Goal: Transaction & Acquisition: Purchase product/service

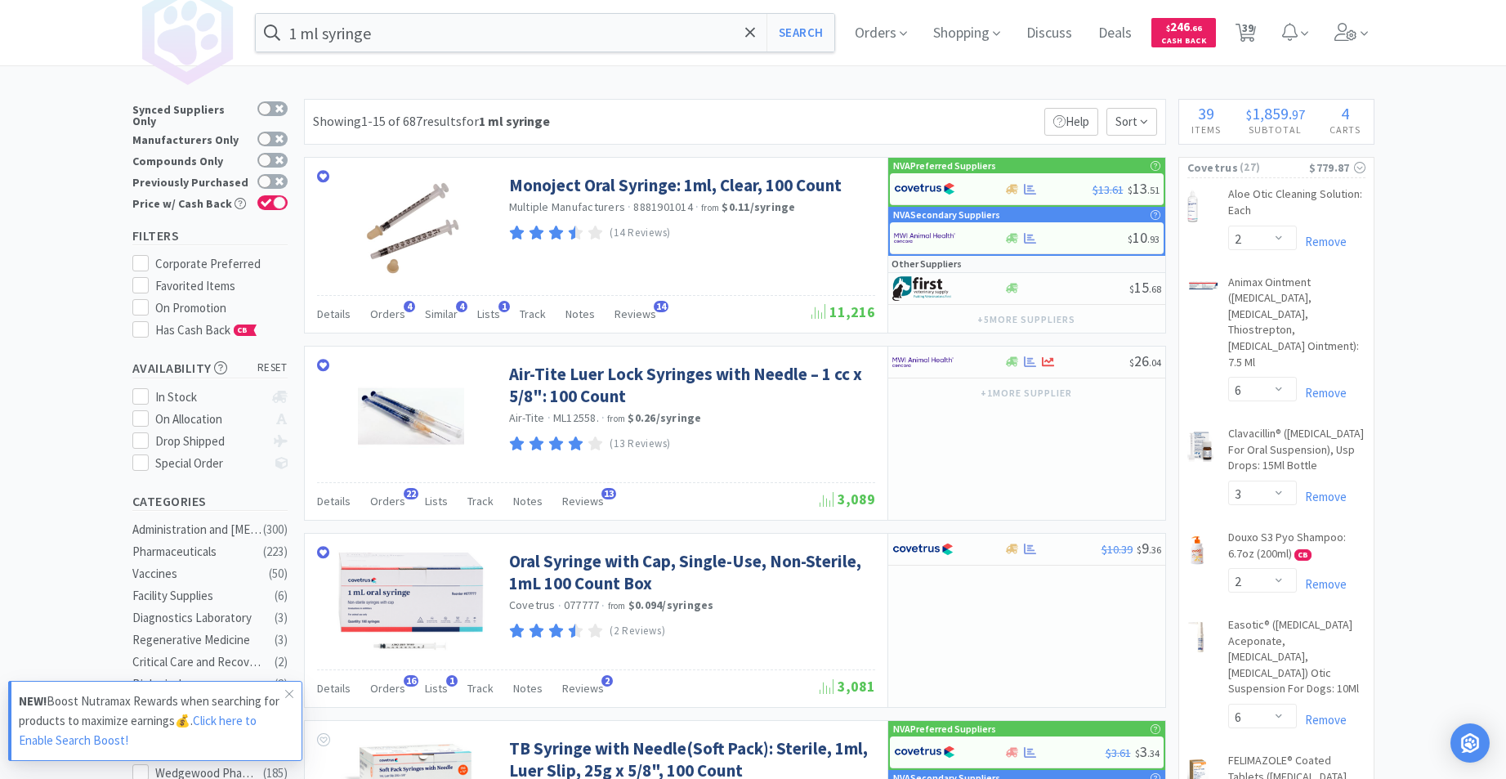
select select "2"
select select "6"
select select "3"
select select "2"
select select "6"
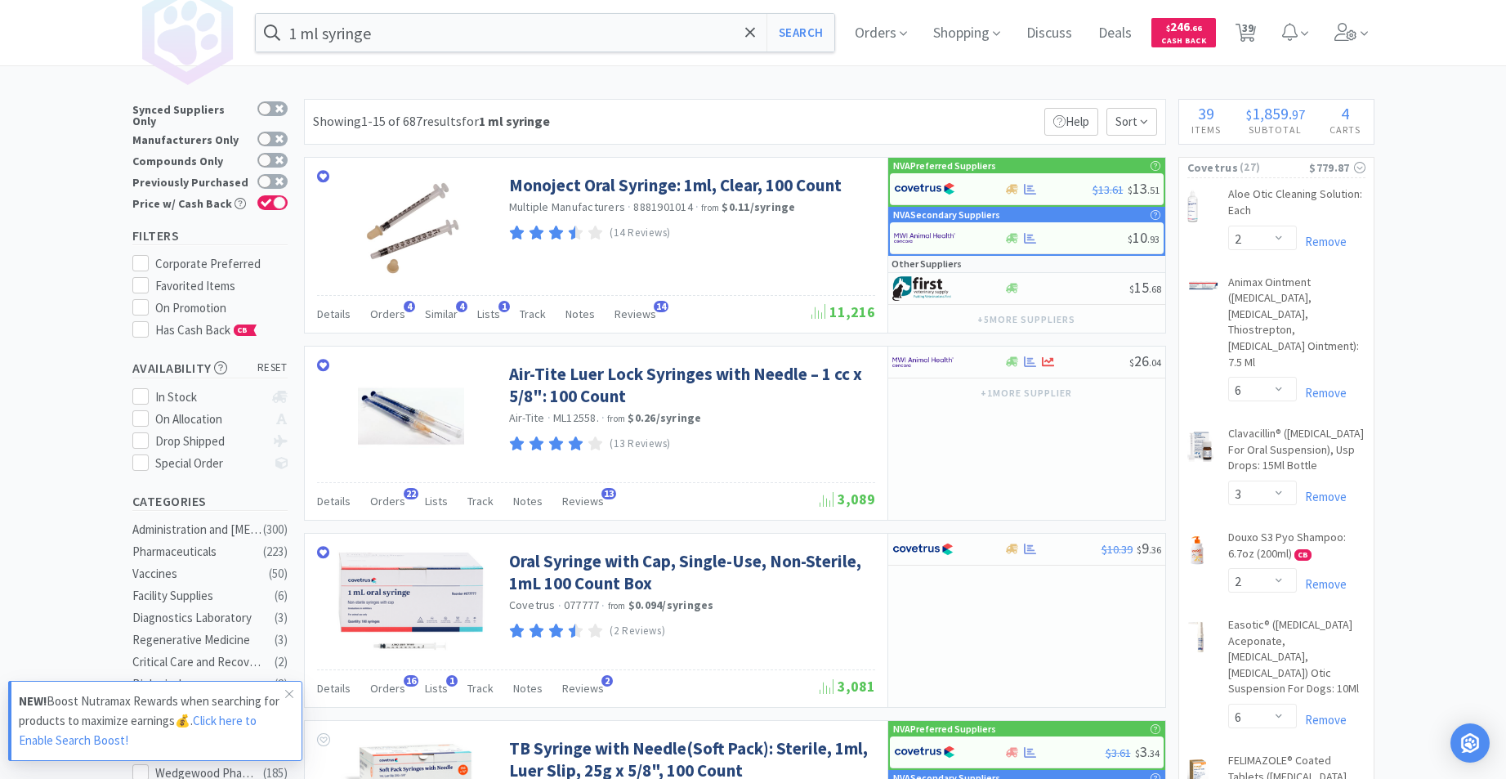
select select "1"
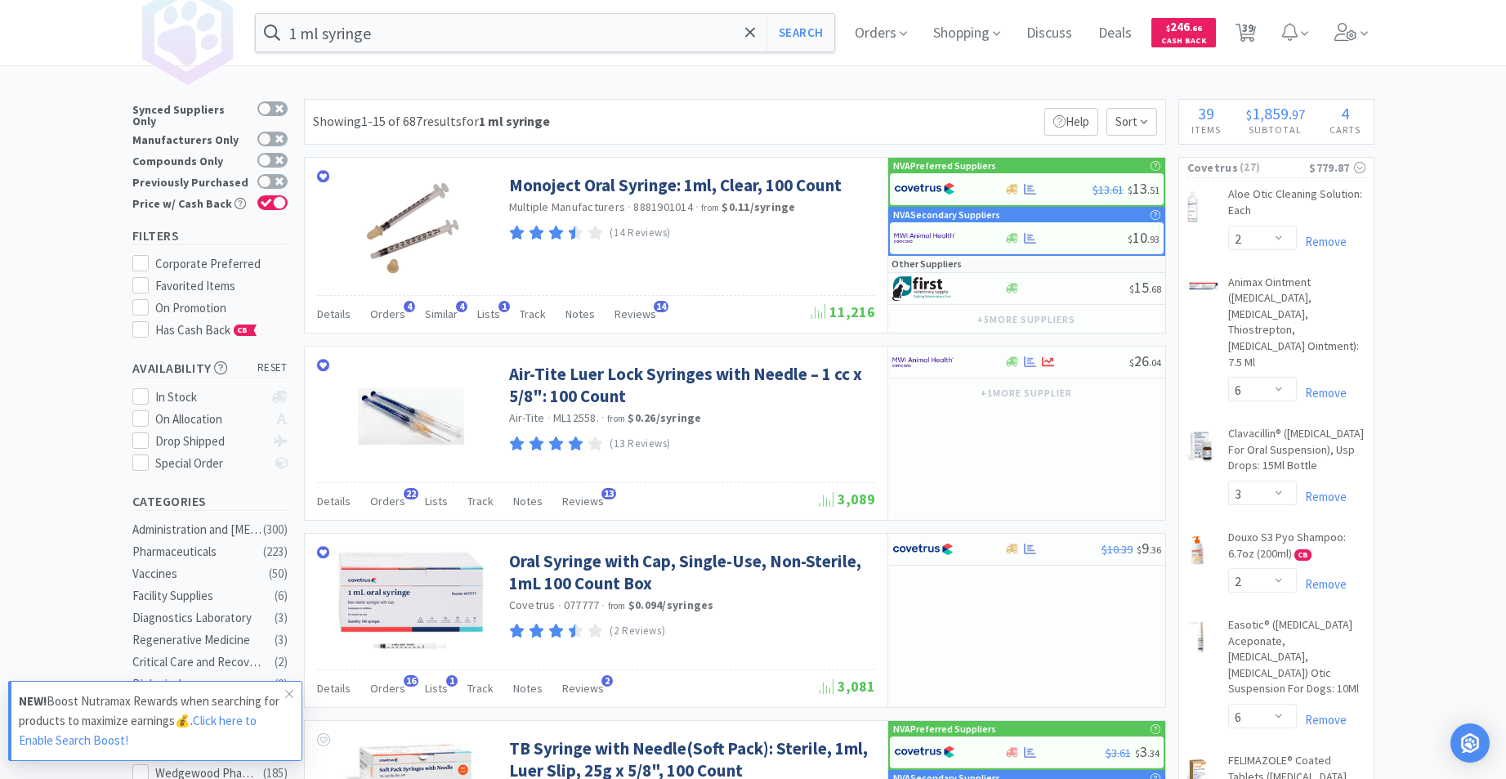
select select "2"
select select "4"
select select "2"
select select "1"
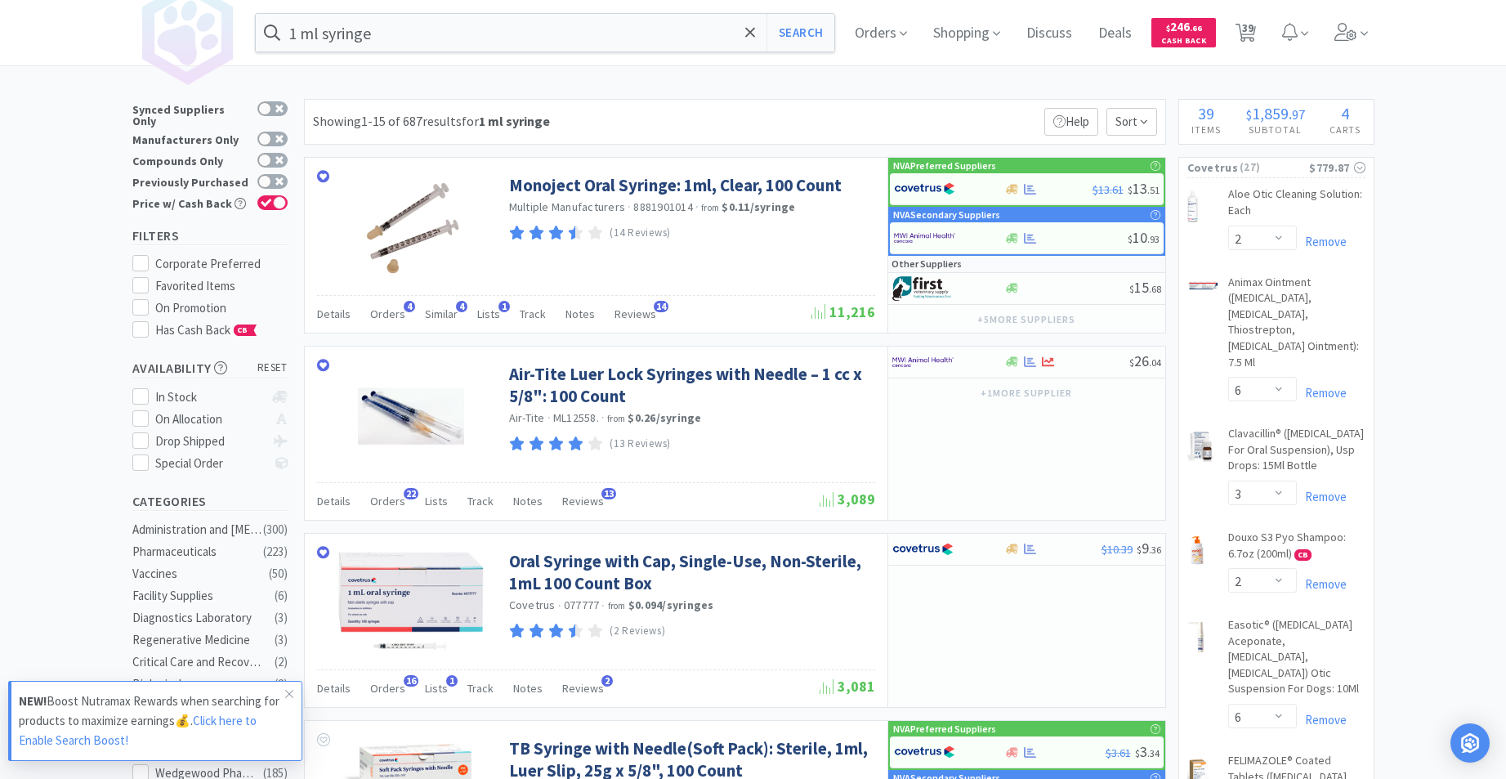
select select "1"
select select "6"
select select "1"
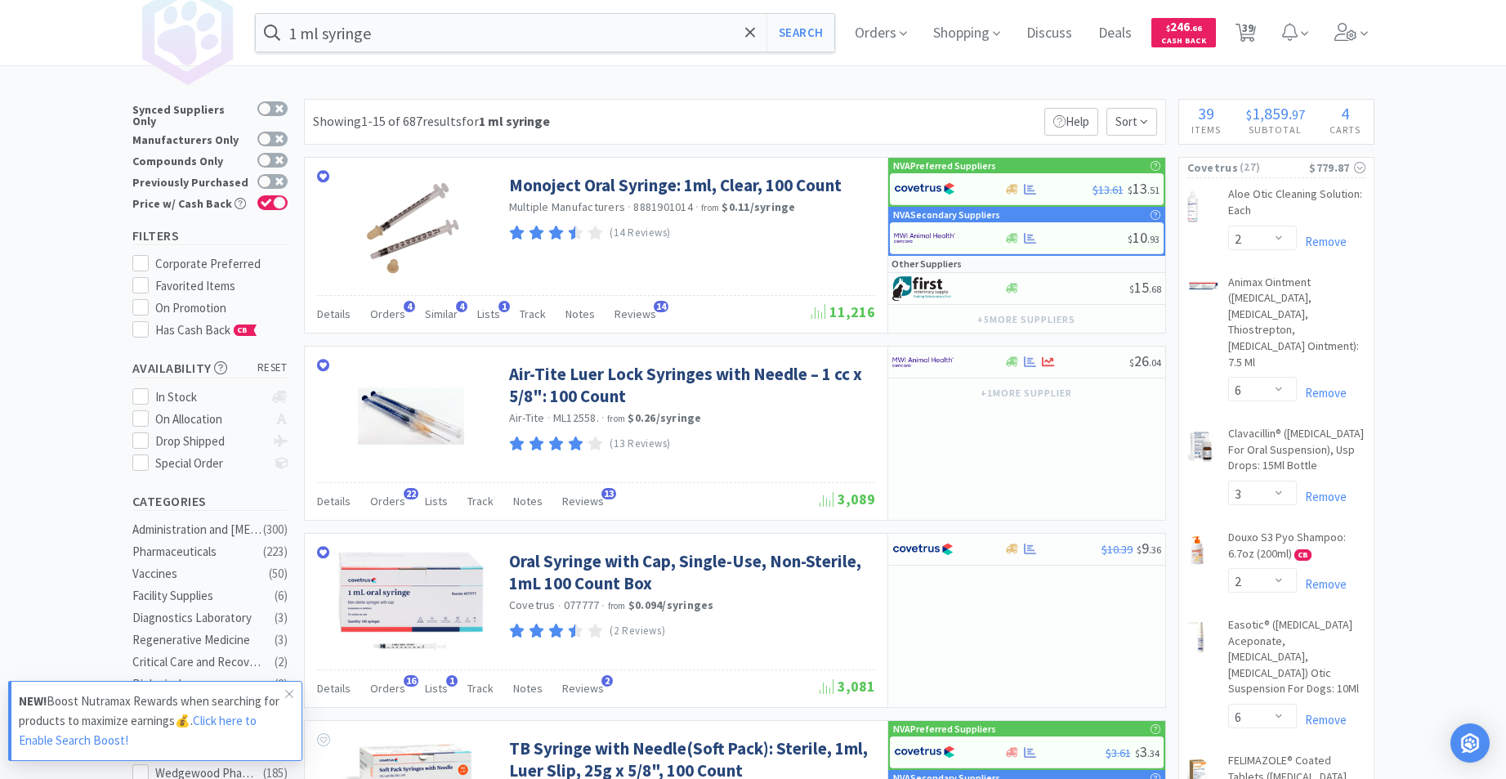
select select "1"
select select "5"
select select "1"
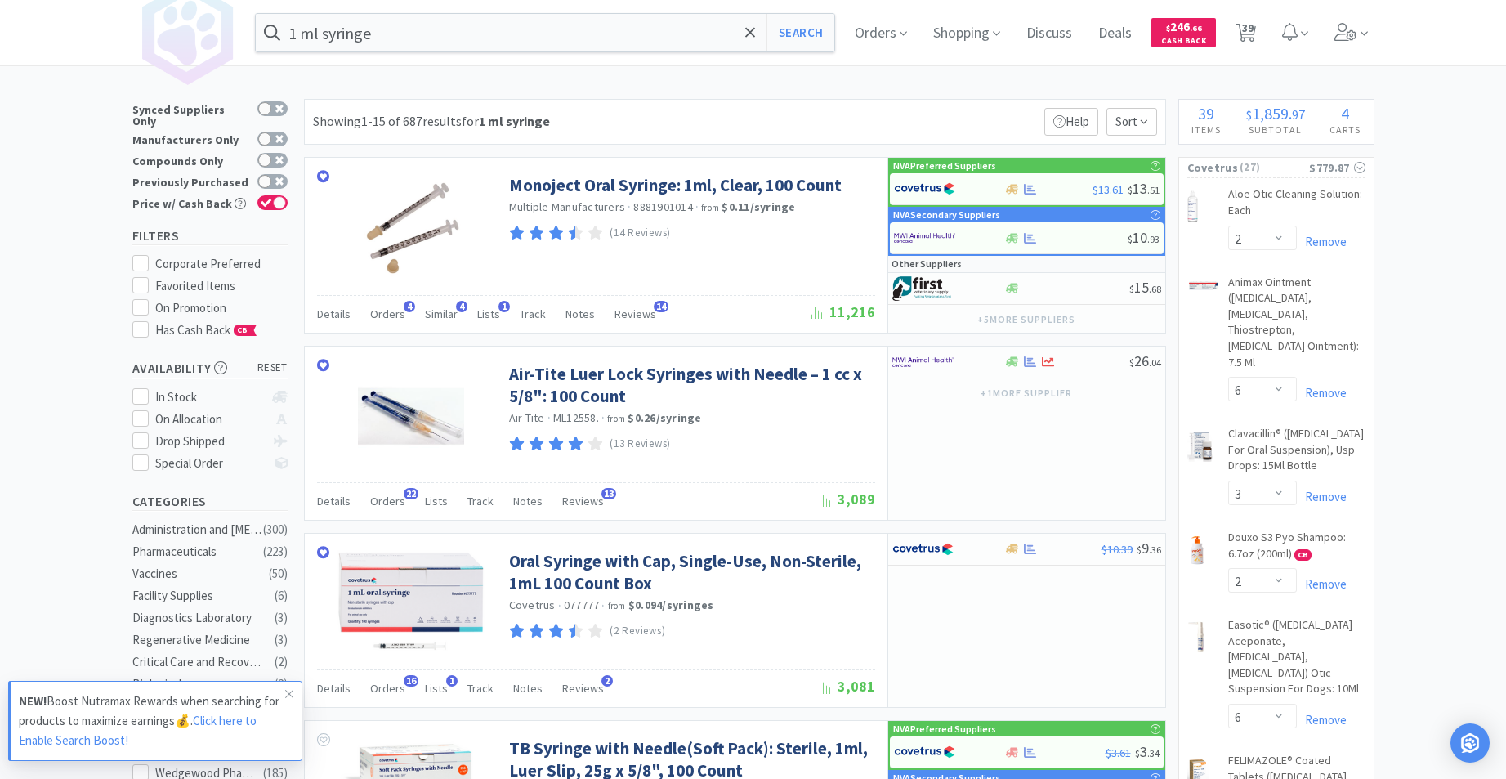
select select "3"
select select "1"
select select "10"
select select "6"
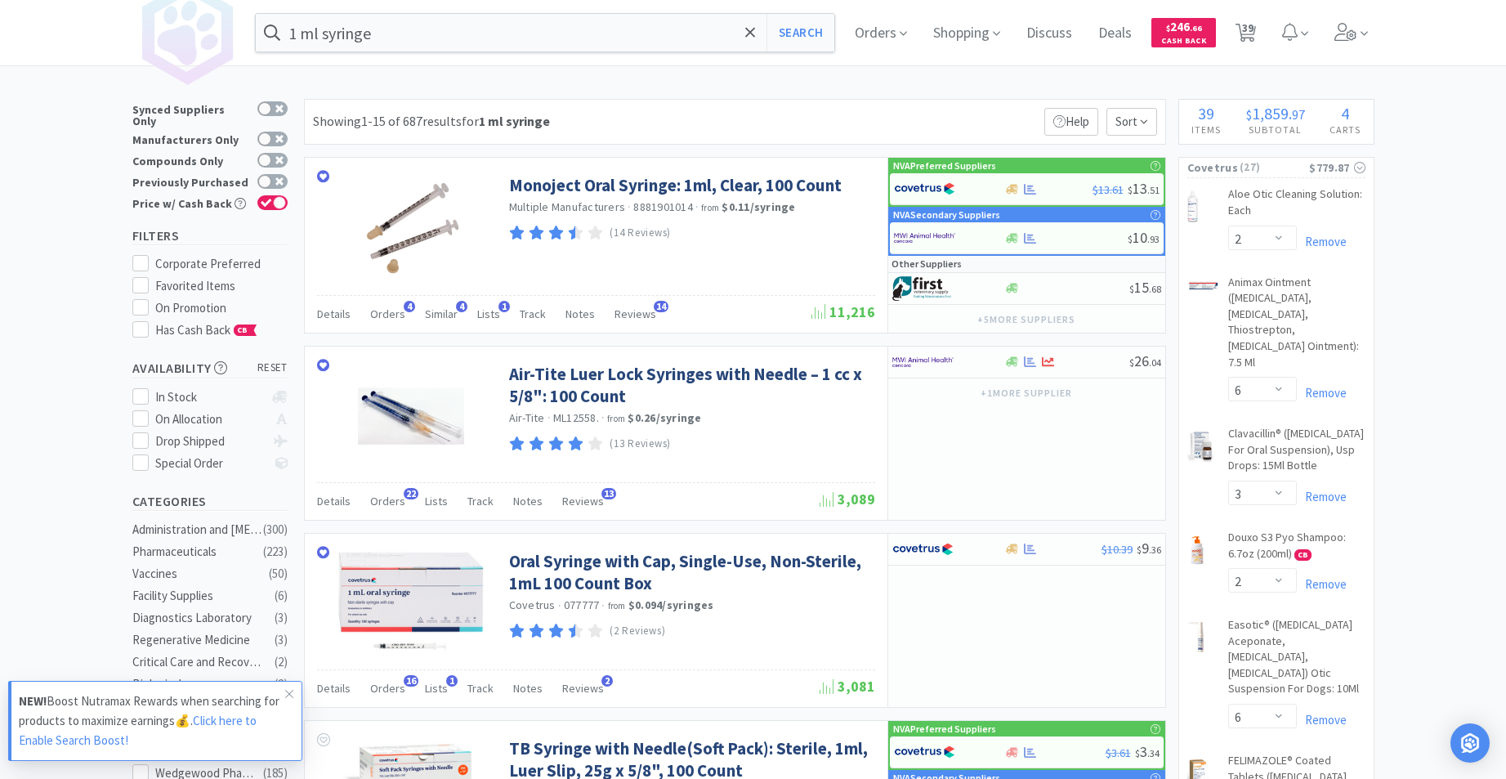
select select "2"
select select "3"
select select "50"
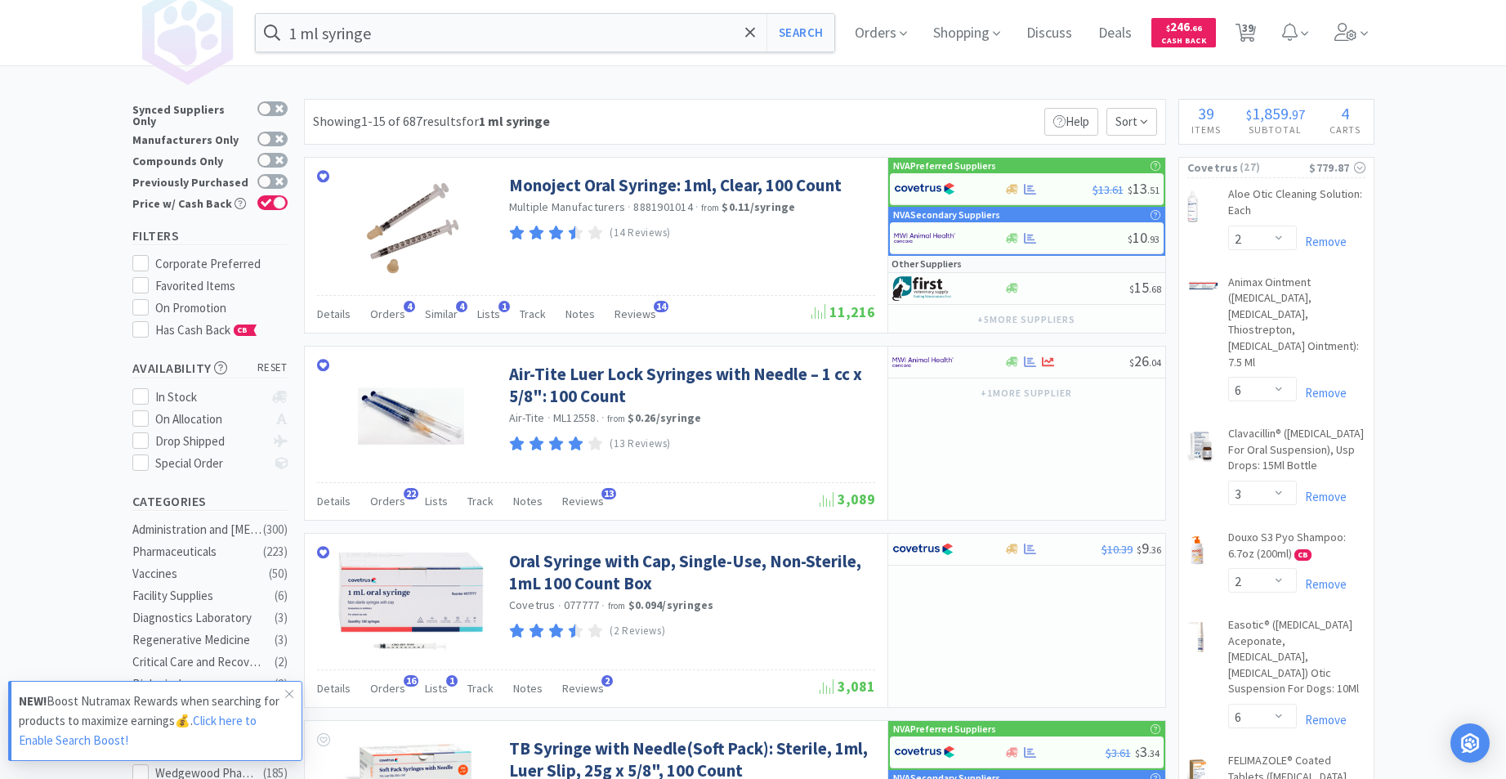
select select "3"
select select "150"
select select "1"
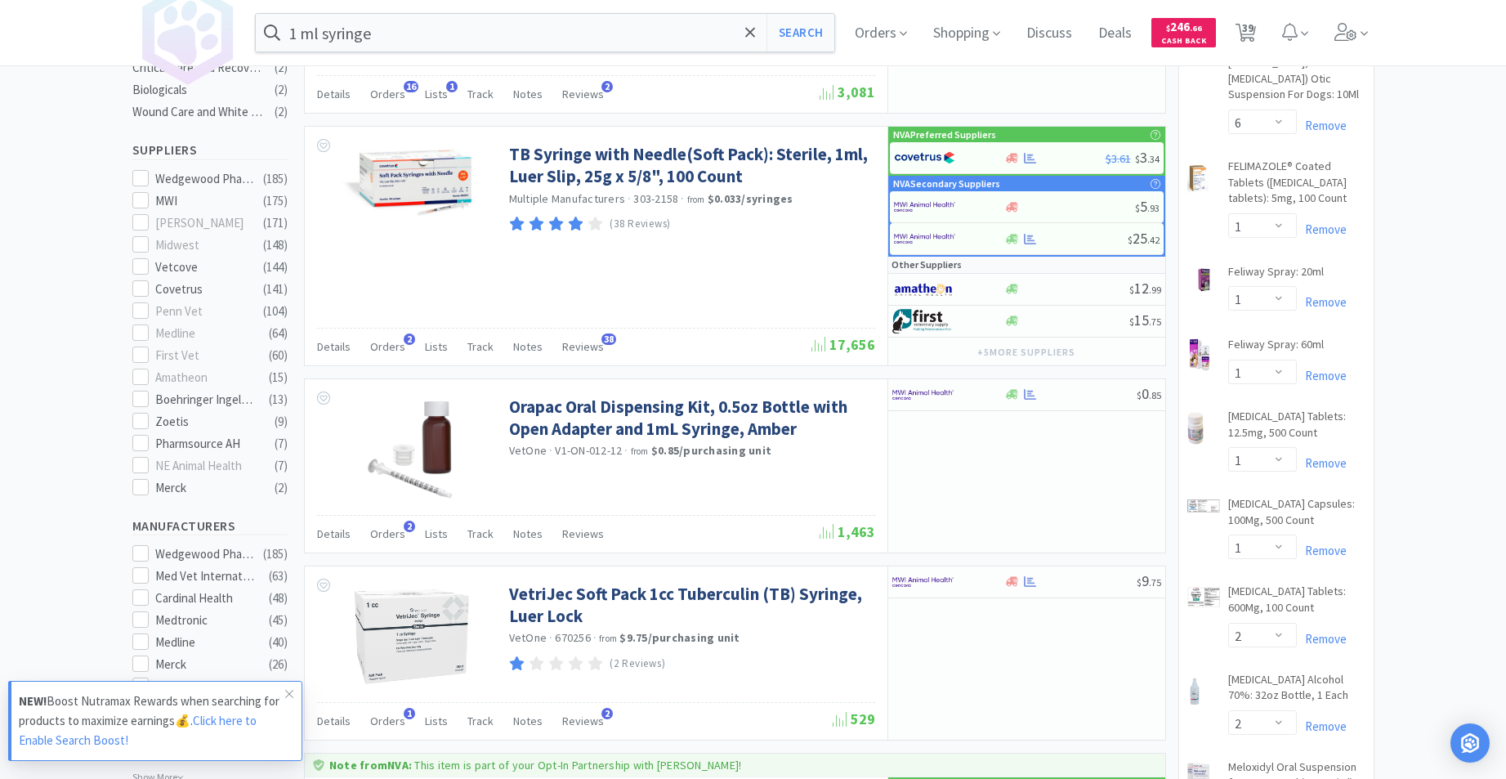
click at [24, 63] on div "1 ml syringe Search Orders Shopping Discuss Discuss Deals Deals $ 246 . 66 Cash…" at bounding box center [753, 32] width 1506 height 65
click at [468, 36] on input "1 ml syringe" at bounding box center [545, 33] width 579 height 38
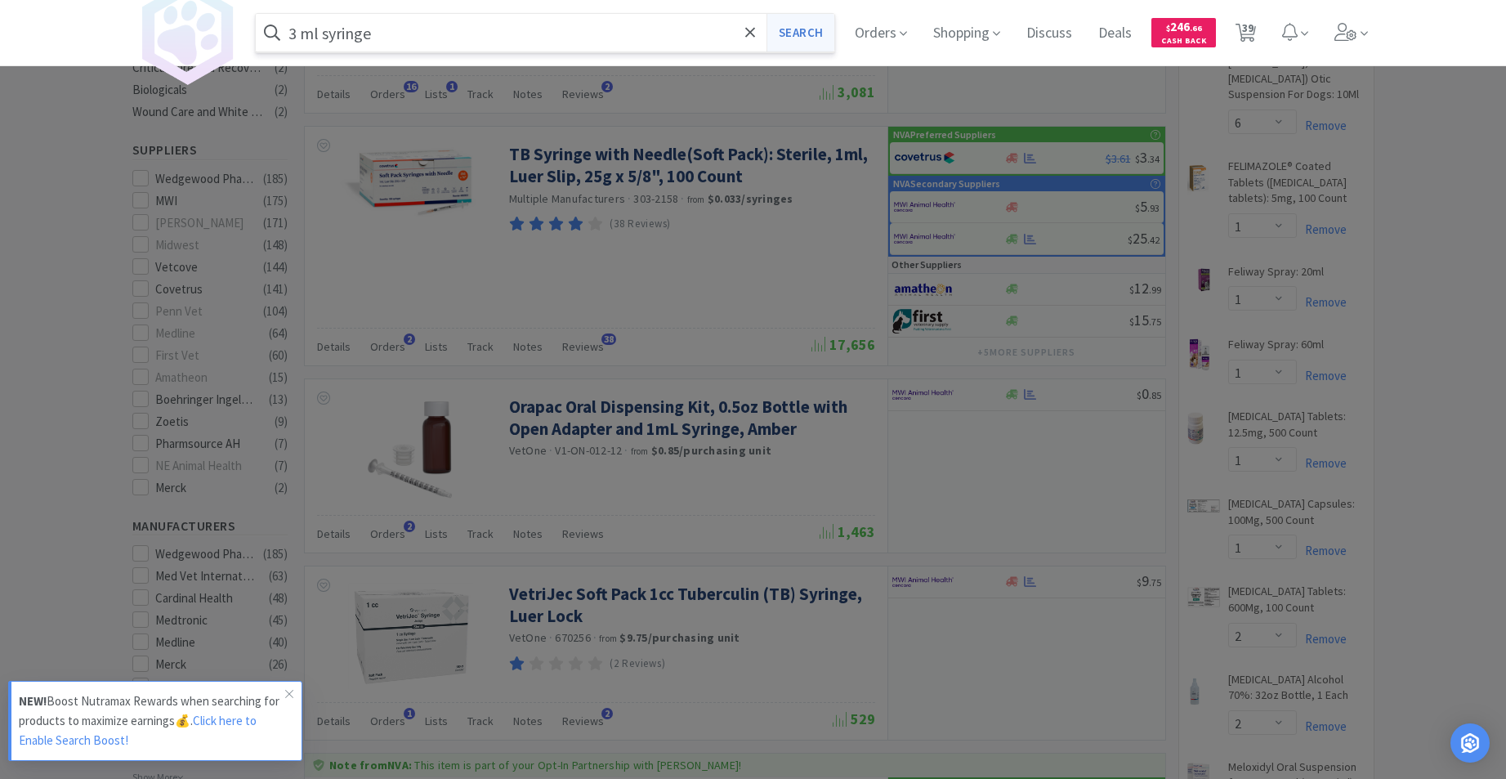
type input "3 ml syringe"
click at [810, 25] on button "Search" at bounding box center [801, 33] width 68 height 38
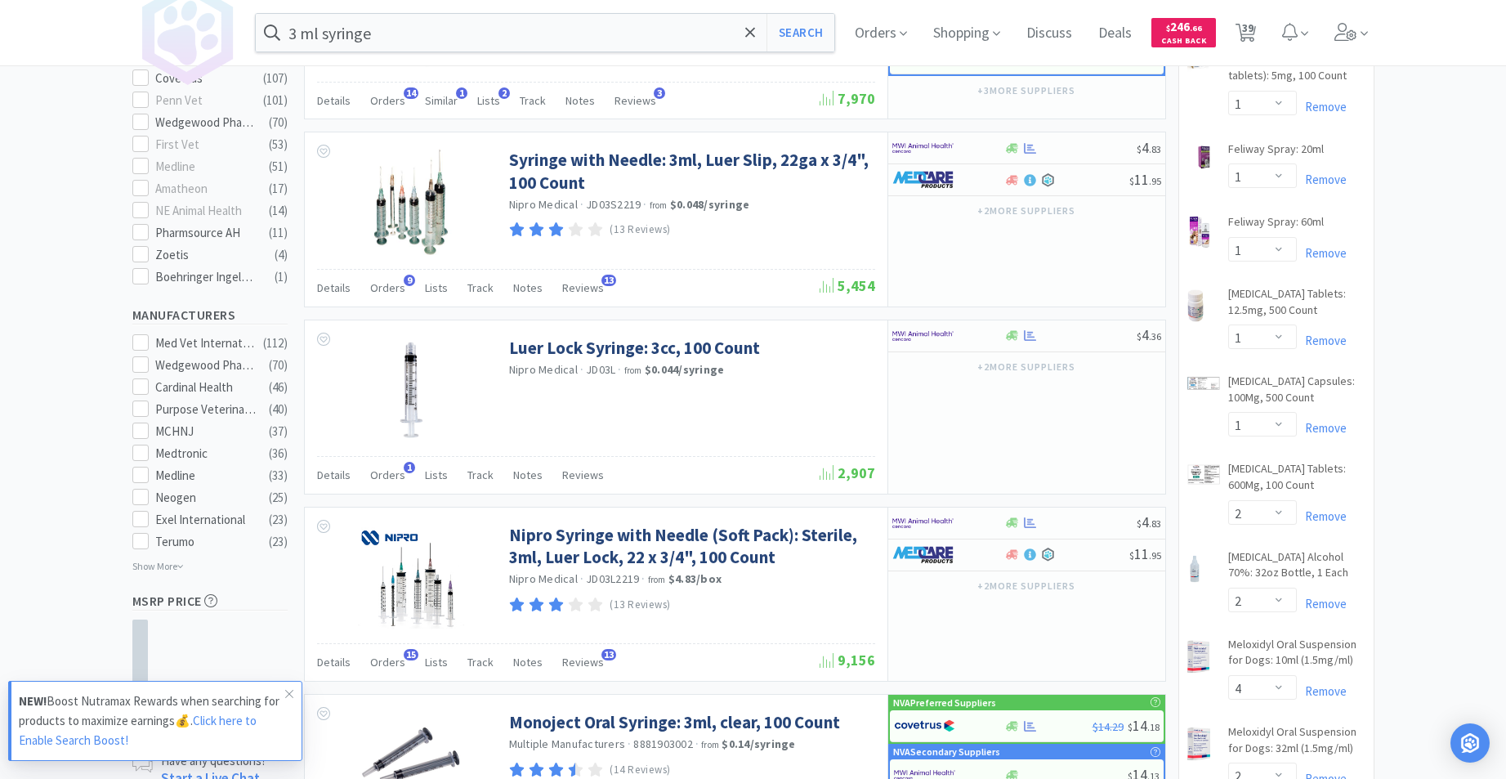
scroll to position [687, 0]
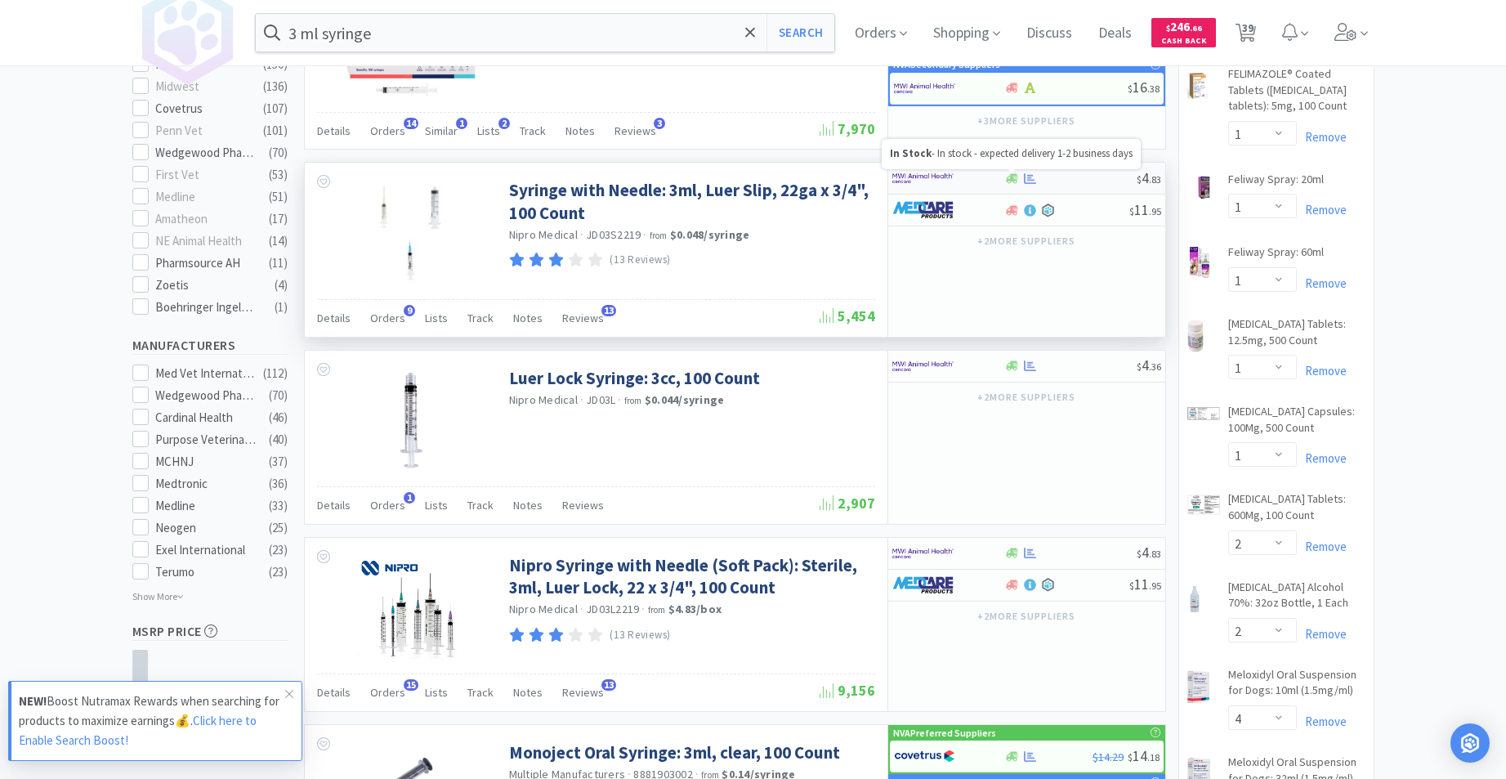
click at [1009, 179] on icon at bounding box center [1012, 178] width 12 height 10
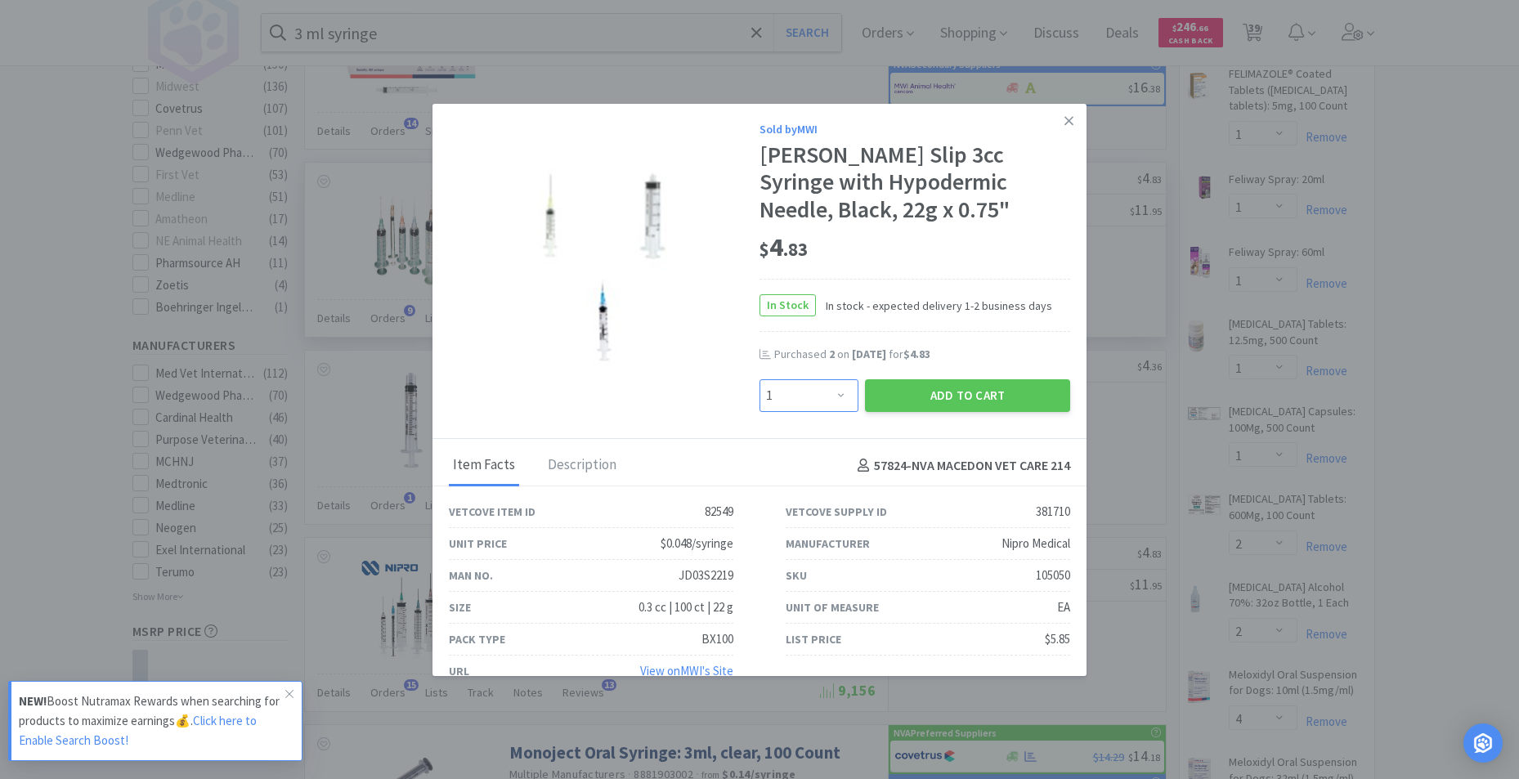
click at [830, 394] on select "Enter Quantity 1 2 3 4 5 6 7 8 9 10 11 12 13 14 15 16 17 18 19 20 Enter Quantity" at bounding box center [808, 395] width 99 height 33
select select "4"
click at [759, 379] on select "Enter Quantity 1 2 3 4 5 6 7 8 9 10 11 12 13 14 15 16 17 18 19 20 Enter Quantity" at bounding box center [808, 395] width 99 height 33
click at [937, 400] on button "Add to Cart" at bounding box center [967, 395] width 205 height 33
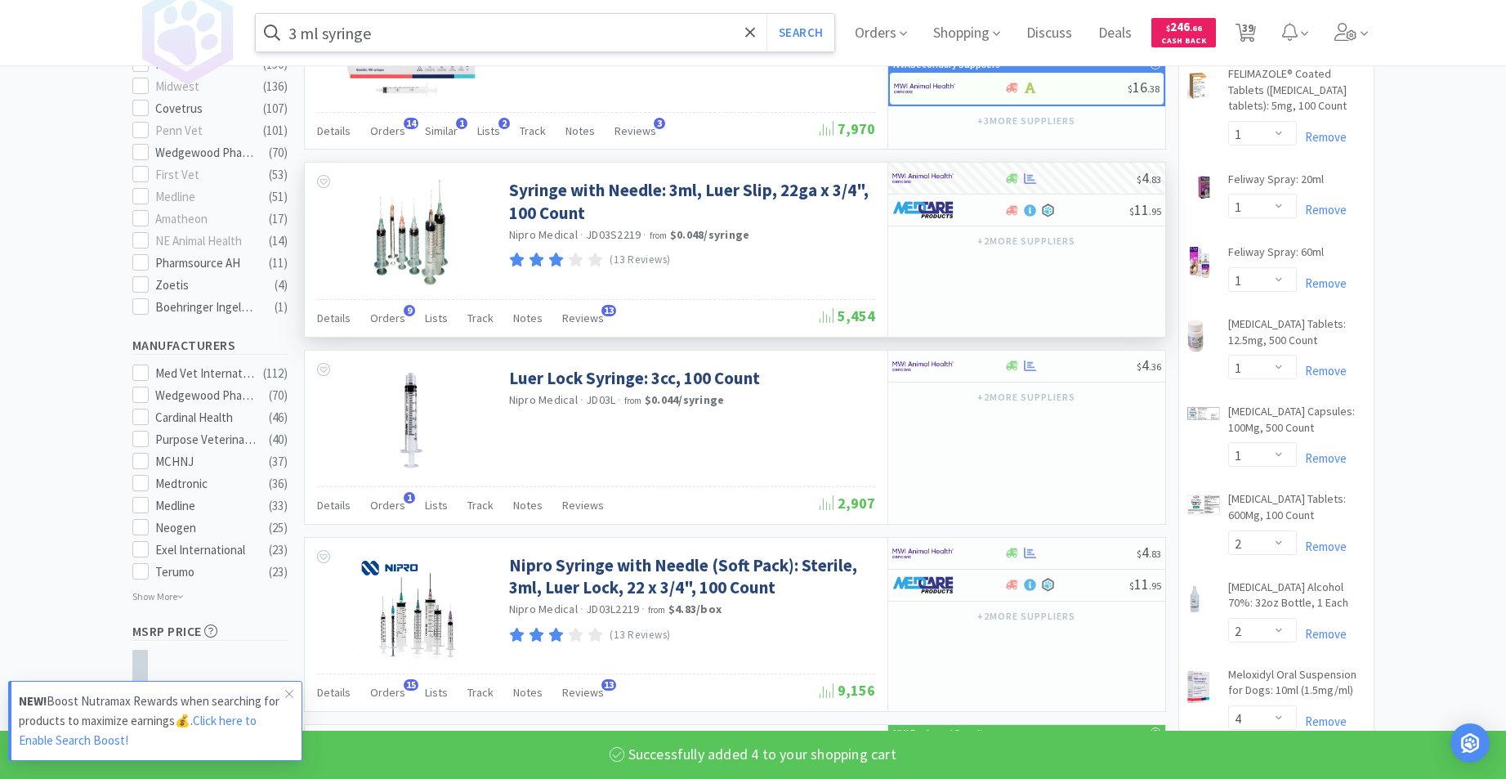
select select "4"
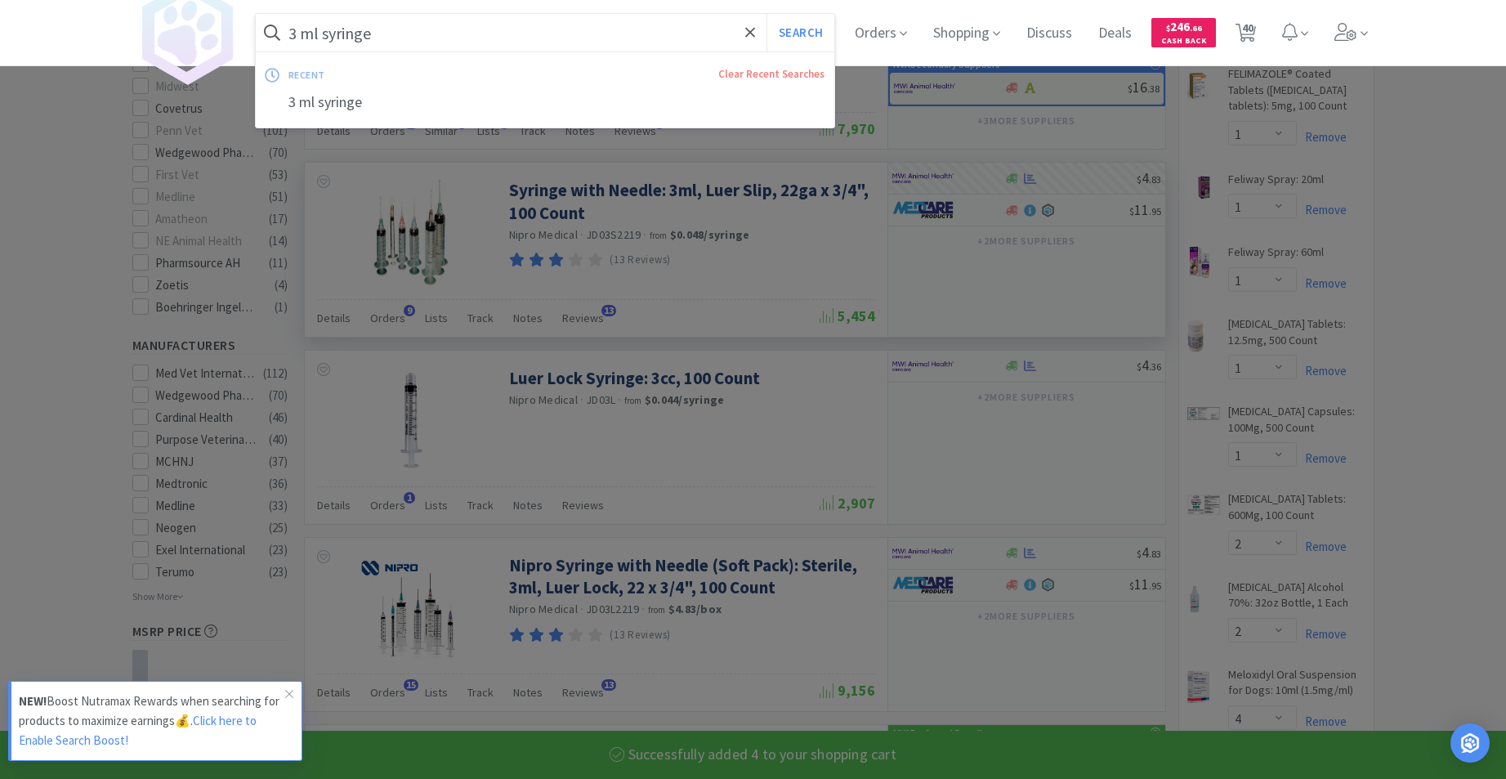
click at [490, 34] on input "3 ml syringe" at bounding box center [545, 33] width 579 height 38
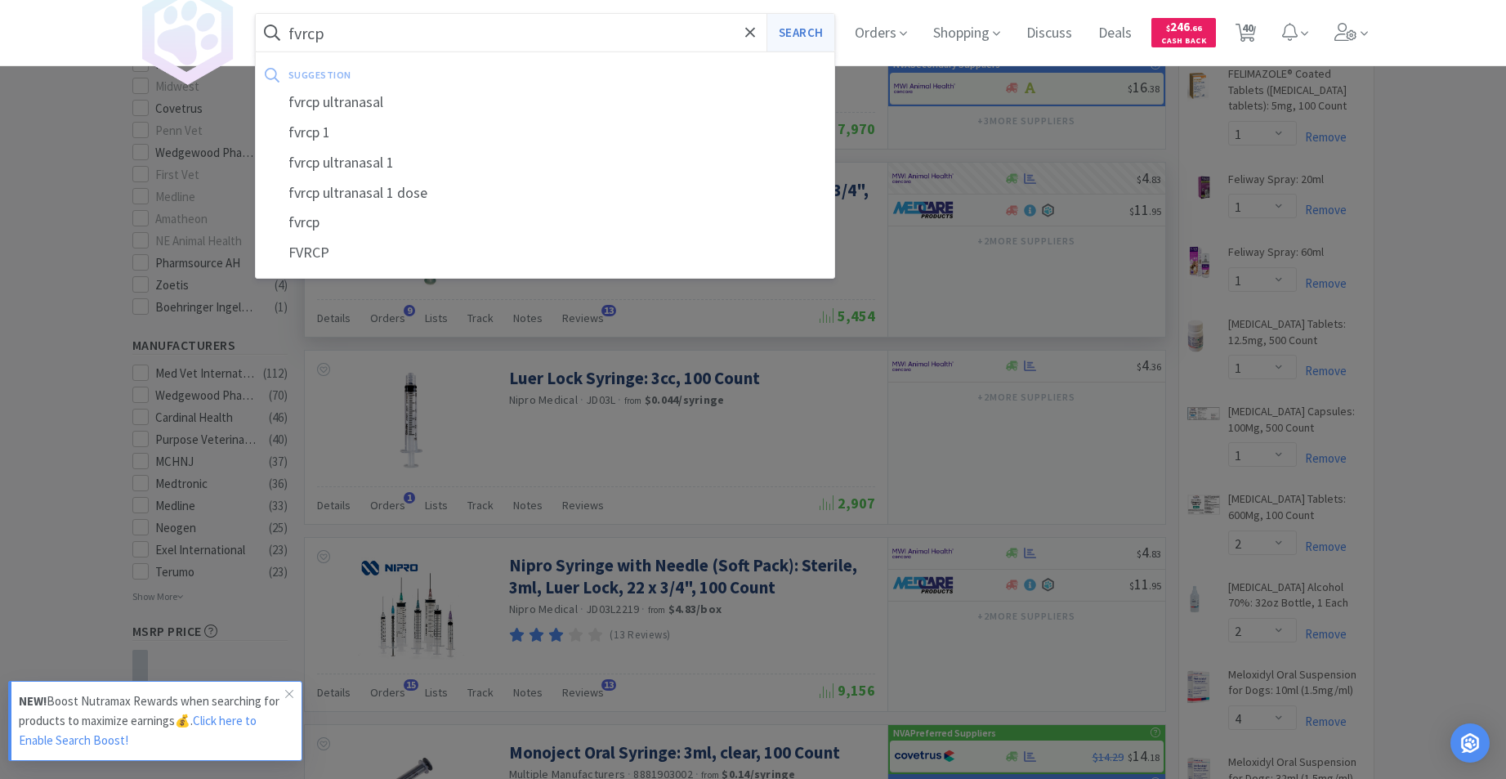
type input "fvrcp"
click at [809, 29] on button "Search" at bounding box center [801, 33] width 68 height 38
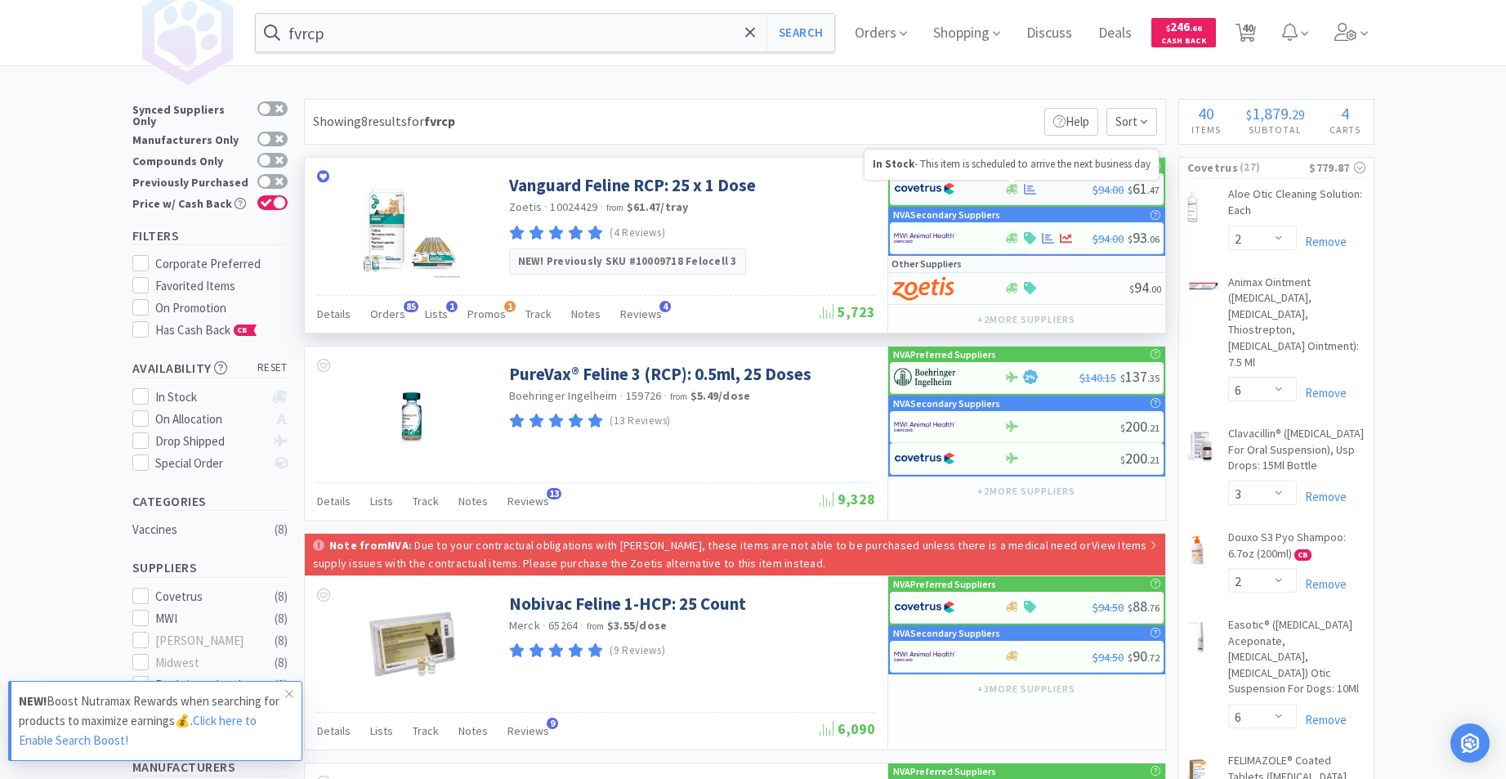
click at [1013, 185] on icon at bounding box center [1012, 189] width 12 height 10
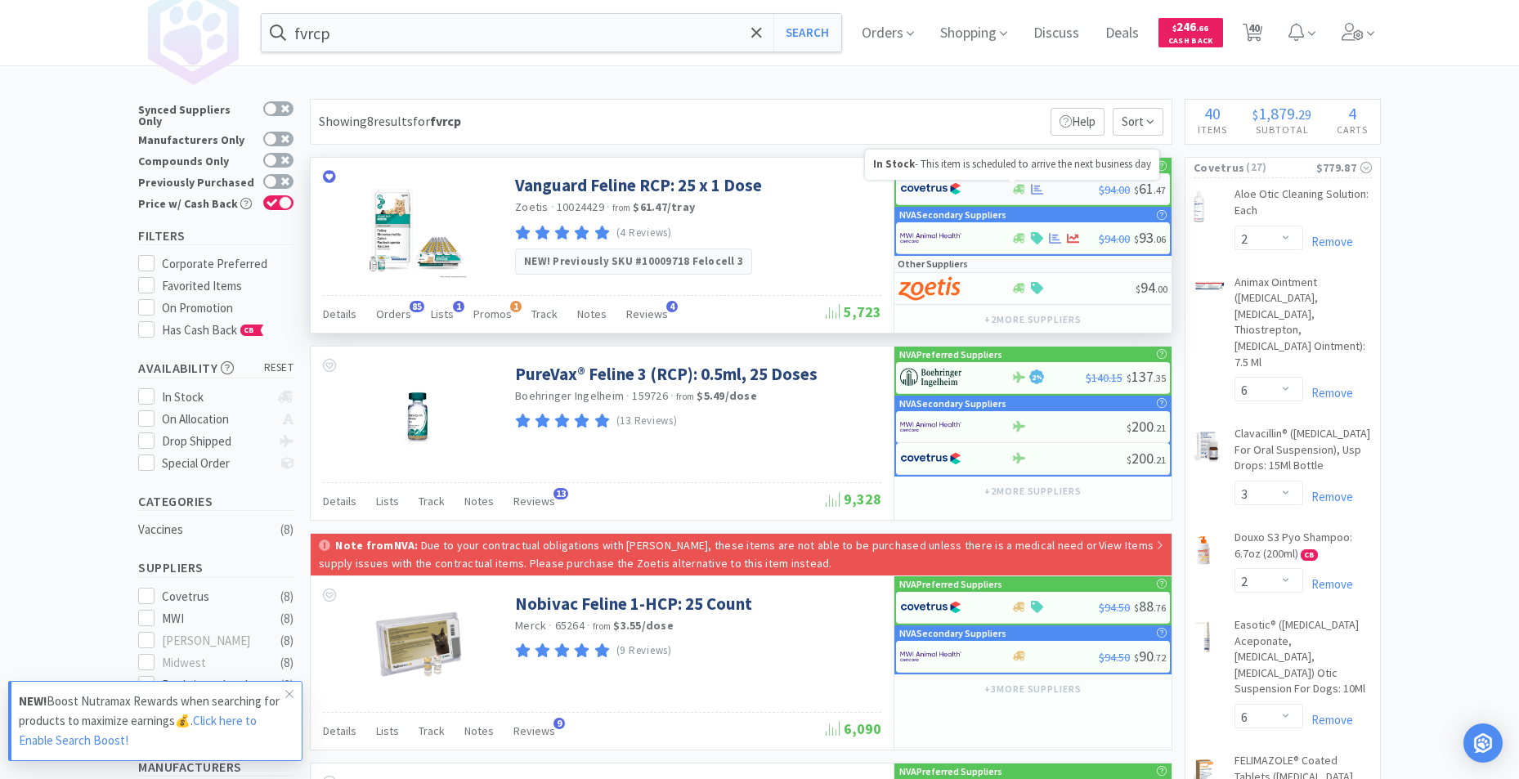
select select "1"
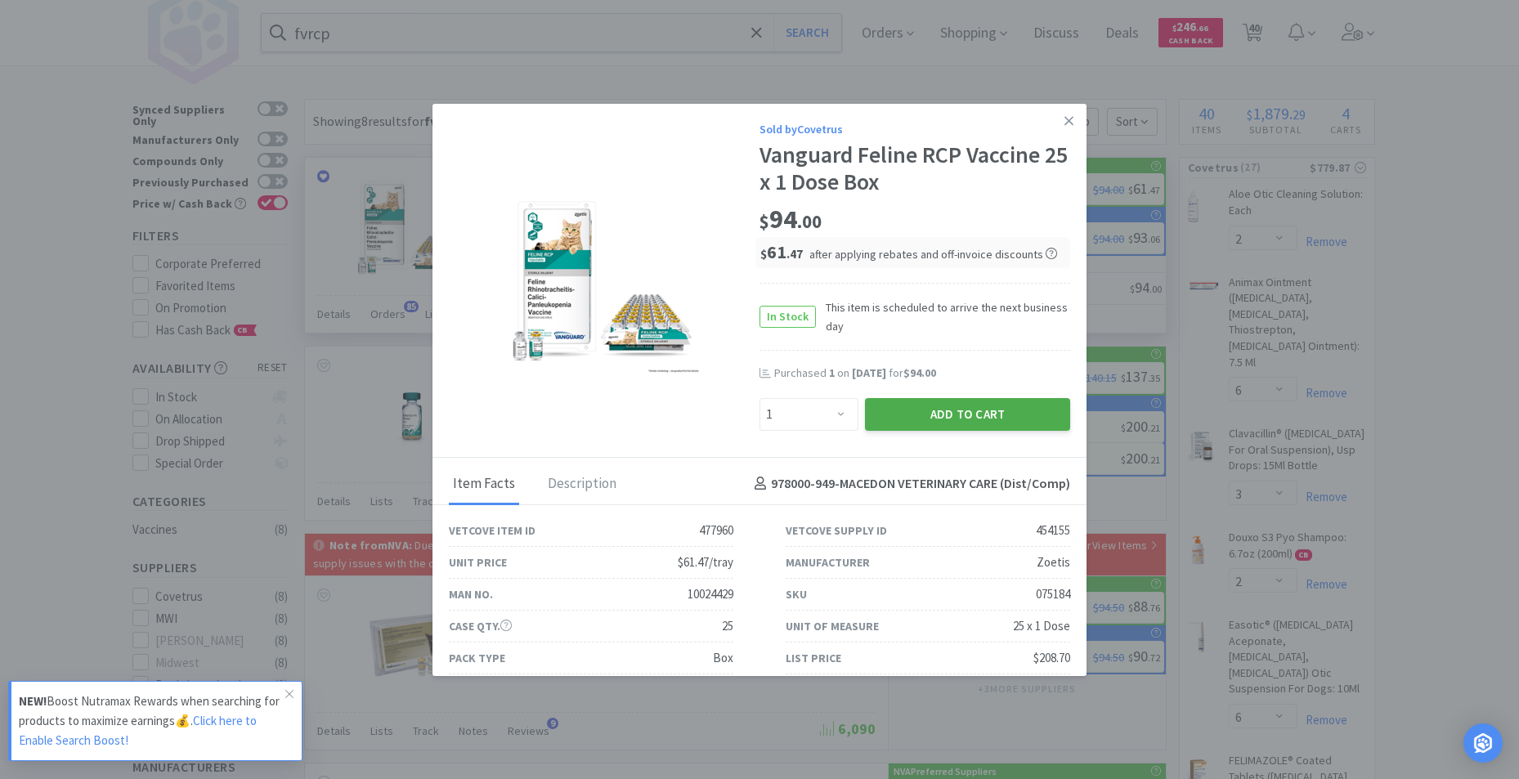
click at [929, 423] on button "Add to Cart" at bounding box center [967, 414] width 205 height 33
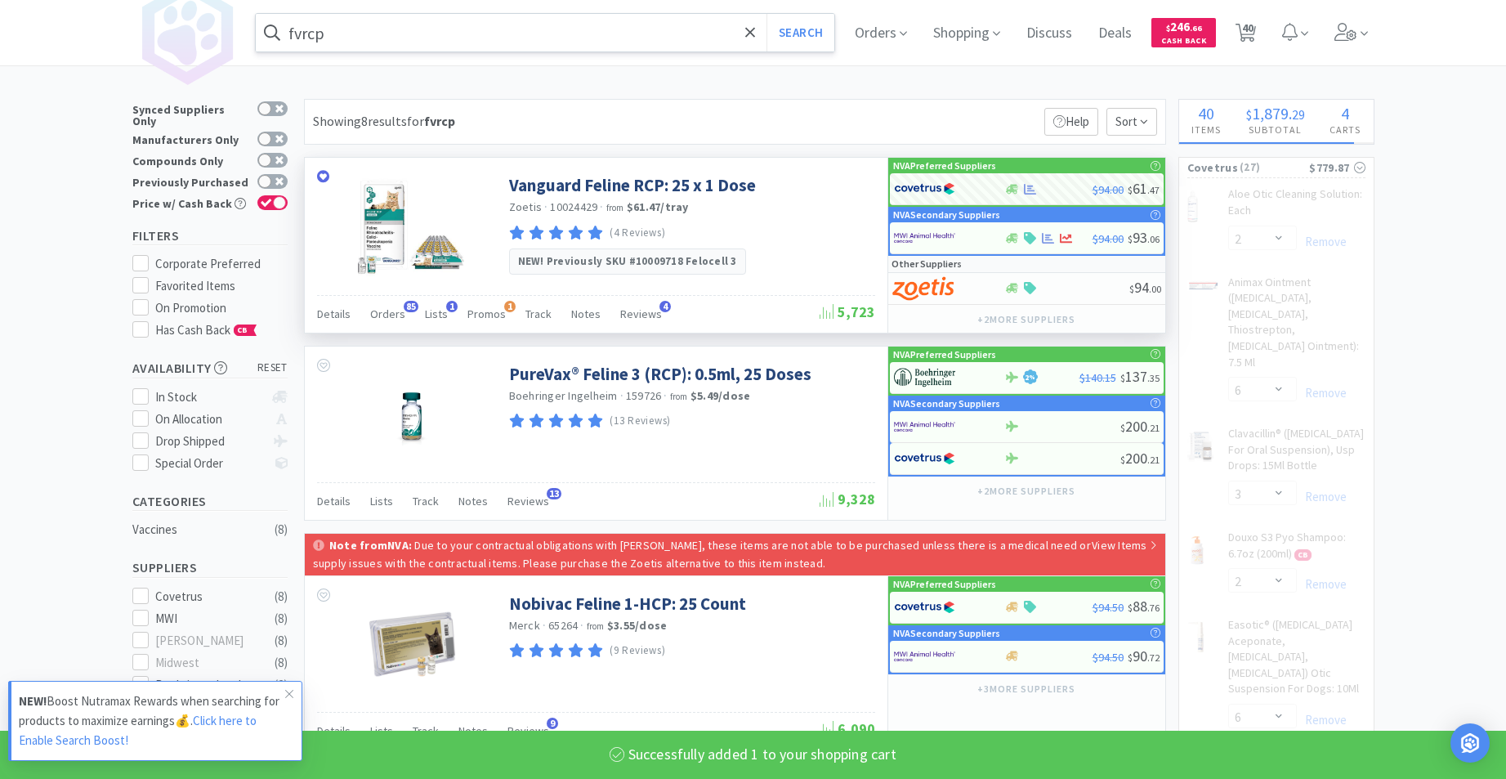
click at [600, 43] on input "fvrcp" at bounding box center [545, 33] width 579 height 38
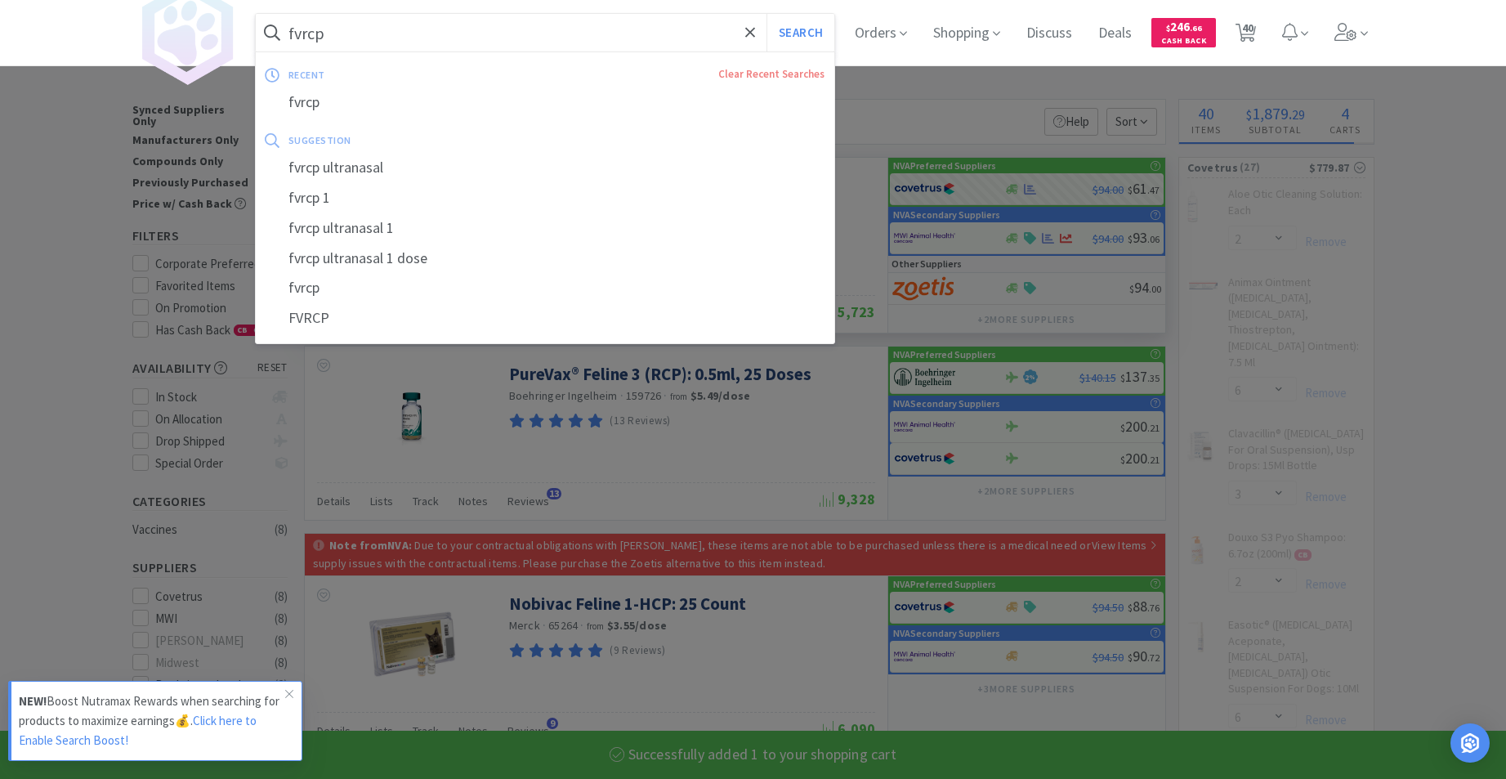
select select "1"
select select "5"
select select "1"
select select "3"
select select "1"
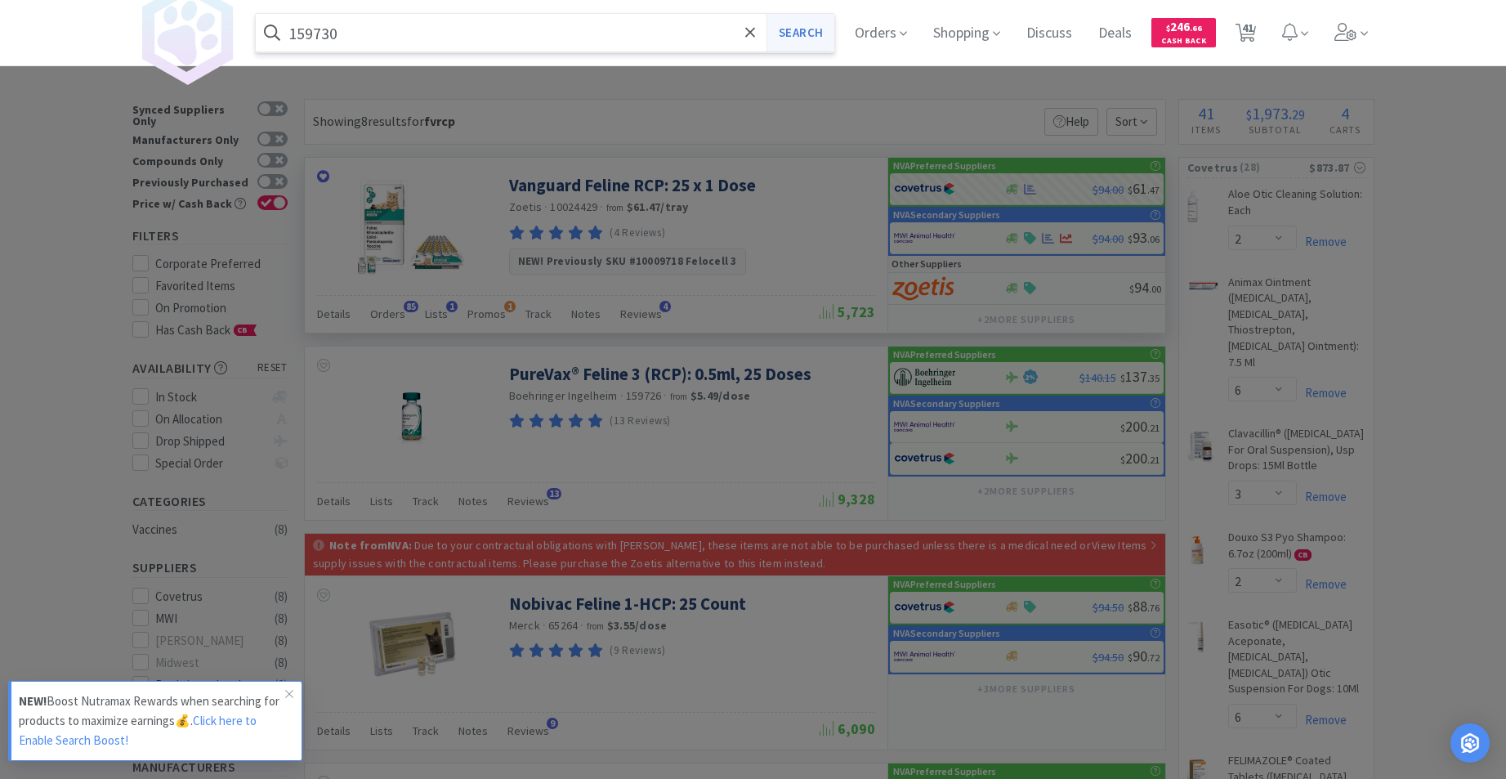
type input "159730"
click at [819, 43] on button "Search" at bounding box center [801, 33] width 68 height 38
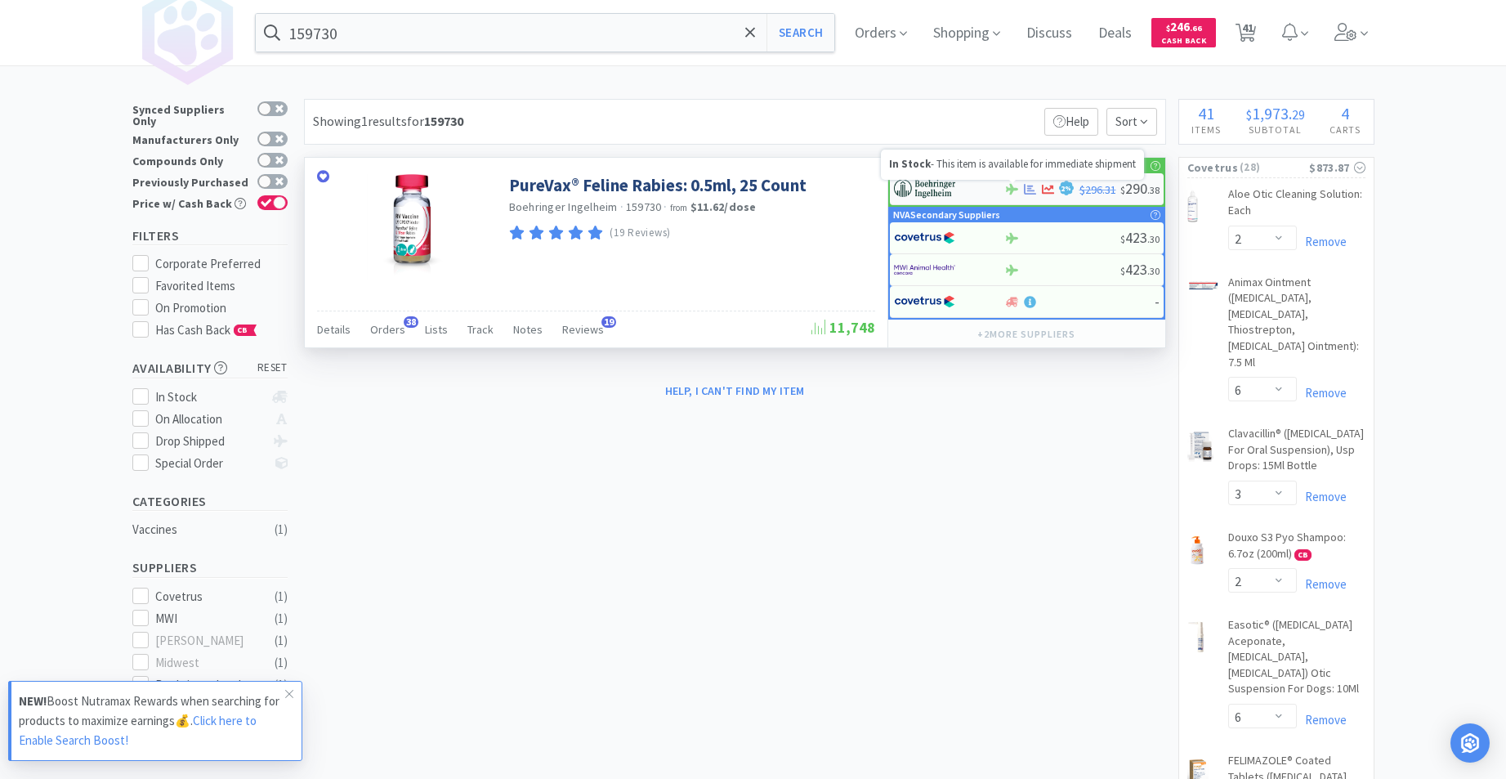
click at [1009, 189] on icon at bounding box center [1012, 189] width 12 height 11
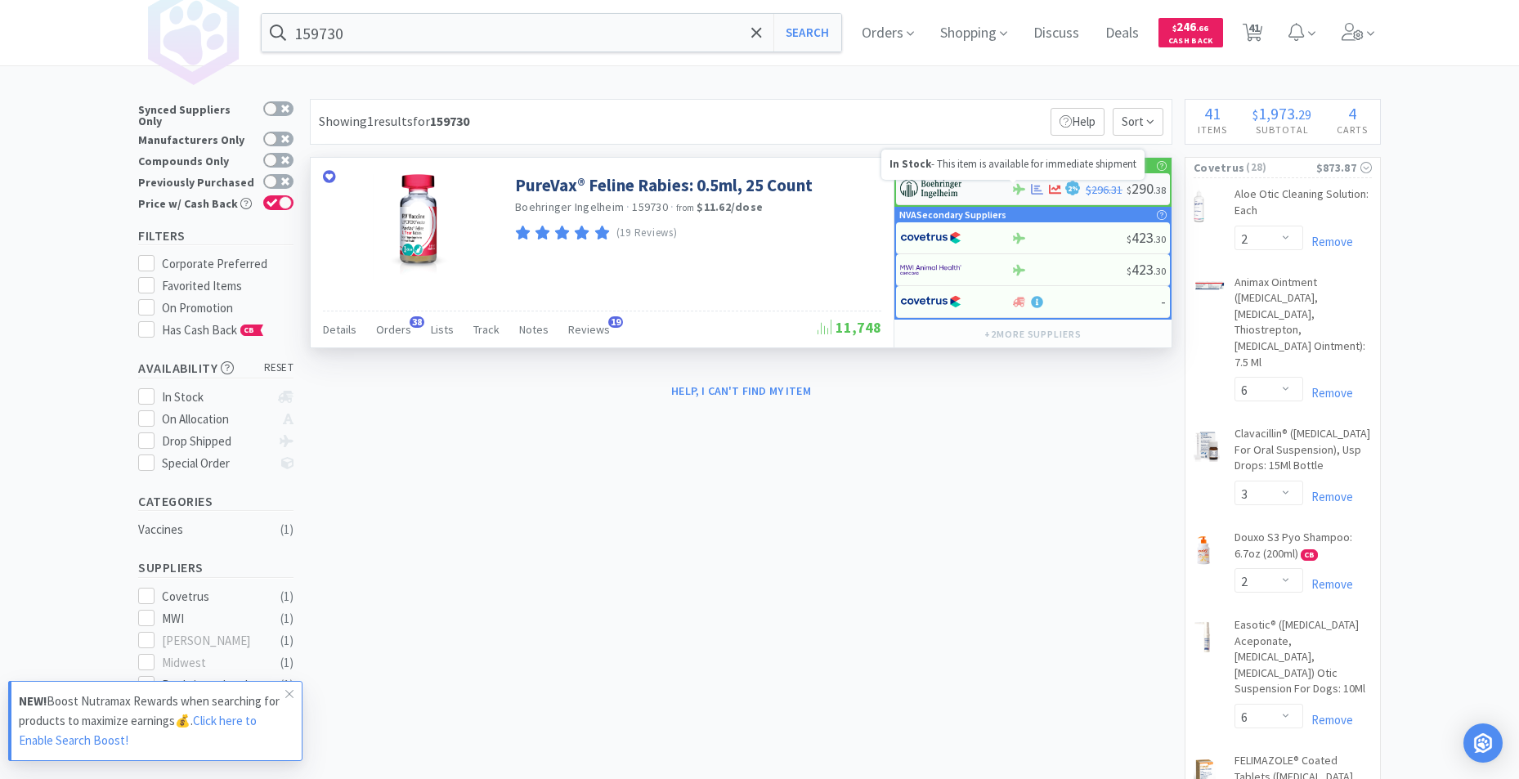
select select "1"
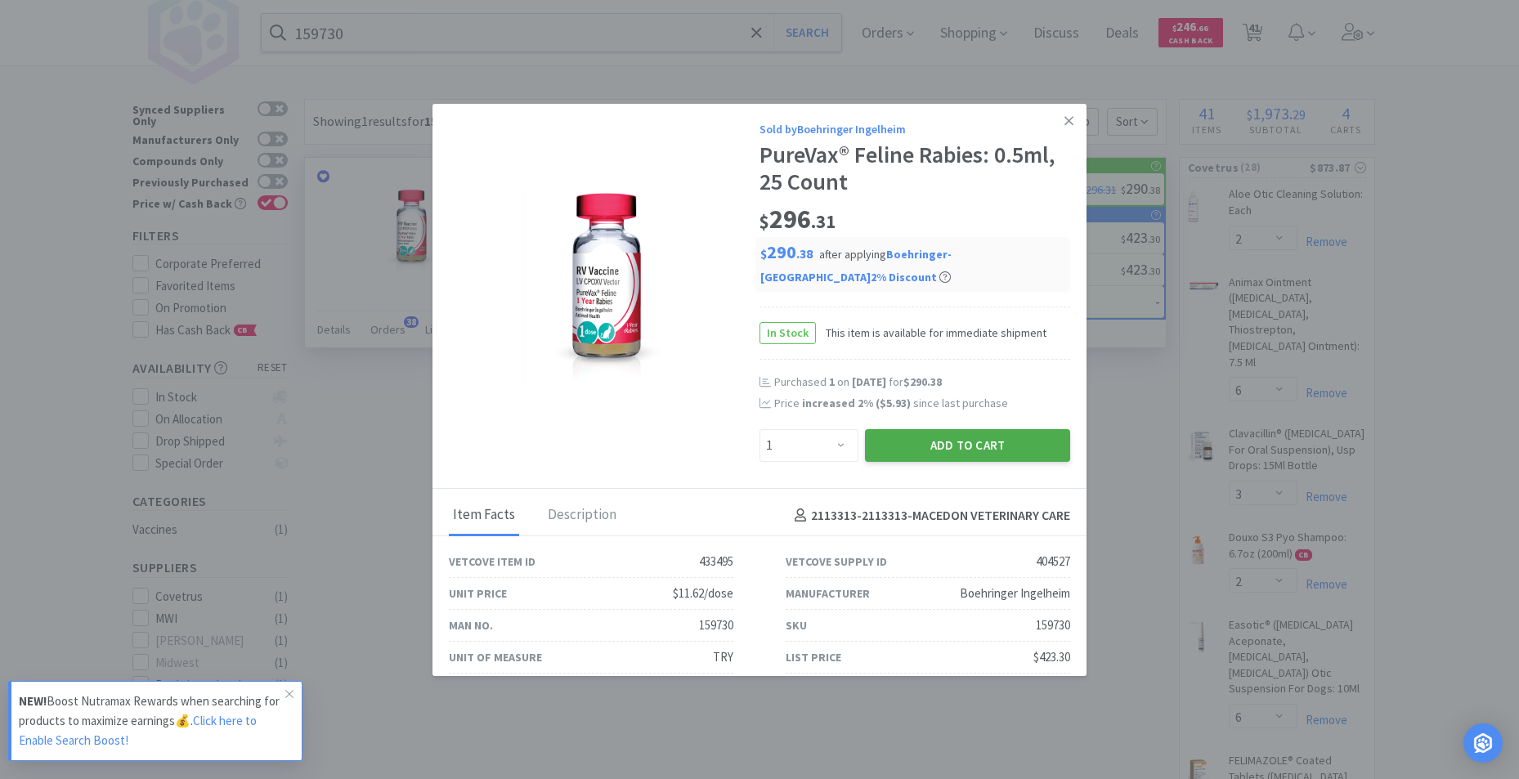
click at [969, 448] on button "Add to Cart" at bounding box center [967, 445] width 205 height 33
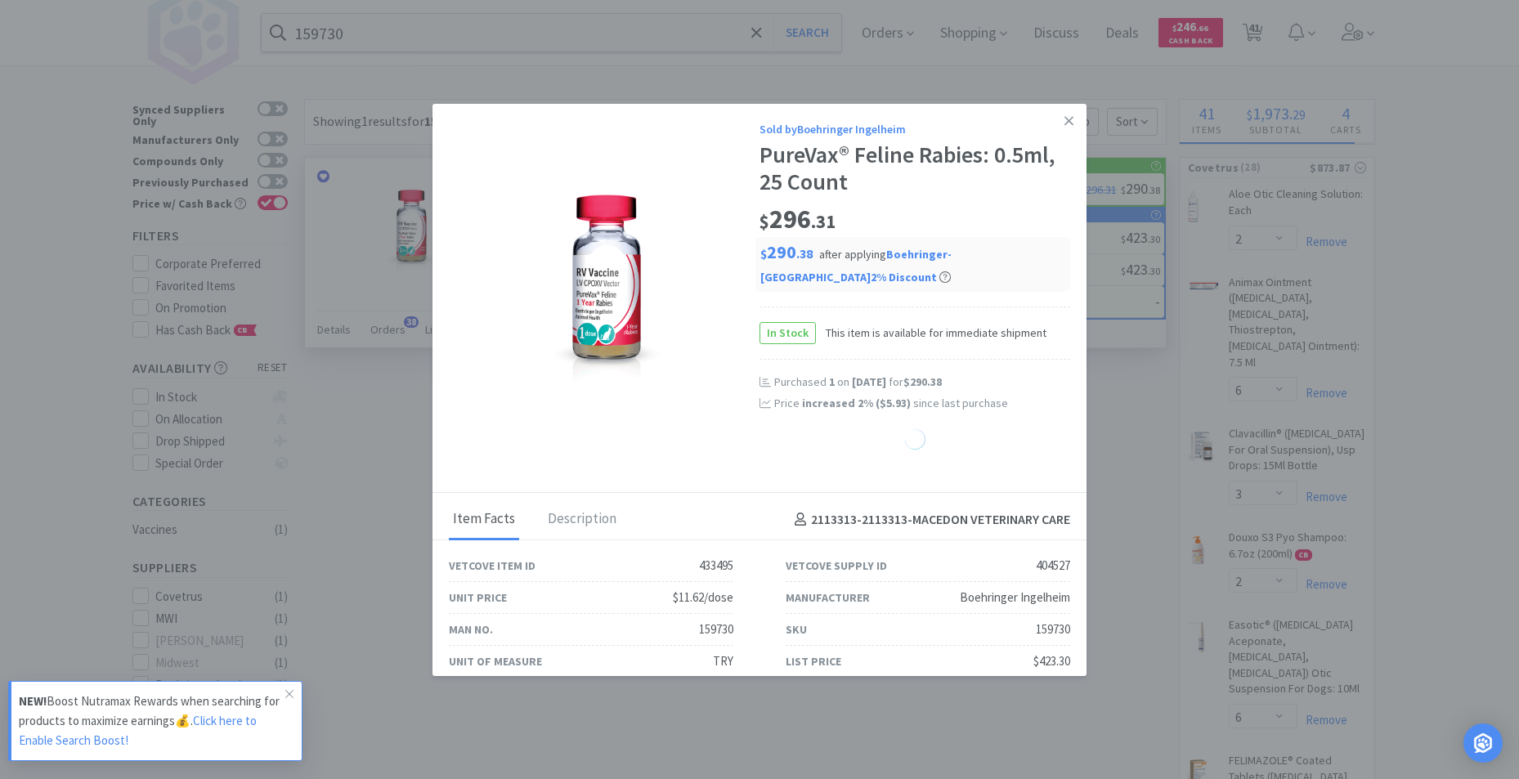
select select "1"
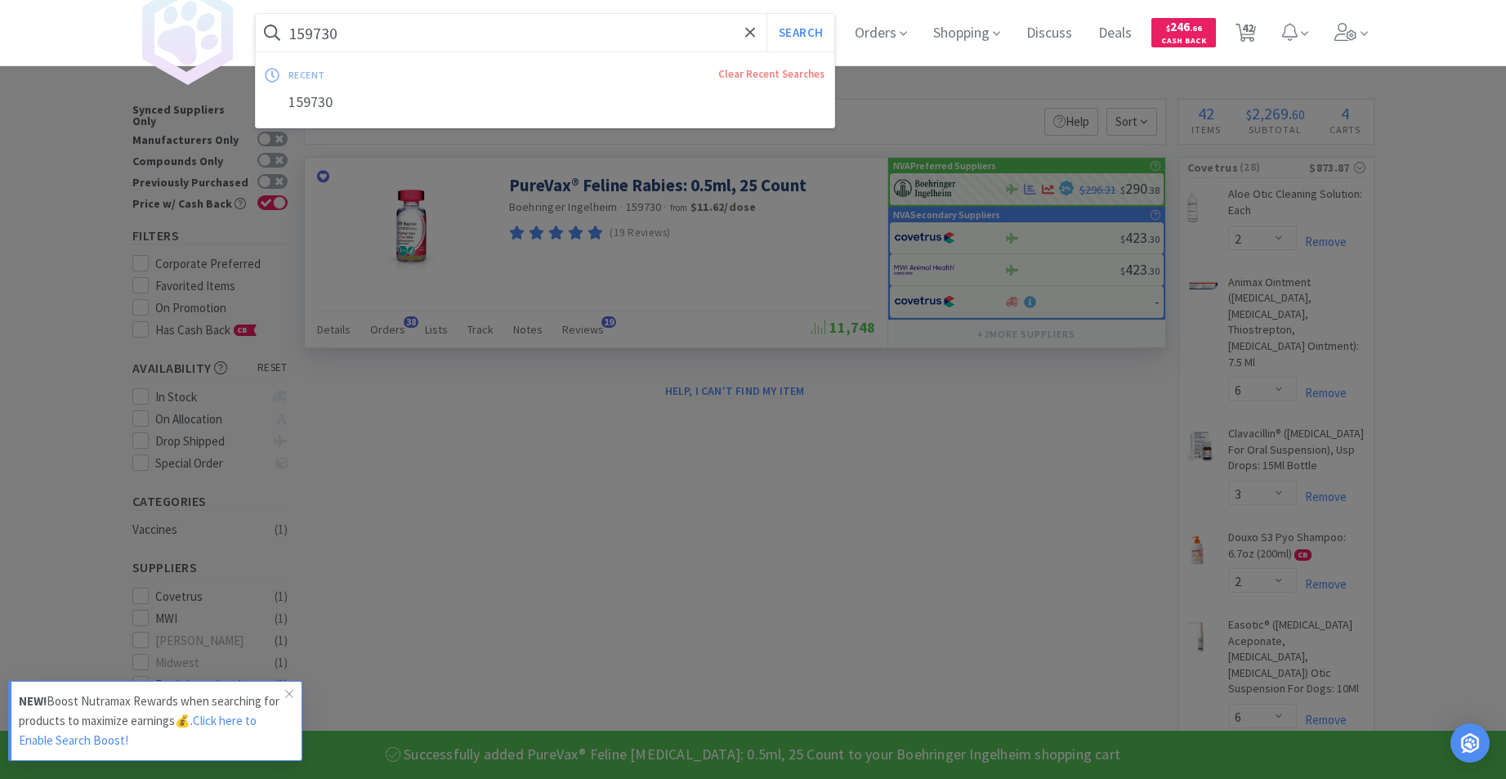
click at [547, 30] on input "159730" at bounding box center [545, 33] width 579 height 38
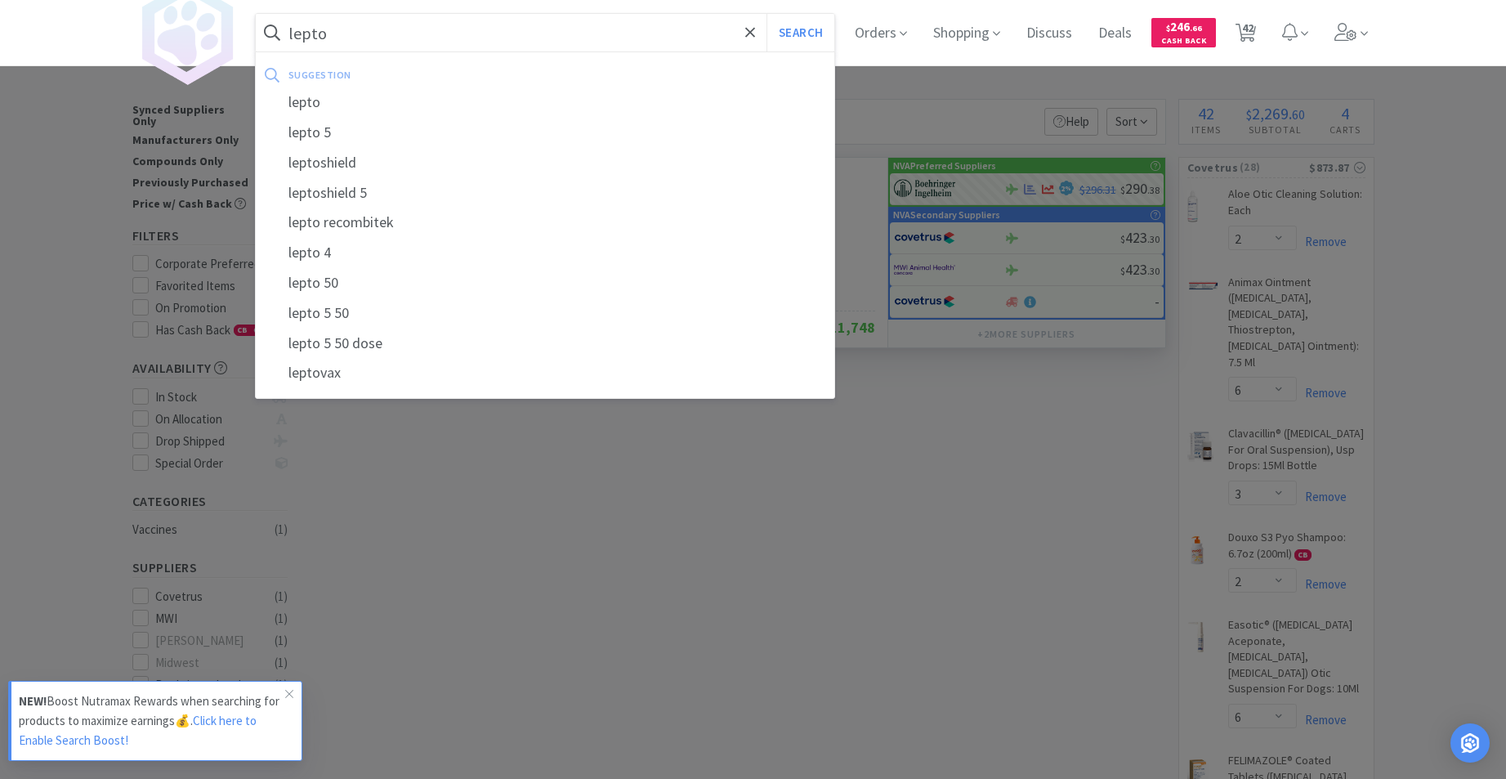
type input "lepto"
click at [320, 98] on div "lepto" at bounding box center [545, 102] width 579 height 30
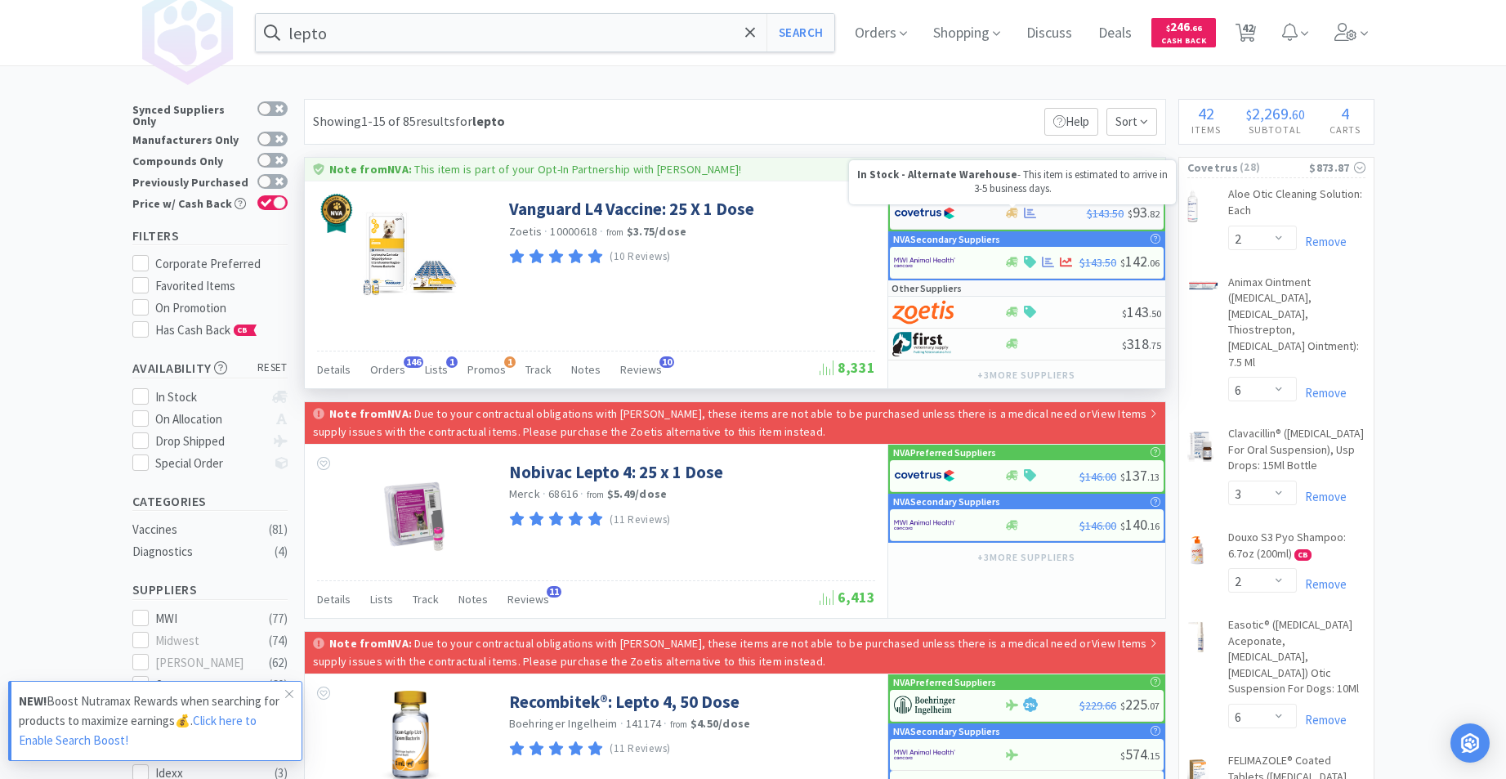
click at [1016, 211] on icon at bounding box center [1012, 213] width 12 height 12
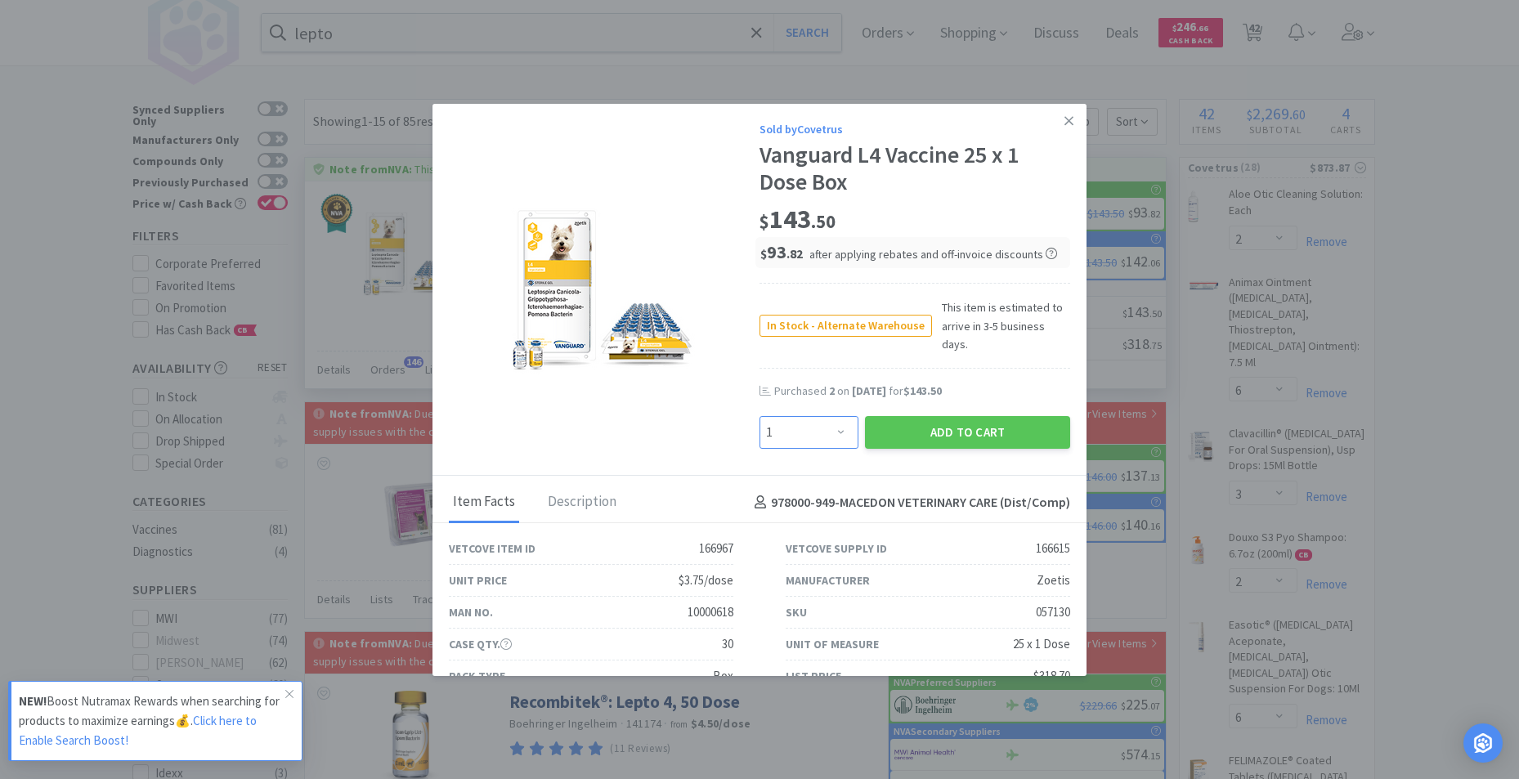
click at [834, 416] on select "Enter Quantity 1 2 3 4 5 6 7 8 9 10 11 12 13 14 15 16 17 18 19 20 Enter Quantity" at bounding box center [808, 432] width 99 height 33
select select "2"
click at [759, 416] on select "Enter Quantity 1 2 3 4 5 6 7 8 9 10 11 12 13 14 15 16 17 18 19 20 Enter Quantity" at bounding box center [808, 432] width 99 height 33
click at [944, 416] on button "Add to Cart" at bounding box center [967, 432] width 205 height 33
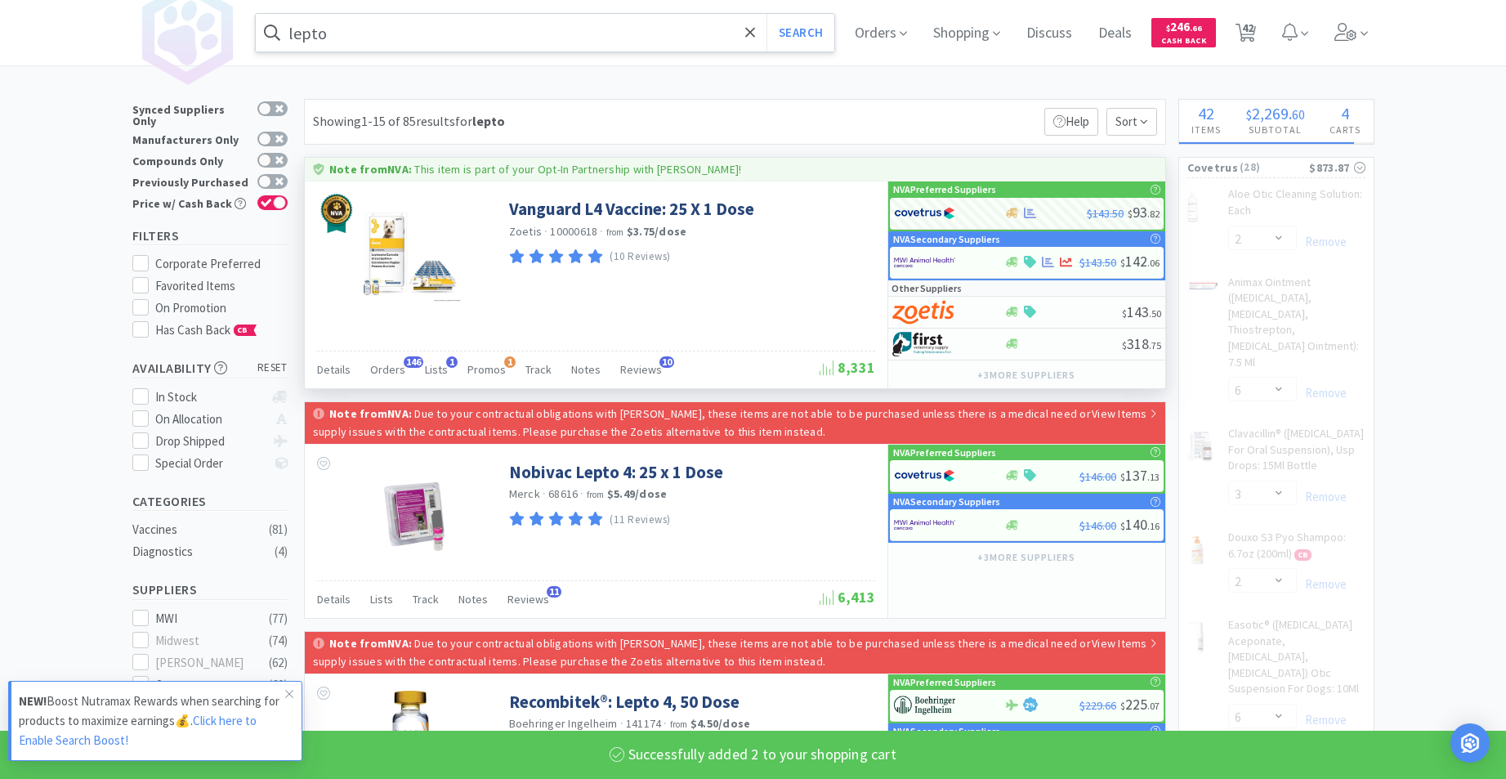
click at [602, 35] on input "lepto" at bounding box center [545, 33] width 579 height 38
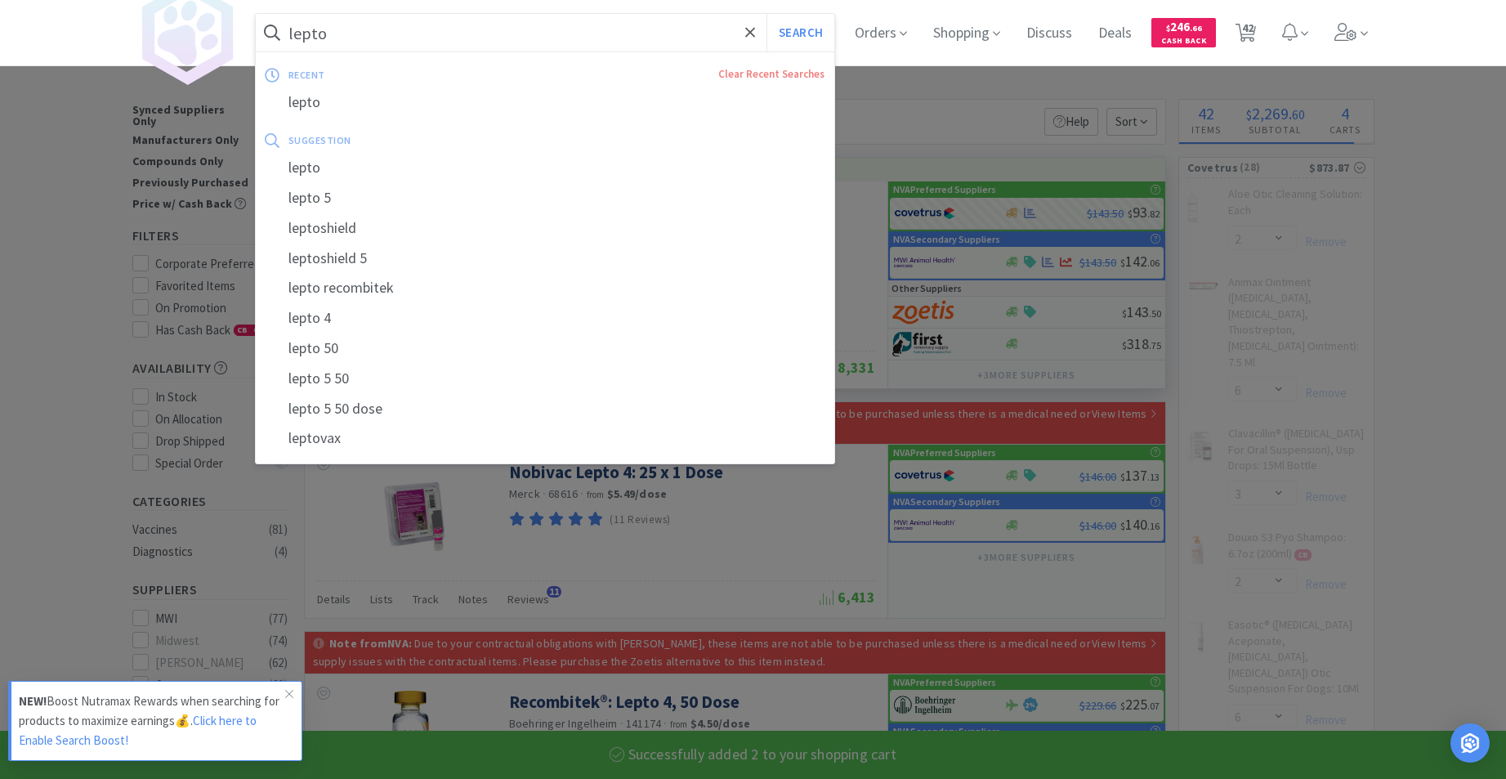
select select "2"
select select "5"
select select "1"
select select "3"
select select "1"
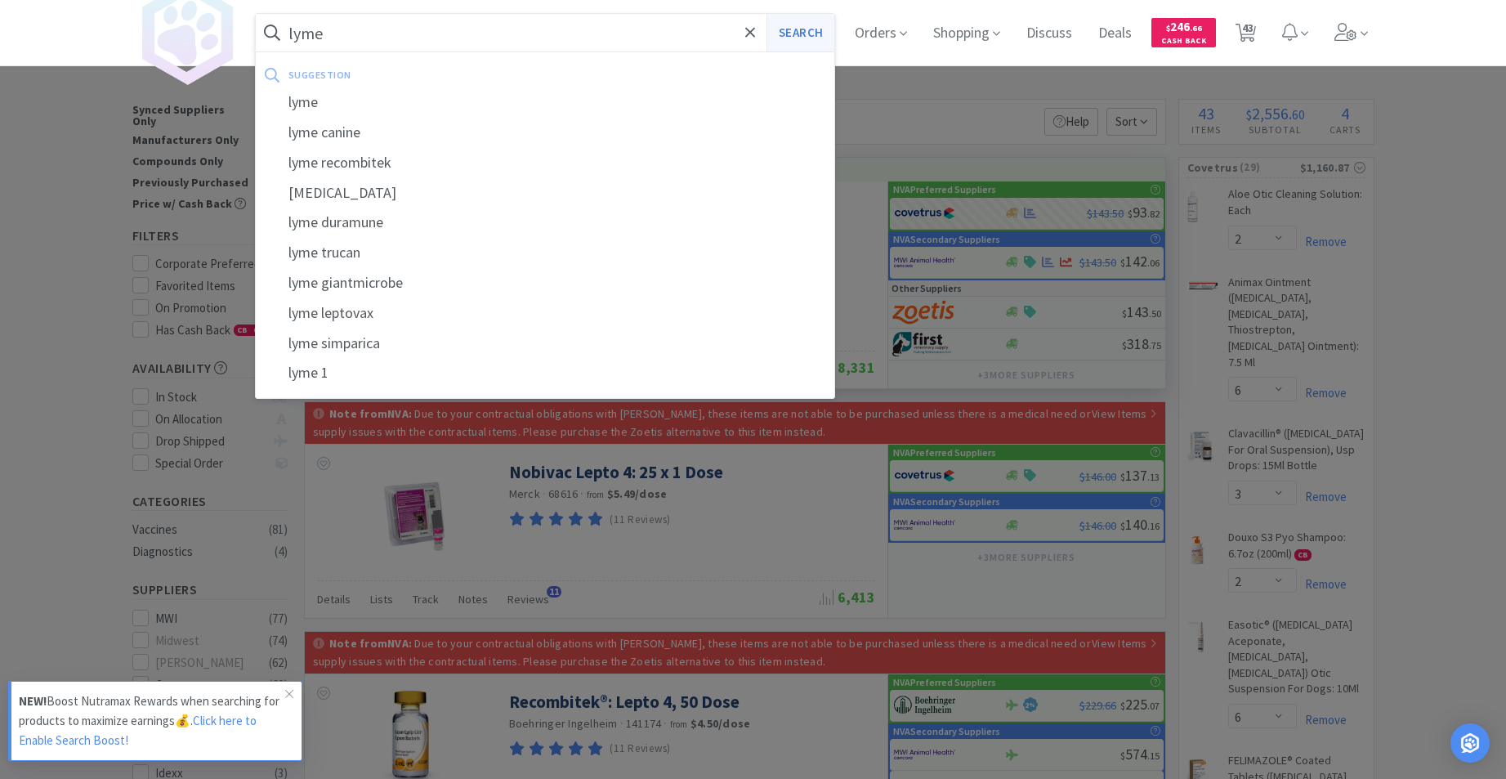
type input "lyme"
click at [833, 30] on button "Search" at bounding box center [801, 33] width 68 height 38
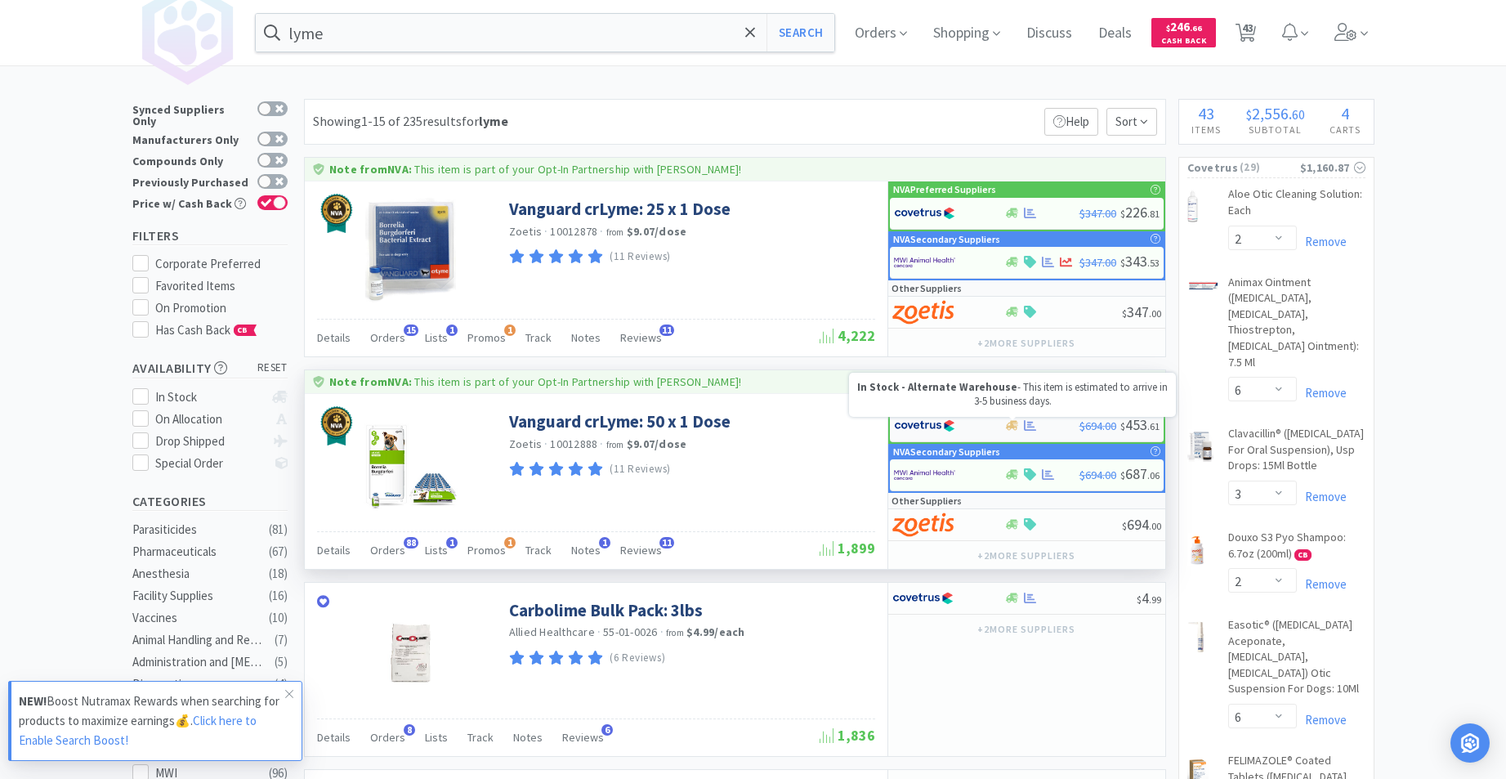
click at [1011, 423] on icon at bounding box center [1012, 426] width 12 height 10
select select "1"
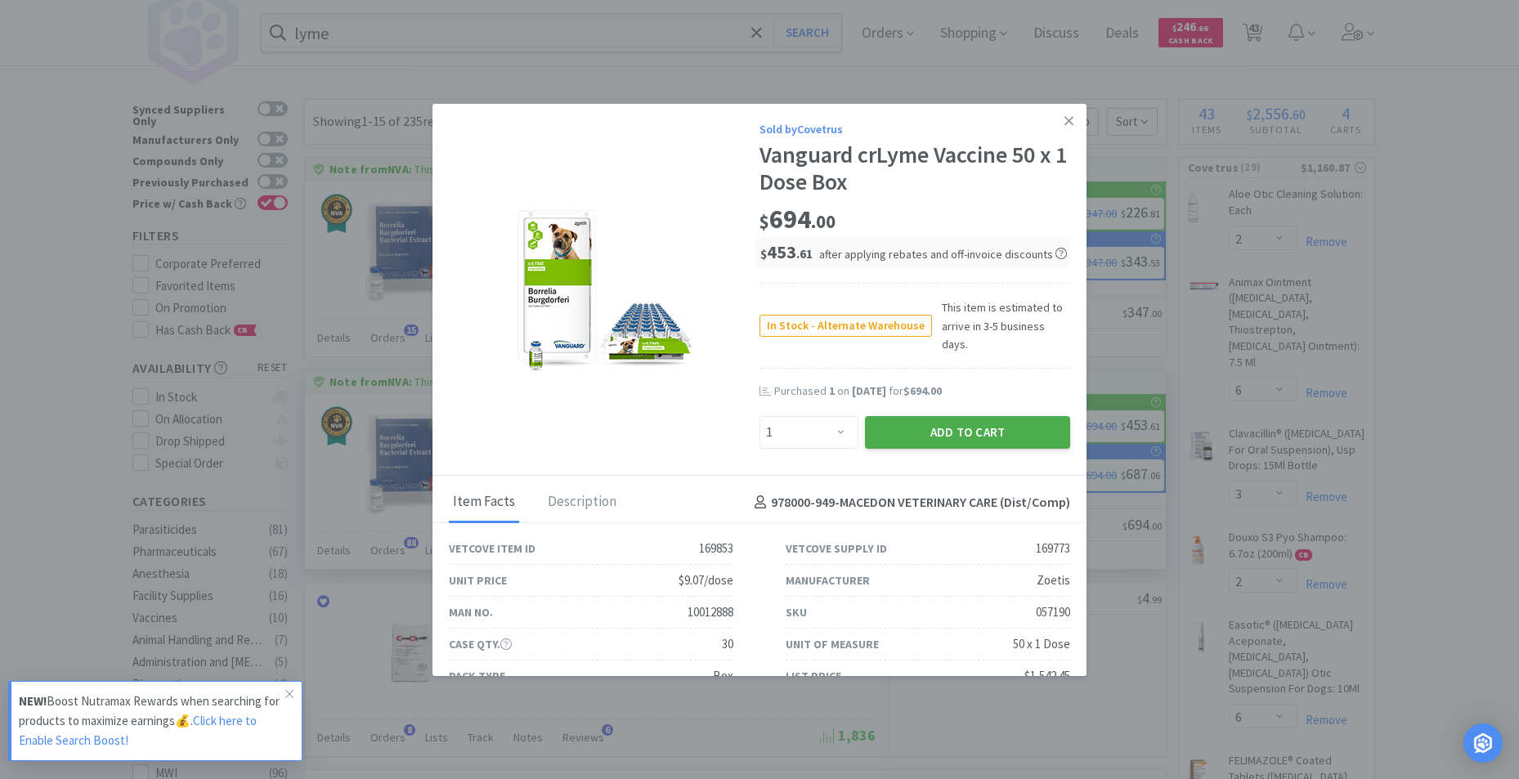
click at [913, 419] on button "Add to Cart" at bounding box center [967, 432] width 205 height 33
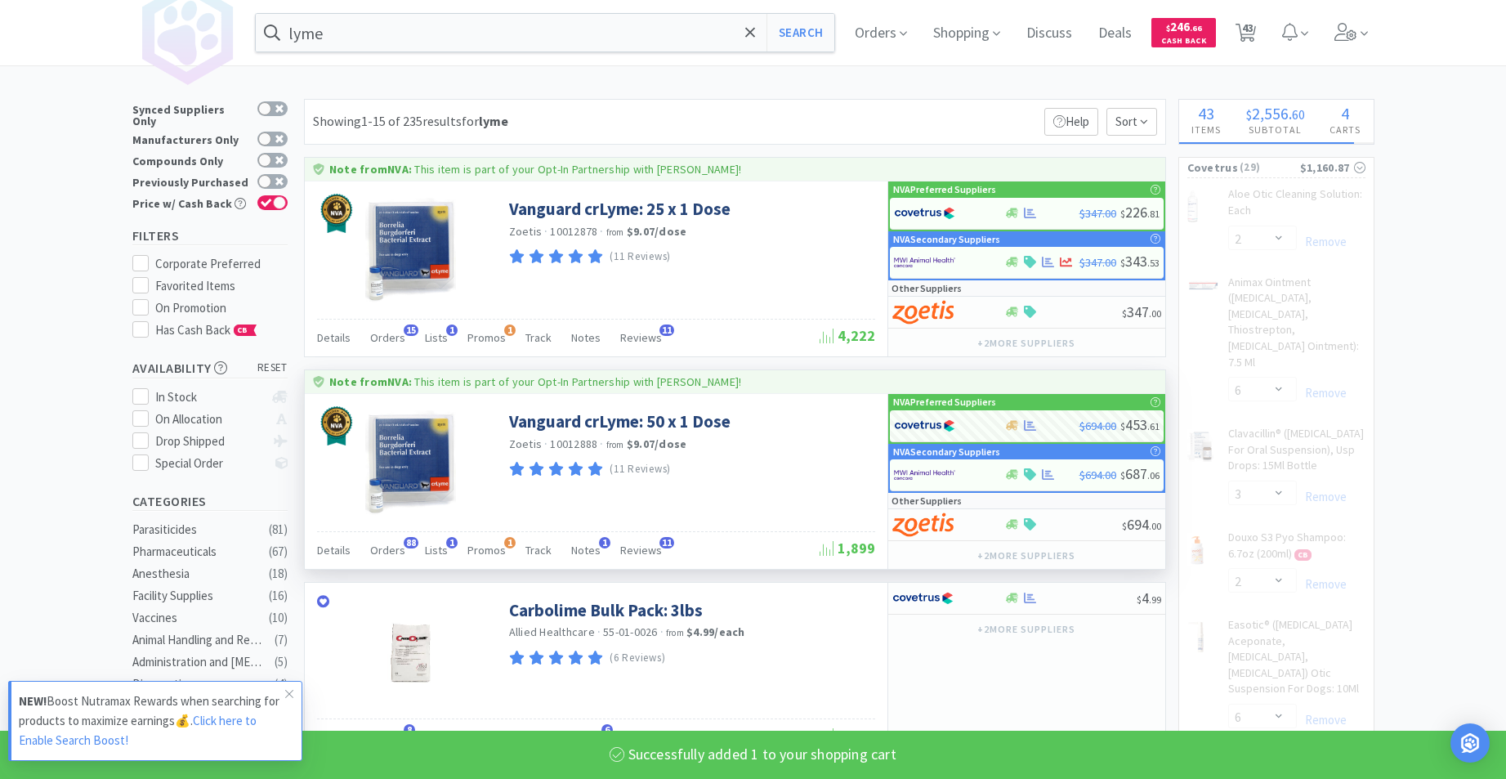
select select "1"
select select "5"
select select "1"
select select "3"
select select "1"
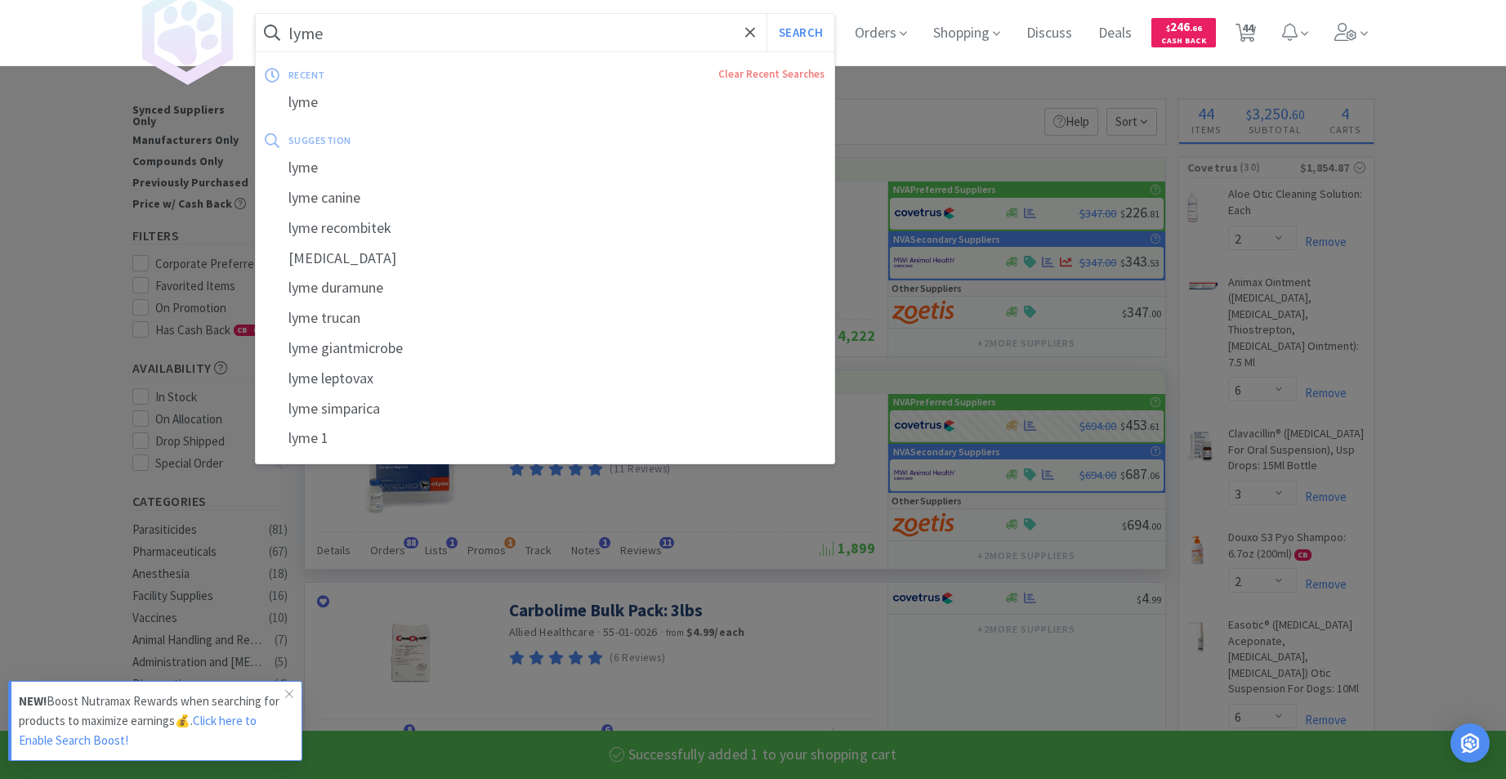
click at [450, 36] on input "lyme" at bounding box center [545, 33] width 579 height 38
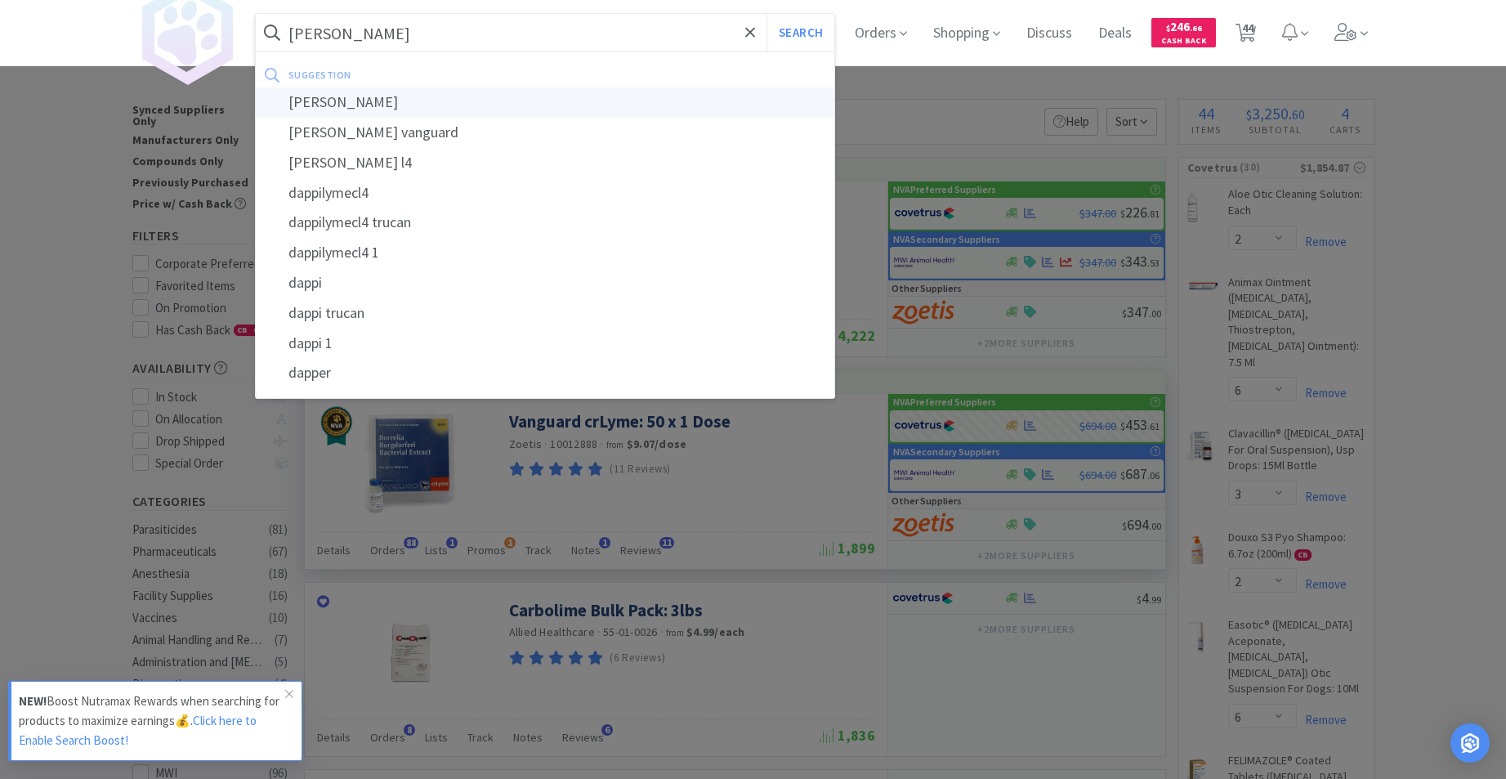
type input "[PERSON_NAME]"
click at [311, 101] on div "[PERSON_NAME]" at bounding box center [545, 102] width 579 height 30
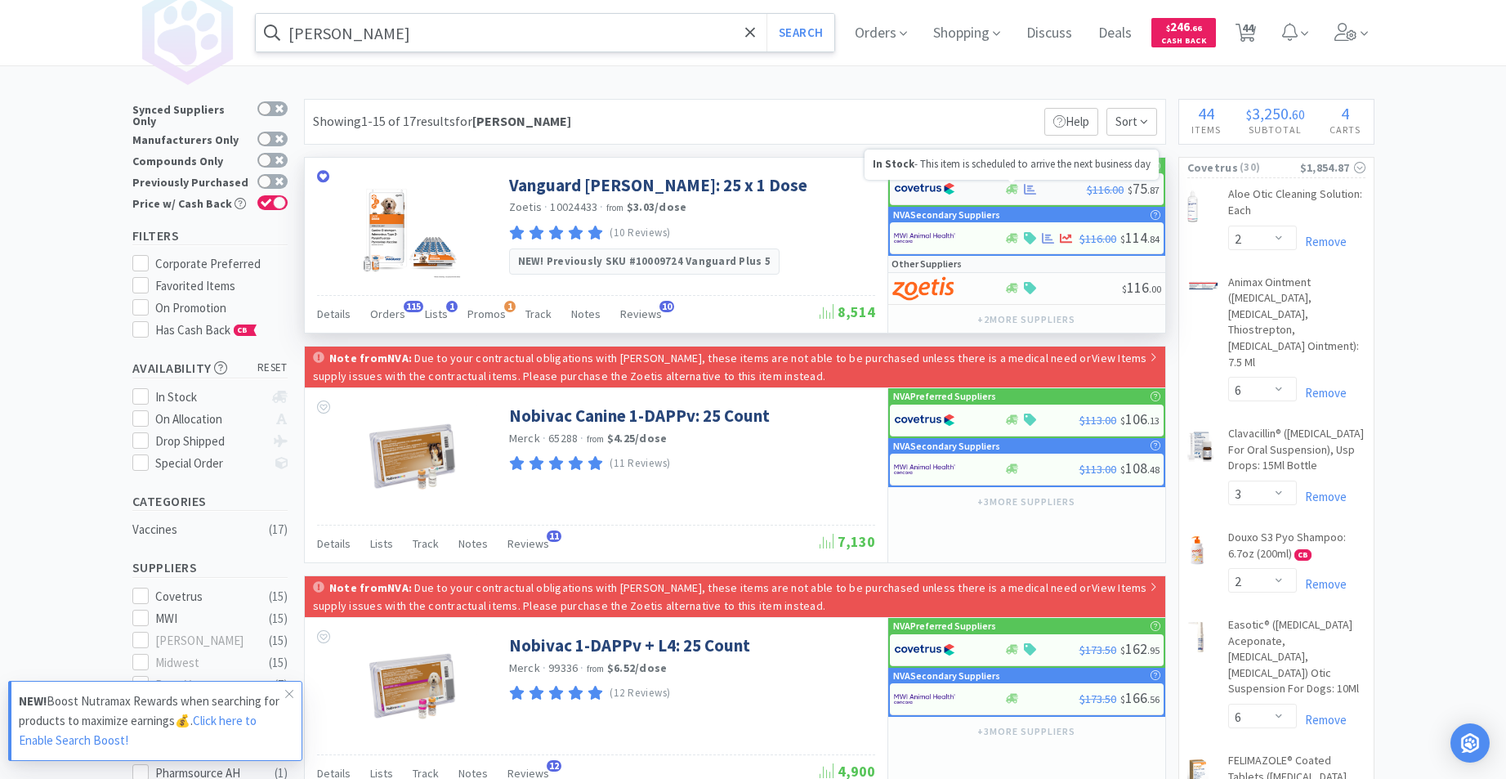
click at [1012, 186] on icon at bounding box center [1012, 189] width 12 height 10
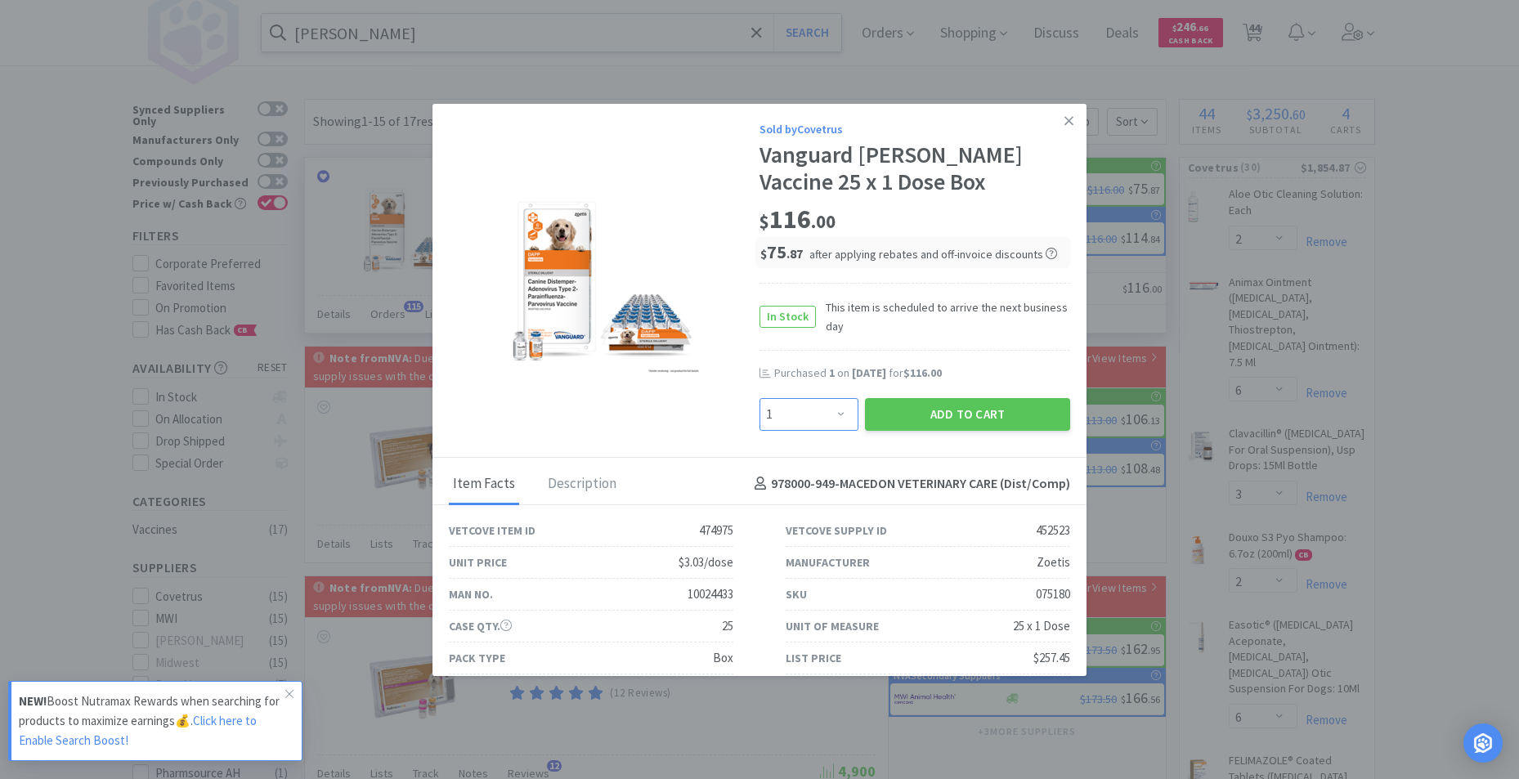
click at [832, 411] on select "Enter Quantity 1 2 3 4 5 6 7 8 9 10 11 12 13 14 15 16 17 18 19 20 Enter Quantity" at bounding box center [808, 414] width 99 height 33
select select "2"
click at [759, 398] on select "Enter Quantity 1 2 3 4 5 6 7 8 9 10 11 12 13 14 15 16 17 18 19 20 Enter Quantity" at bounding box center [808, 414] width 99 height 33
click at [955, 414] on button "Add to Cart" at bounding box center [967, 414] width 205 height 33
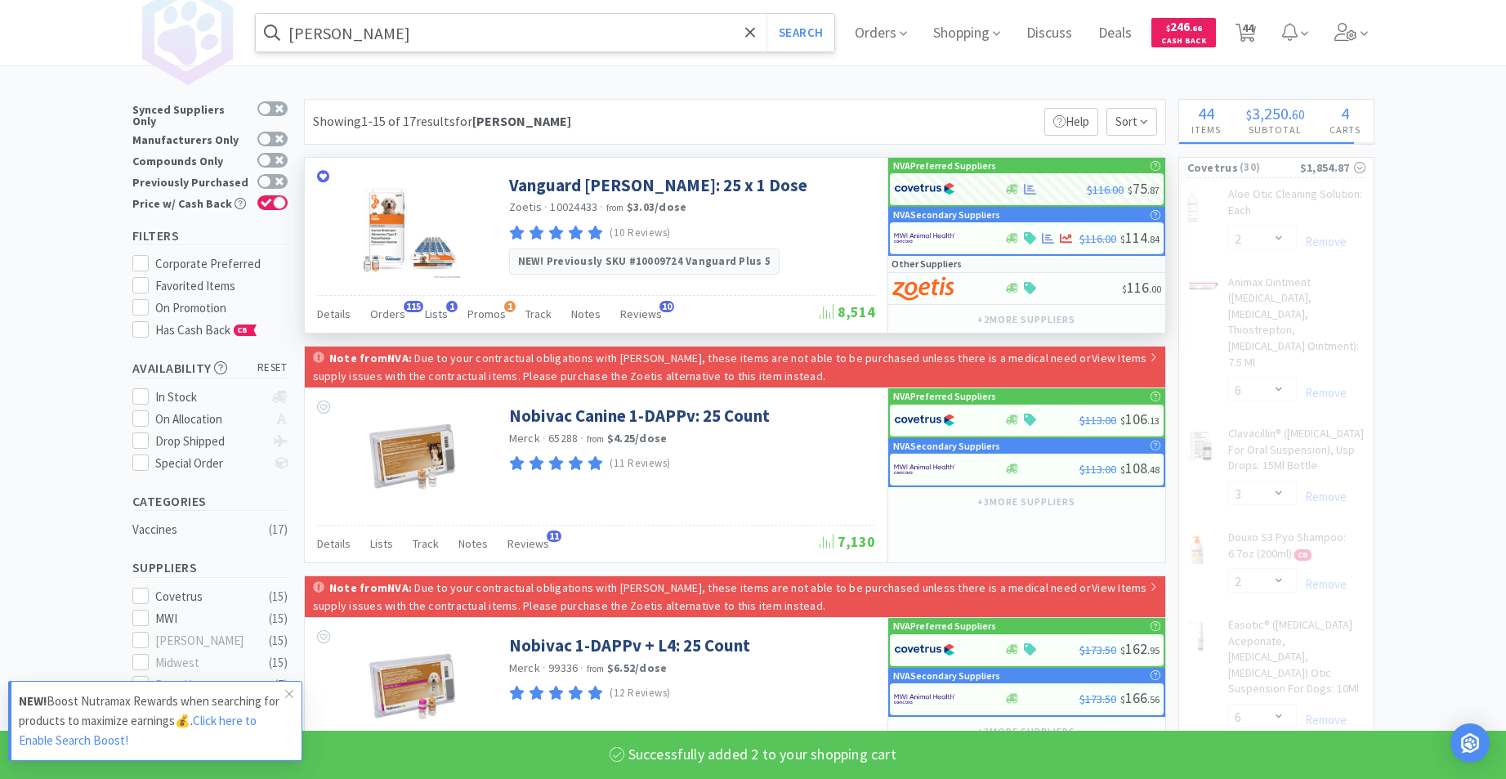
click at [529, 21] on input "[PERSON_NAME]" at bounding box center [545, 33] width 579 height 38
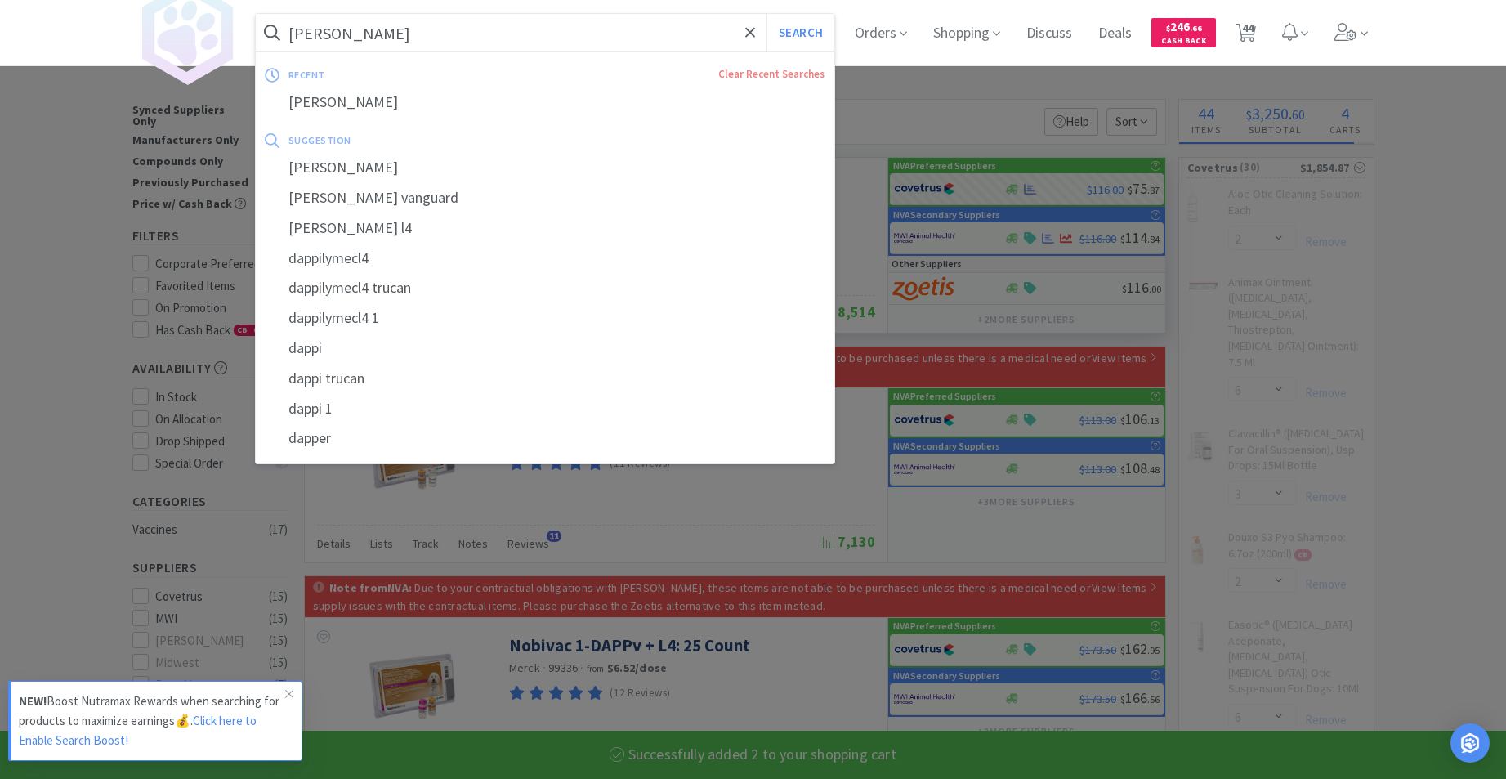
select select "2"
select select "1"
select select "2"
select select "1"
select select "5"
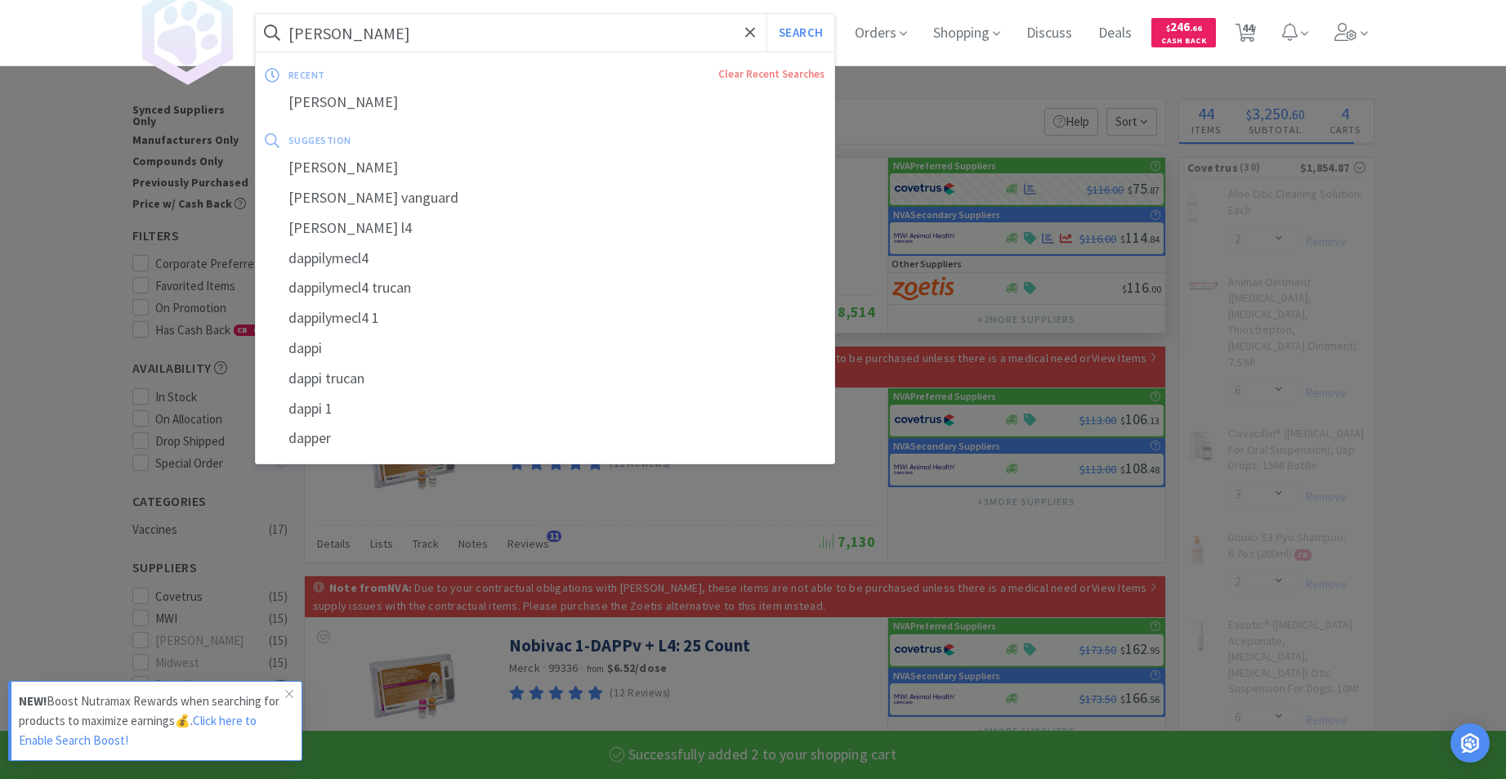
select select "1"
select select "3"
select select "1"
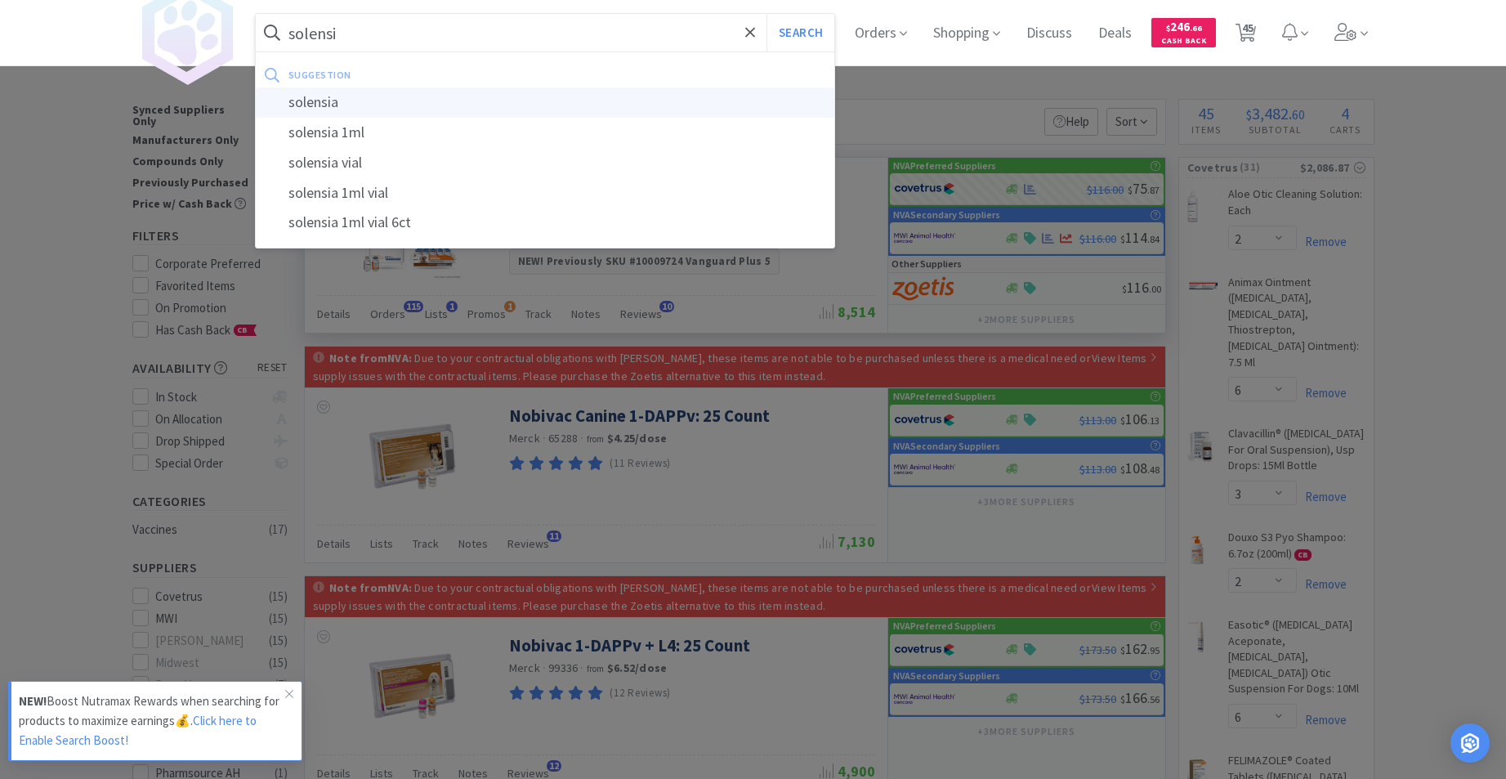
click at [343, 100] on div "solensia" at bounding box center [545, 102] width 579 height 30
type input "solensia"
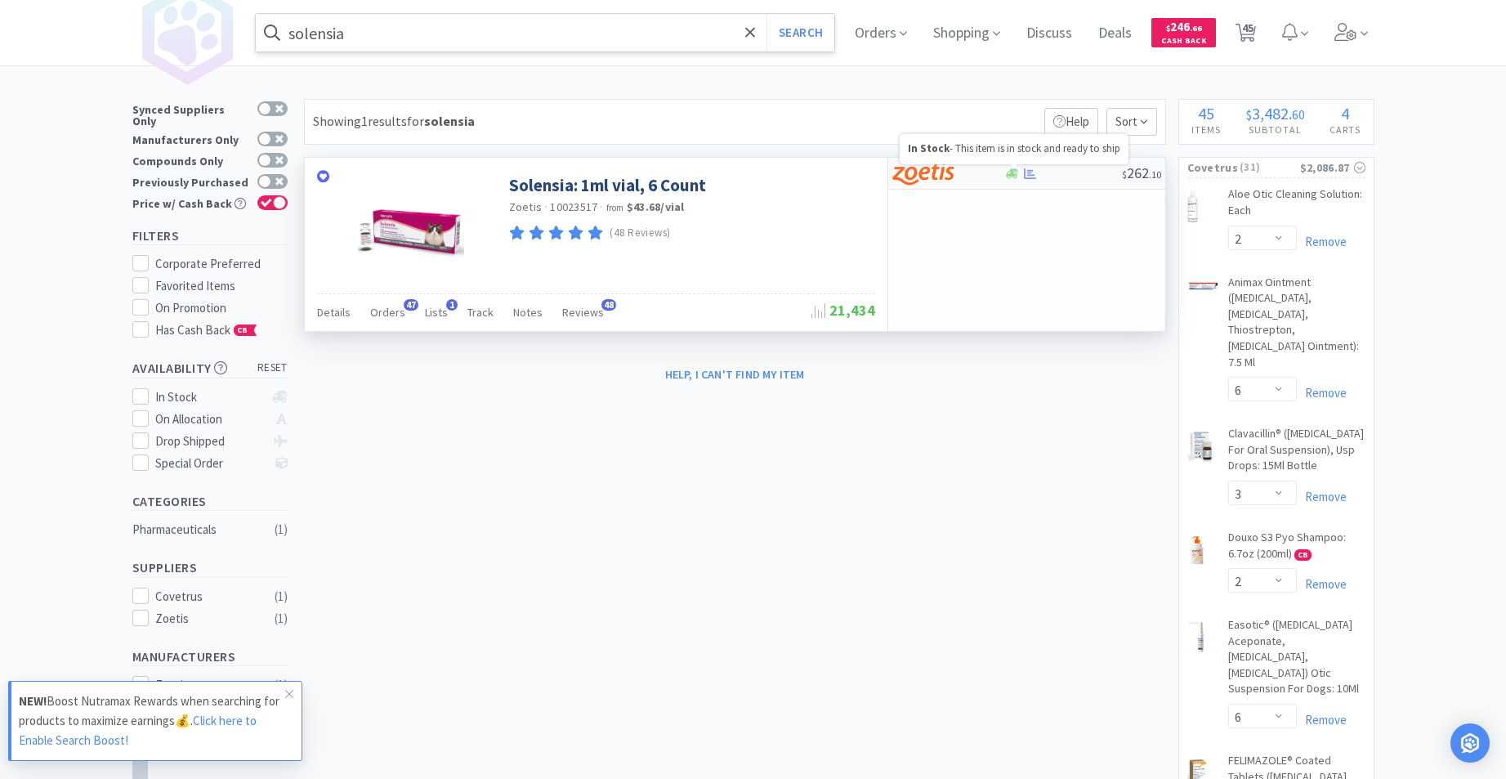
click at [1013, 172] on icon at bounding box center [1012, 173] width 12 height 10
select select "1"
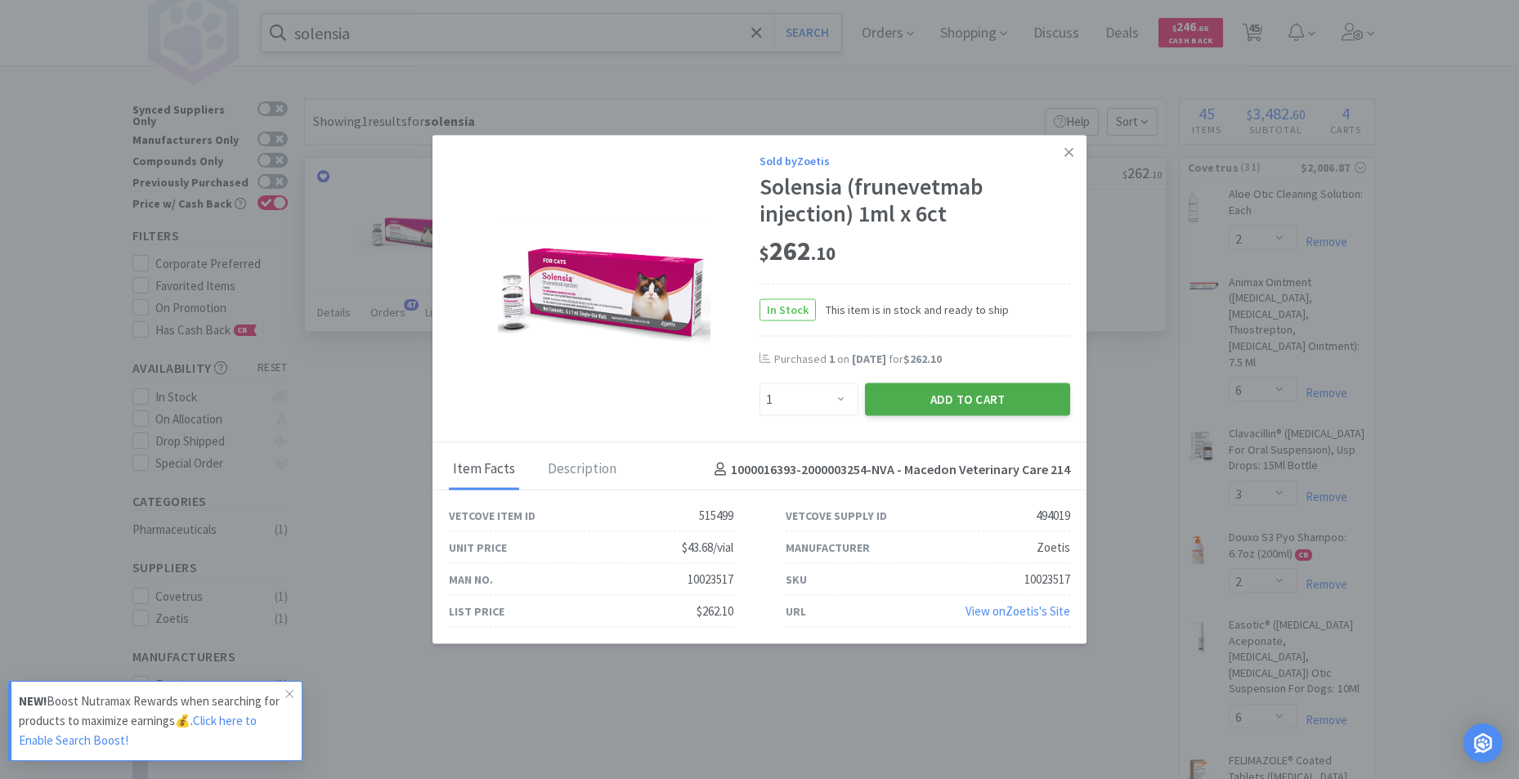
click at [939, 396] on button "Add to Cart" at bounding box center [967, 399] width 205 height 33
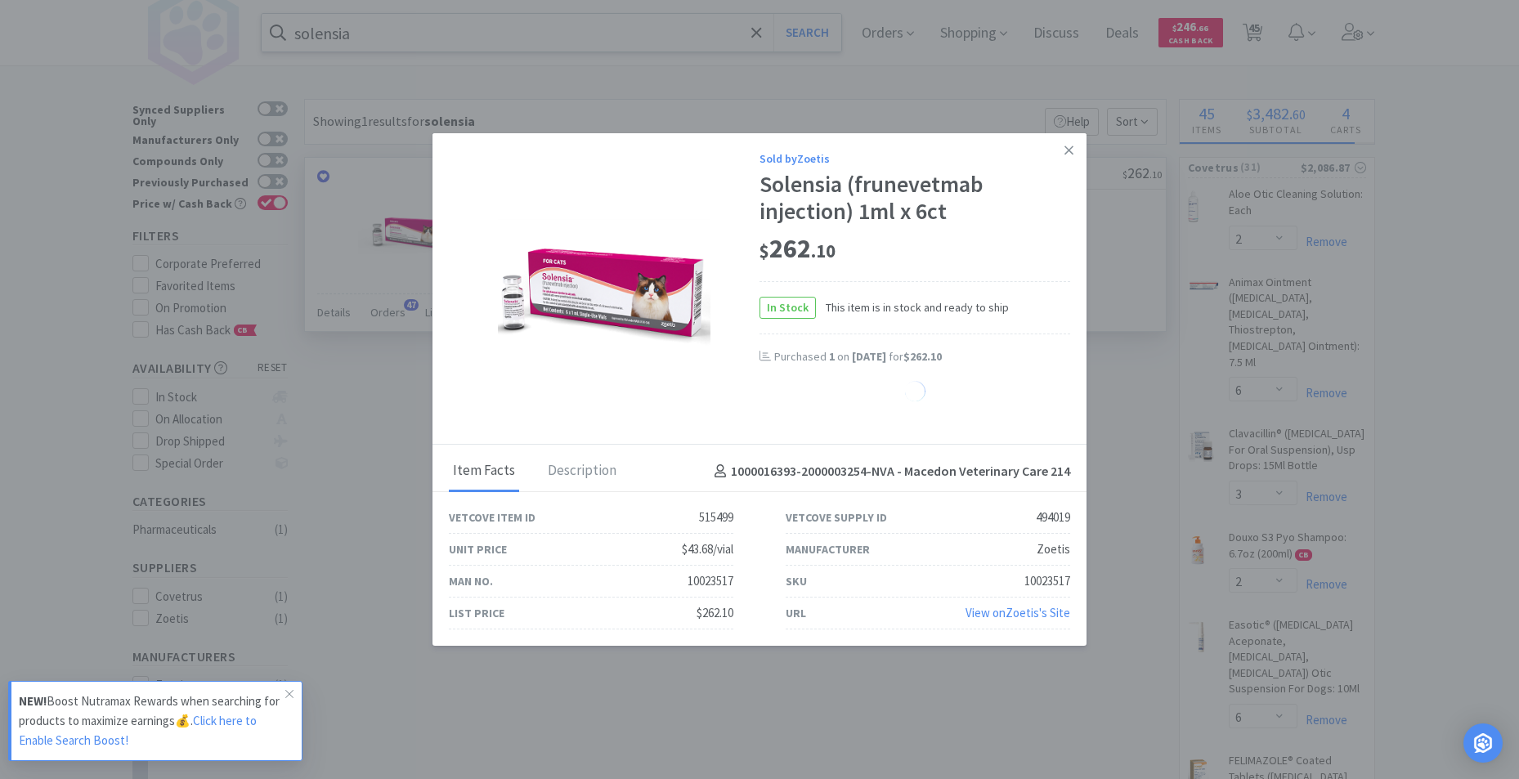
select select "1"
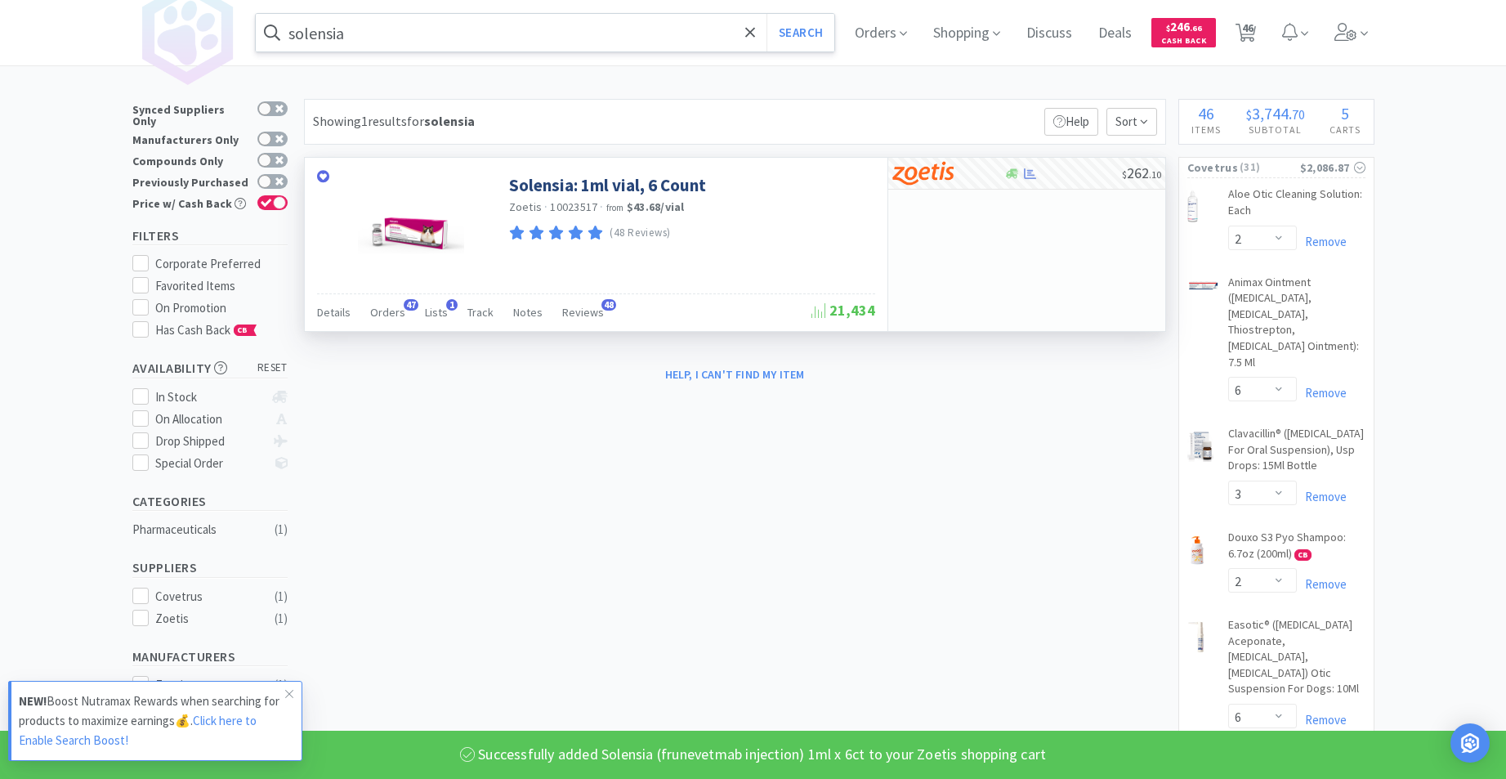
click at [472, 40] on input "solensia" at bounding box center [545, 33] width 579 height 38
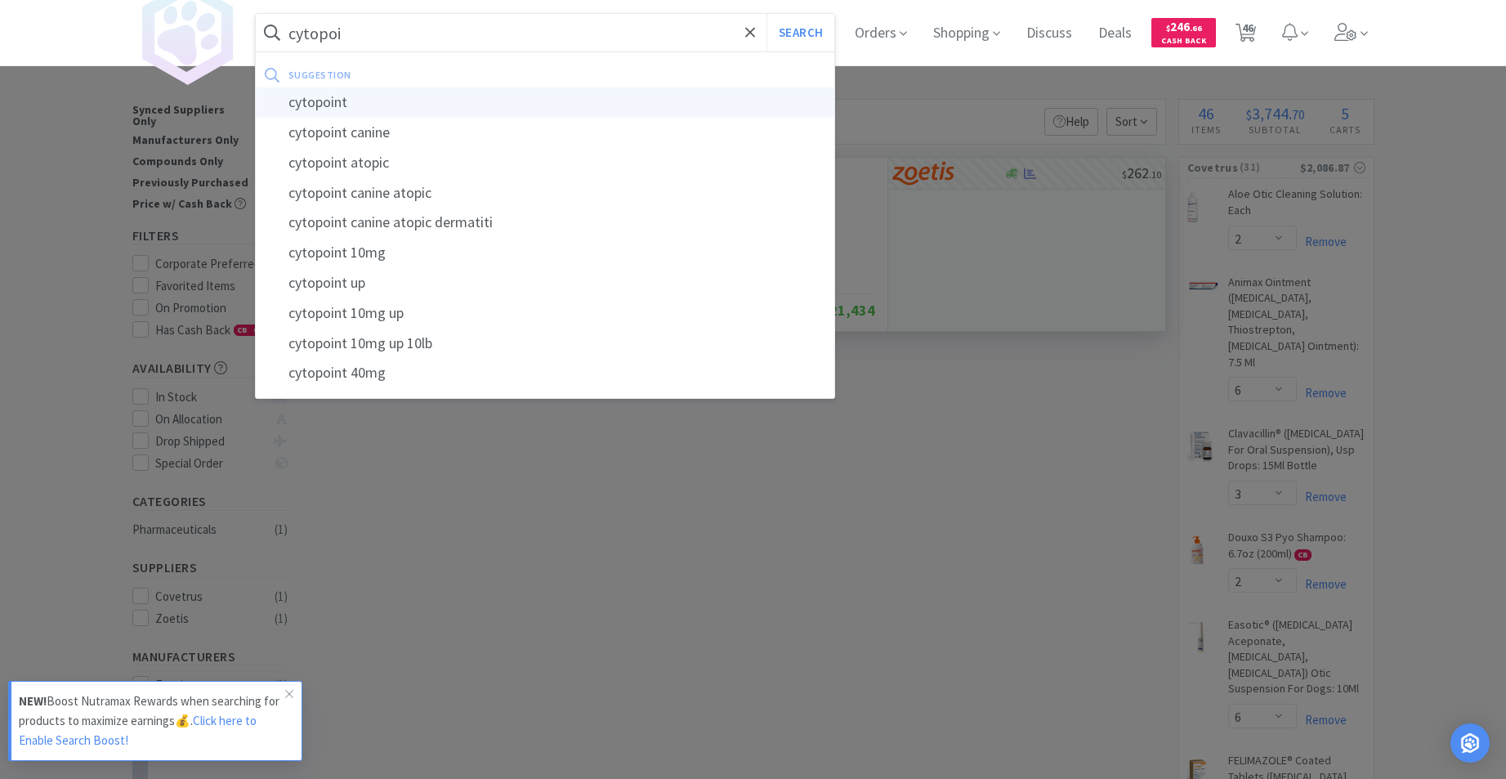
click at [307, 107] on div "cytopoint" at bounding box center [545, 102] width 579 height 30
type input "cytopoint"
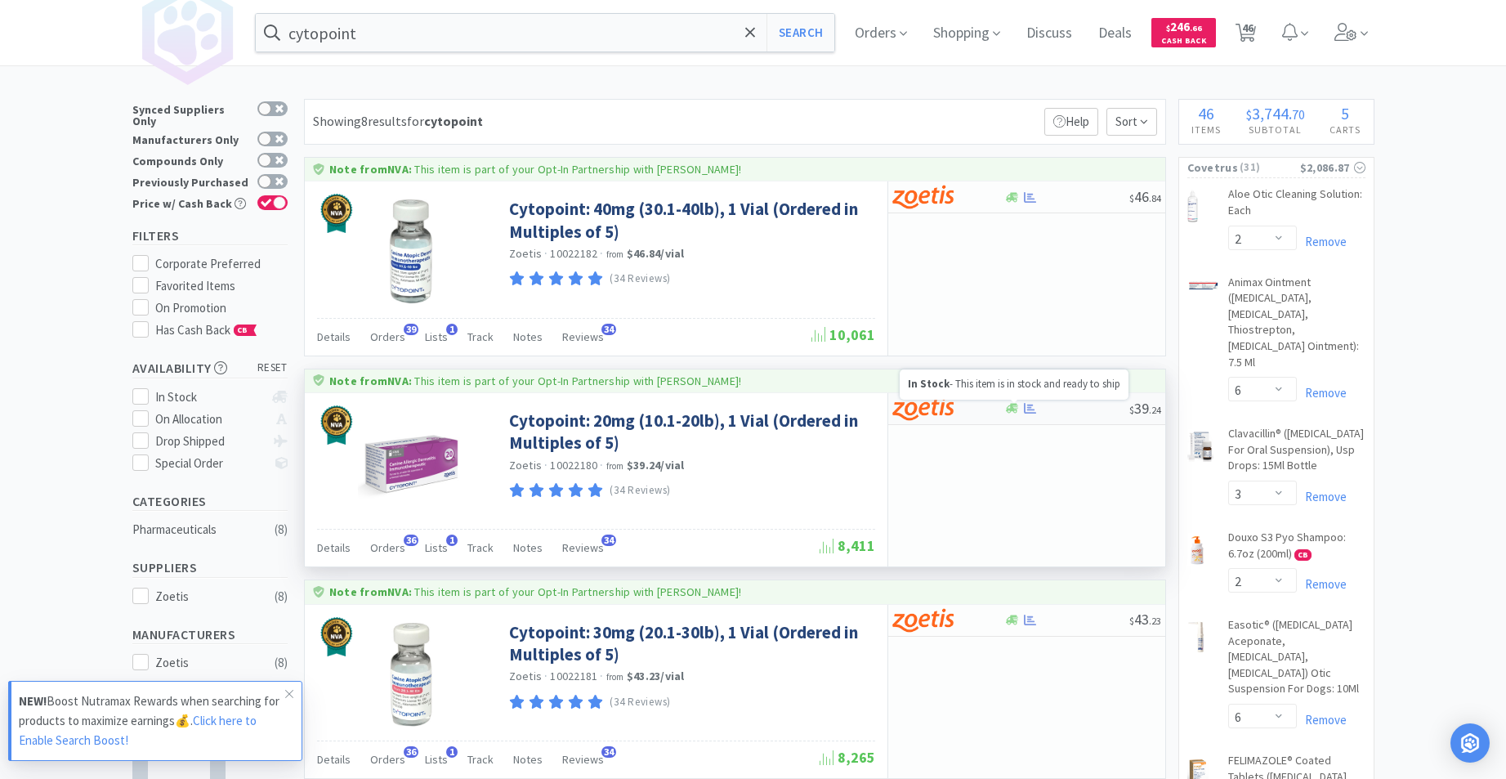
click at [1013, 409] on icon at bounding box center [1012, 409] width 12 height 10
select select "5"
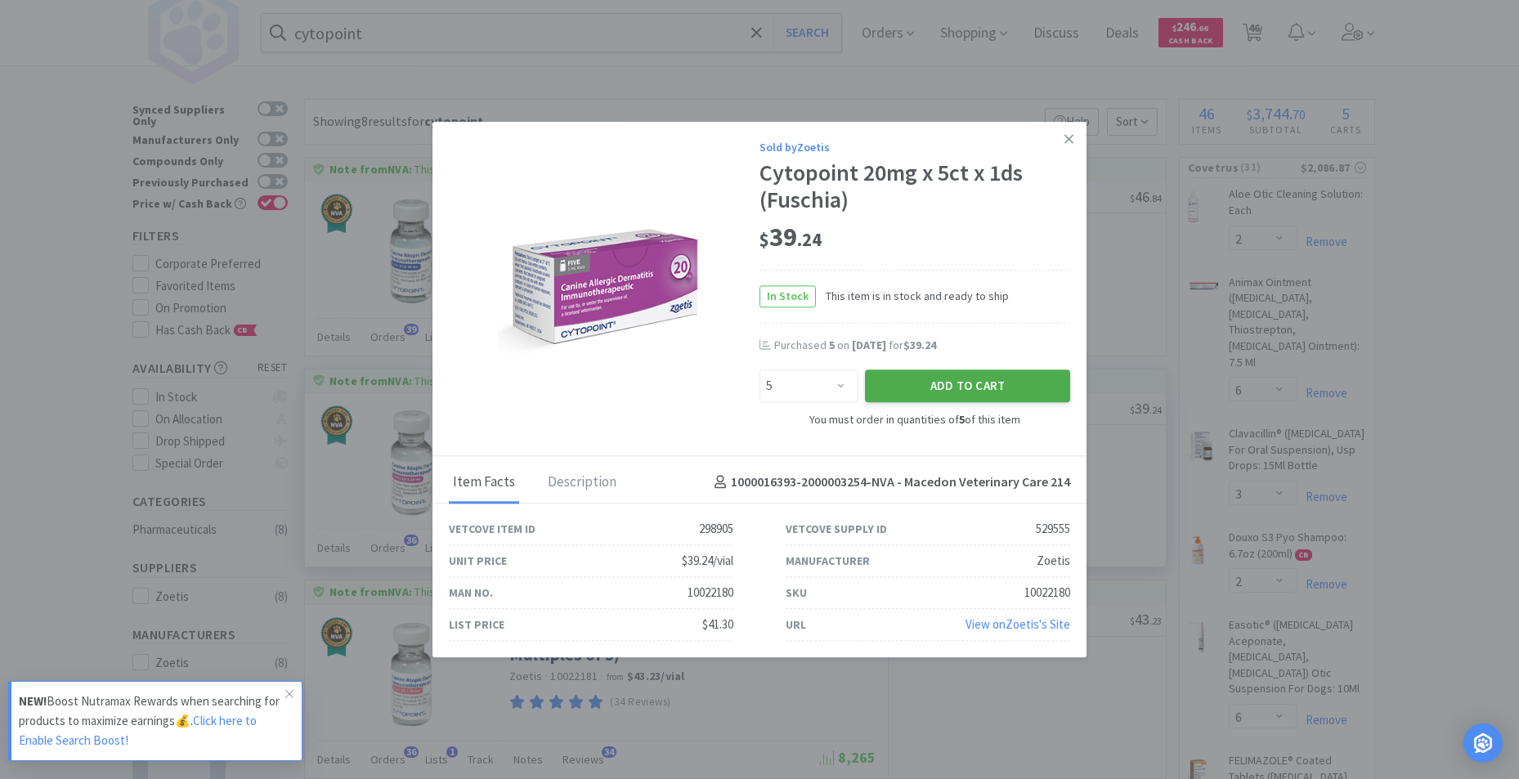
click at [990, 396] on button "Add to Cart" at bounding box center [967, 386] width 205 height 33
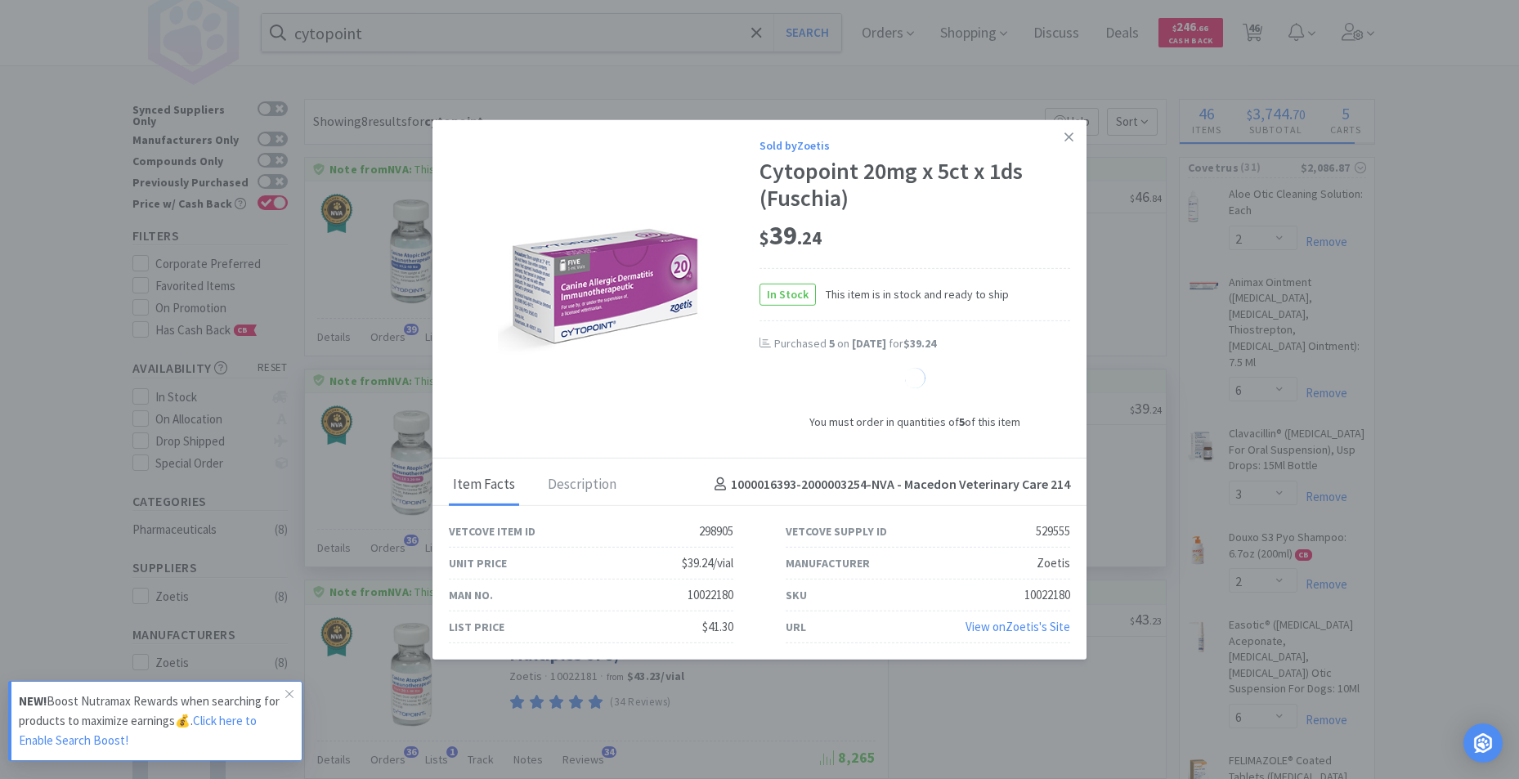
select select "5"
select select "1"
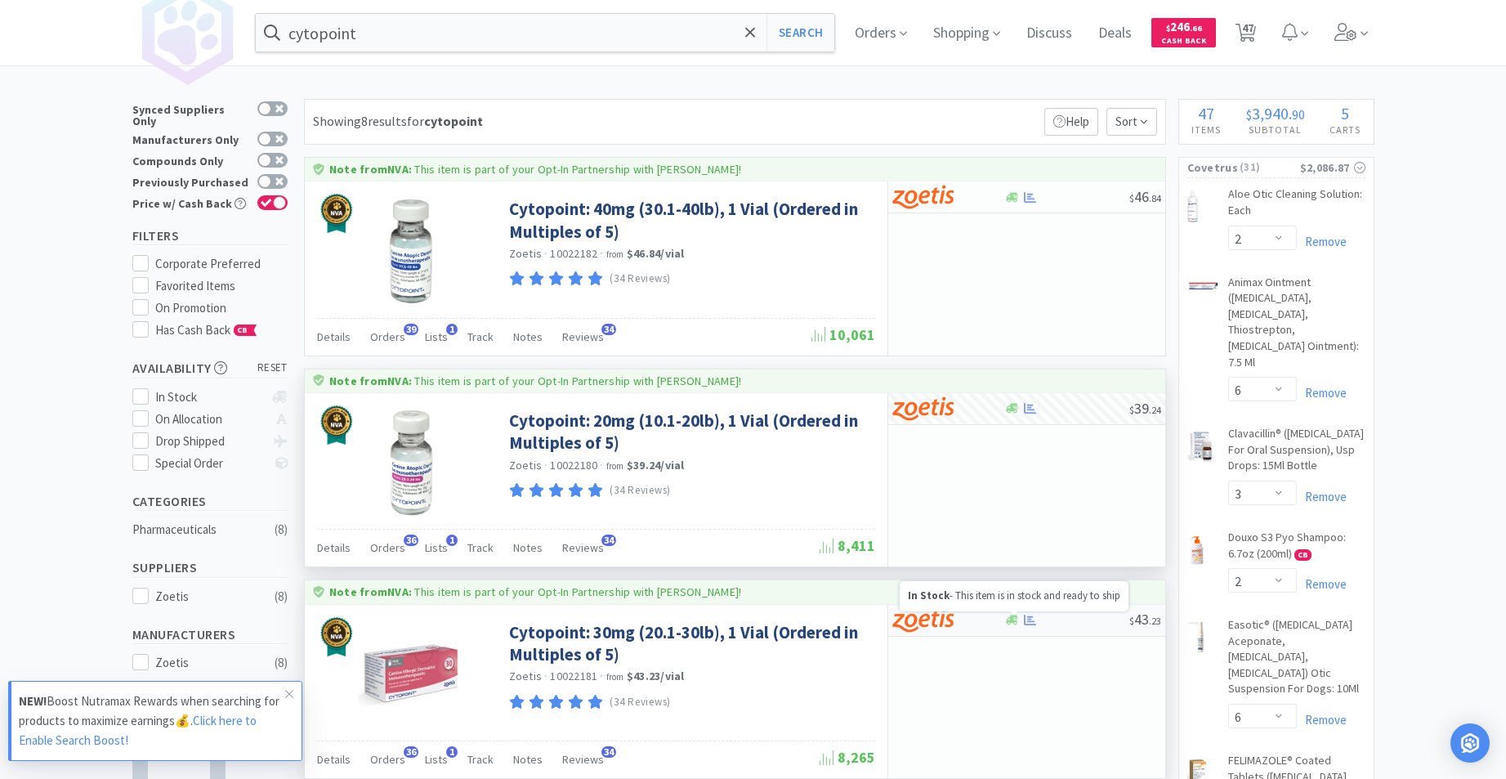
click at [1017, 620] on icon at bounding box center [1012, 620] width 12 height 12
select select "5"
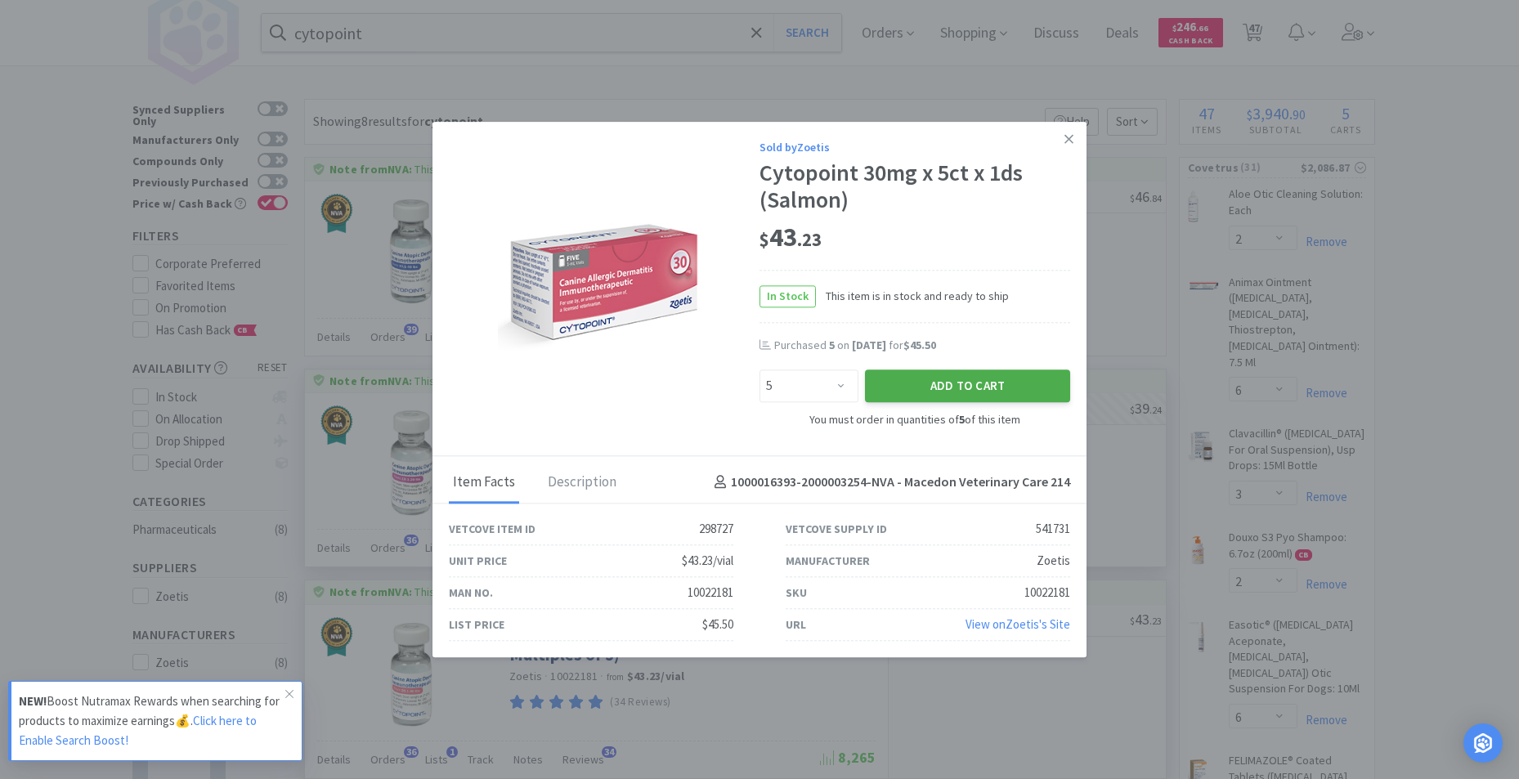
click at [1035, 386] on button "Add to Cart" at bounding box center [967, 386] width 205 height 33
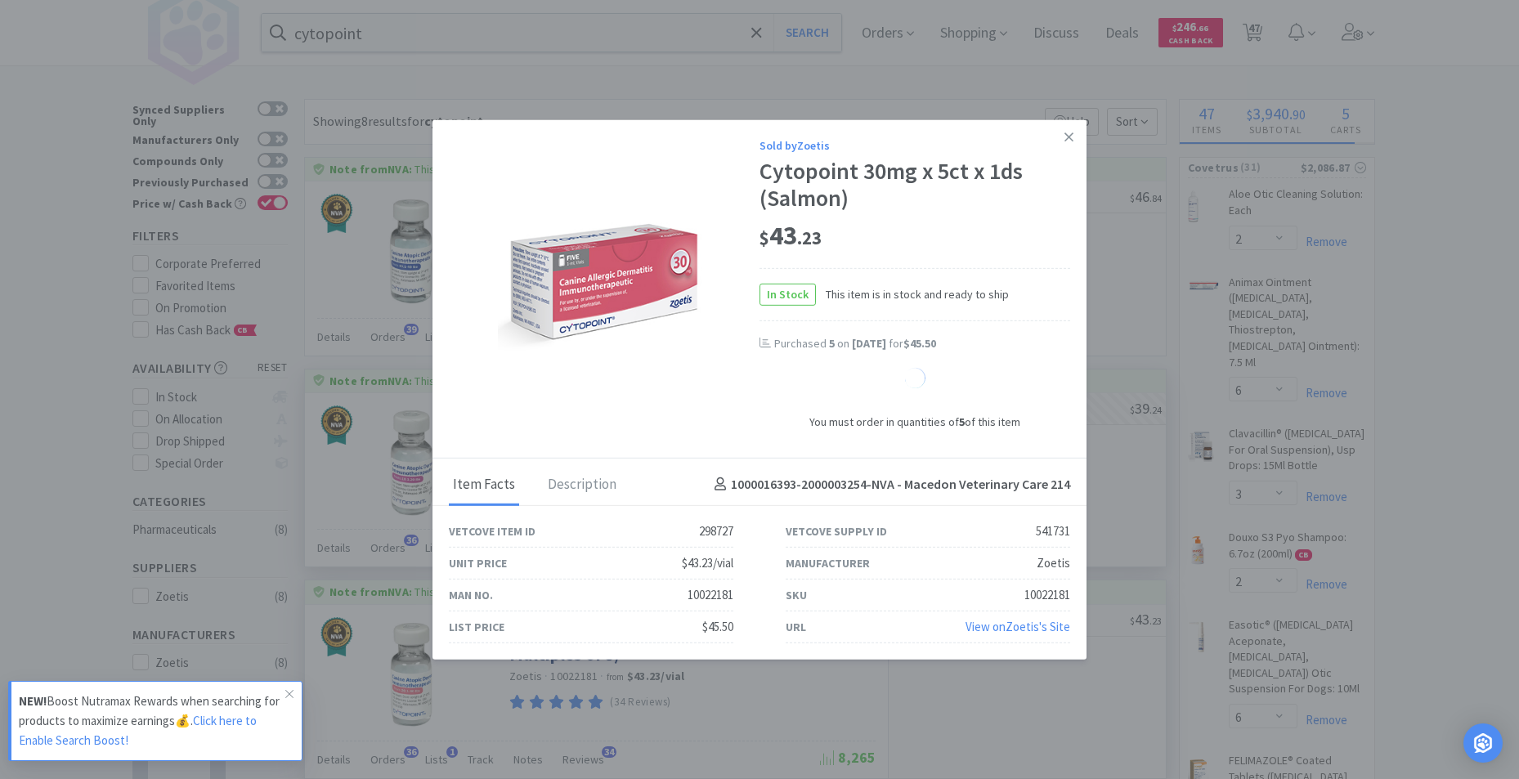
select select "5"
select select "1"
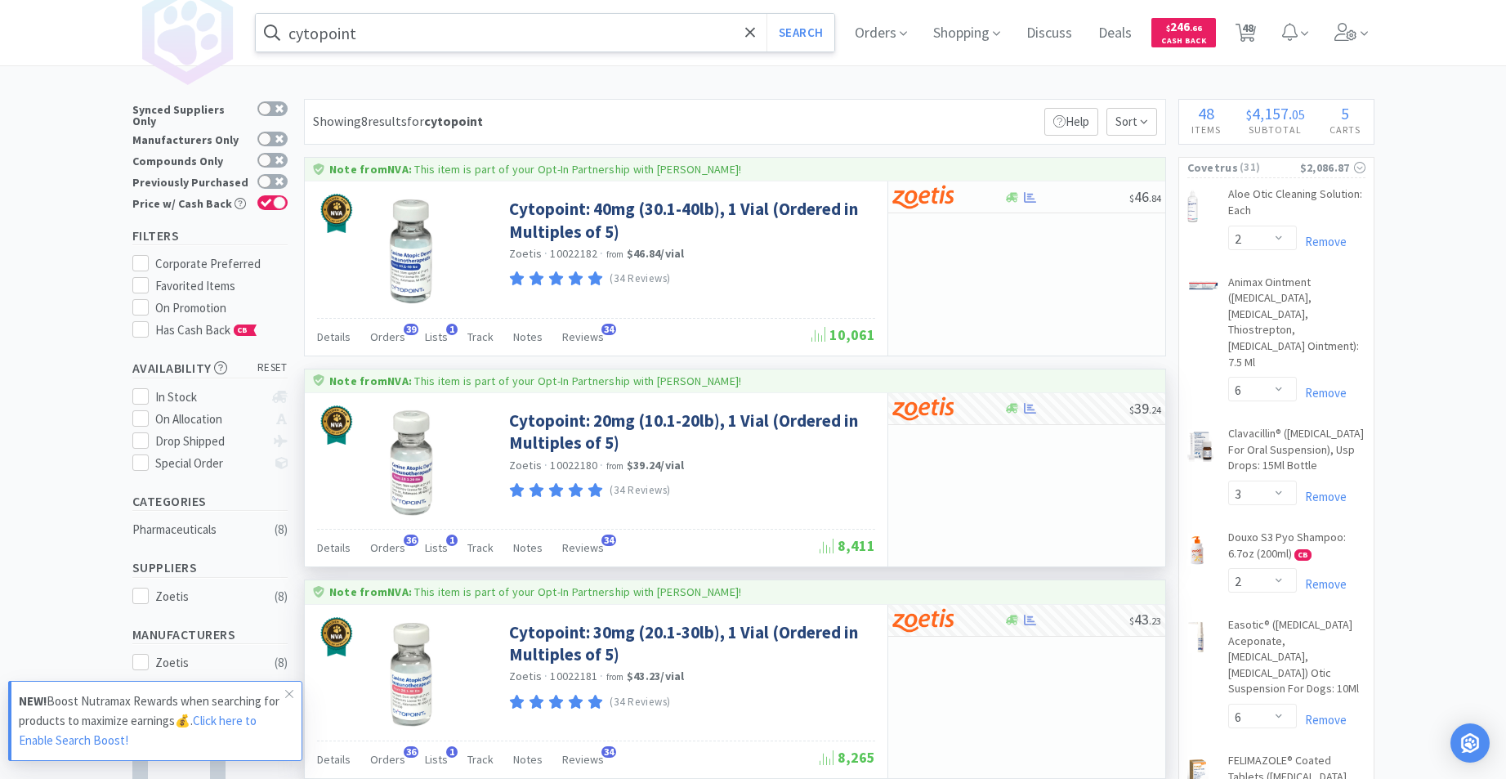
click at [648, 34] on input "cytopoint" at bounding box center [545, 33] width 579 height 38
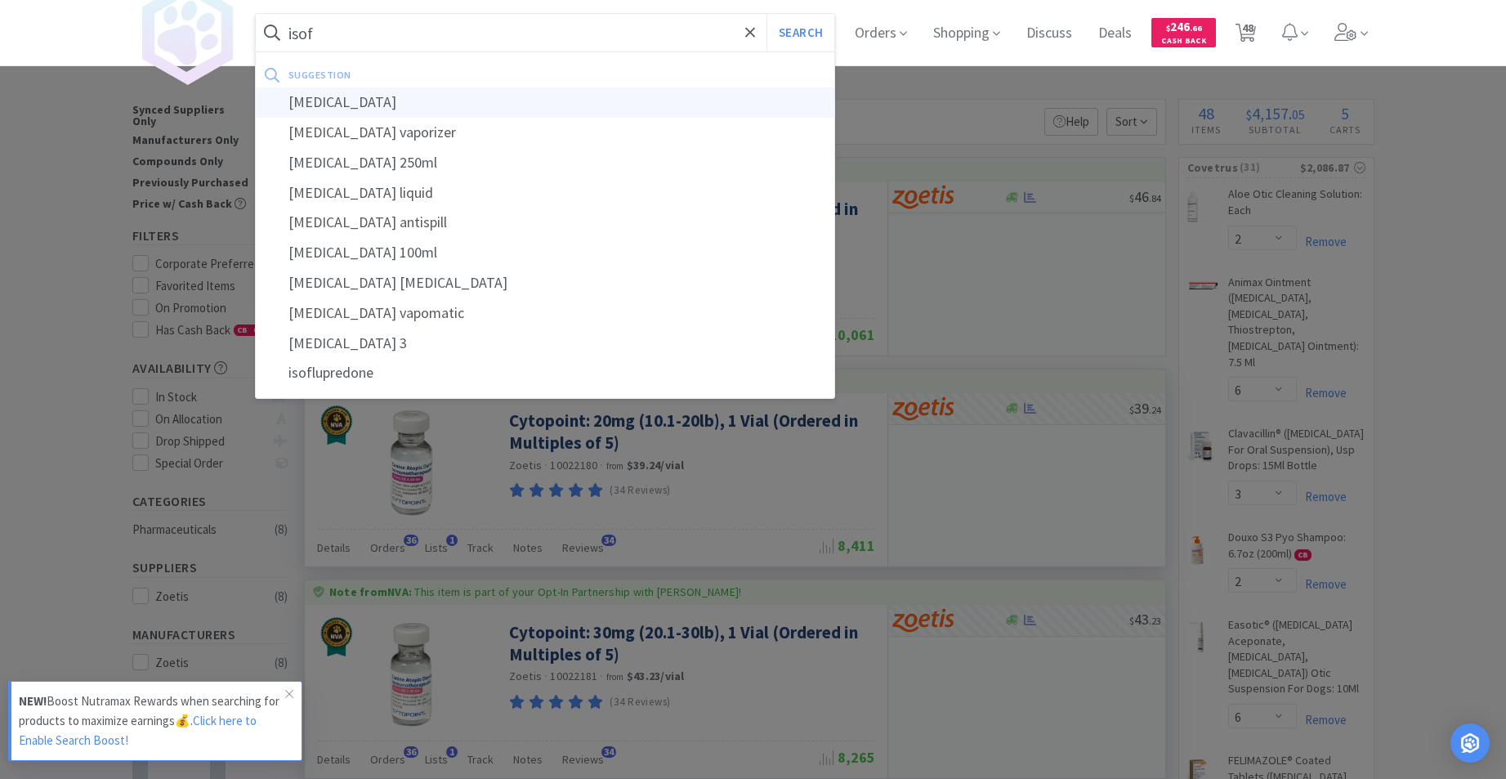
click at [384, 99] on div "[MEDICAL_DATA]" at bounding box center [545, 102] width 579 height 30
type input "[MEDICAL_DATA]"
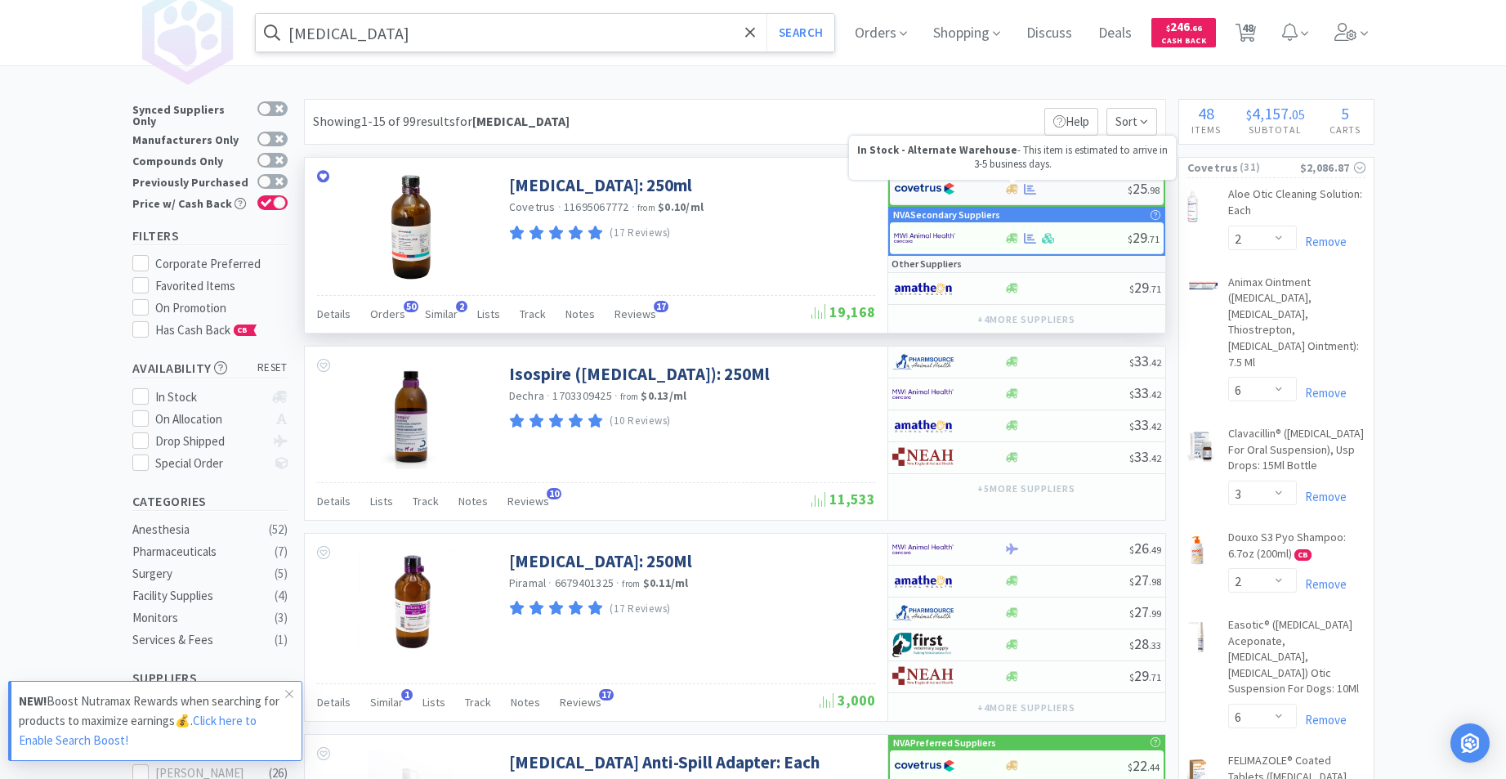
click at [1010, 189] on icon at bounding box center [1012, 189] width 12 height 12
select select "1"
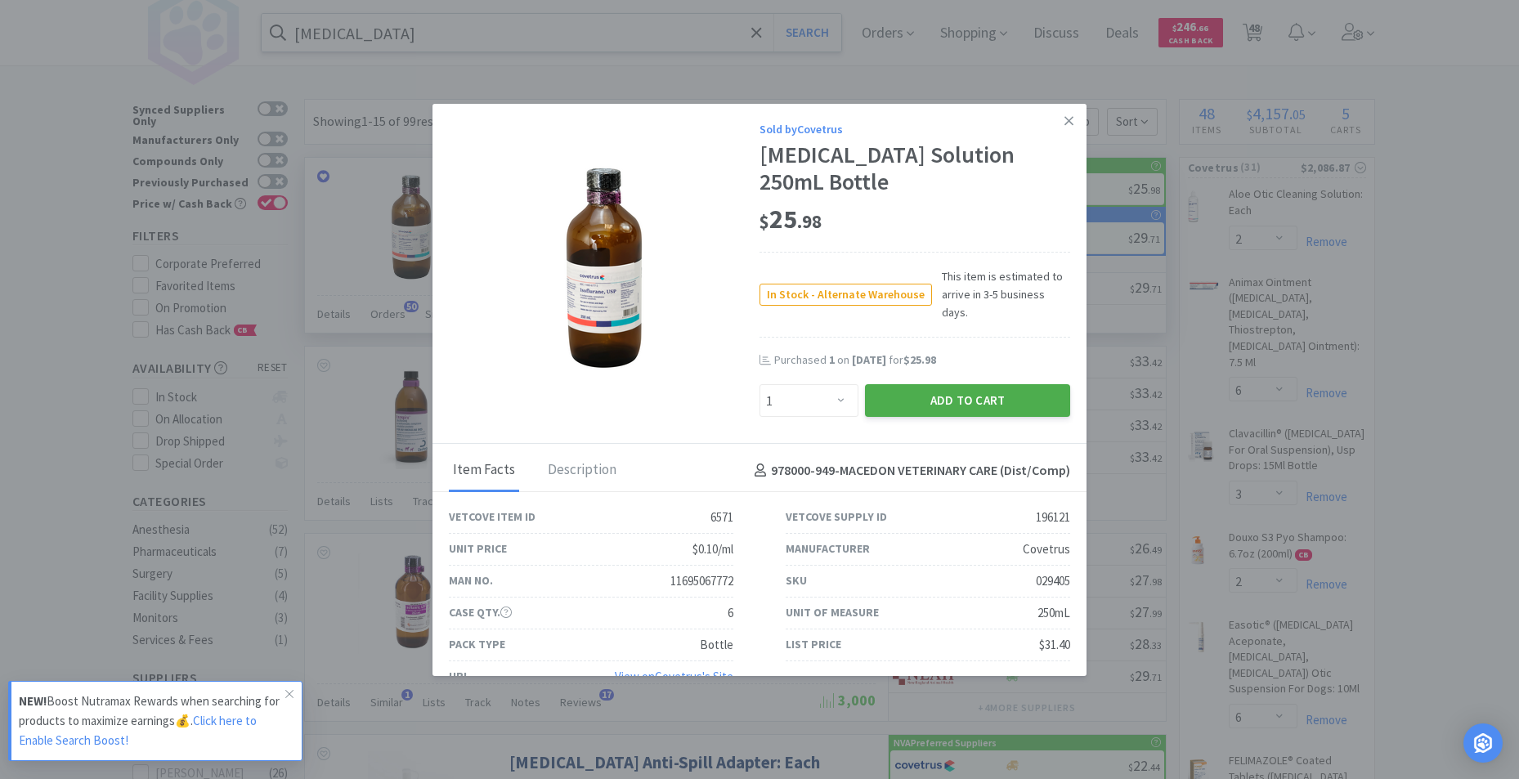
click at [912, 384] on button "Add to Cart" at bounding box center [967, 400] width 205 height 33
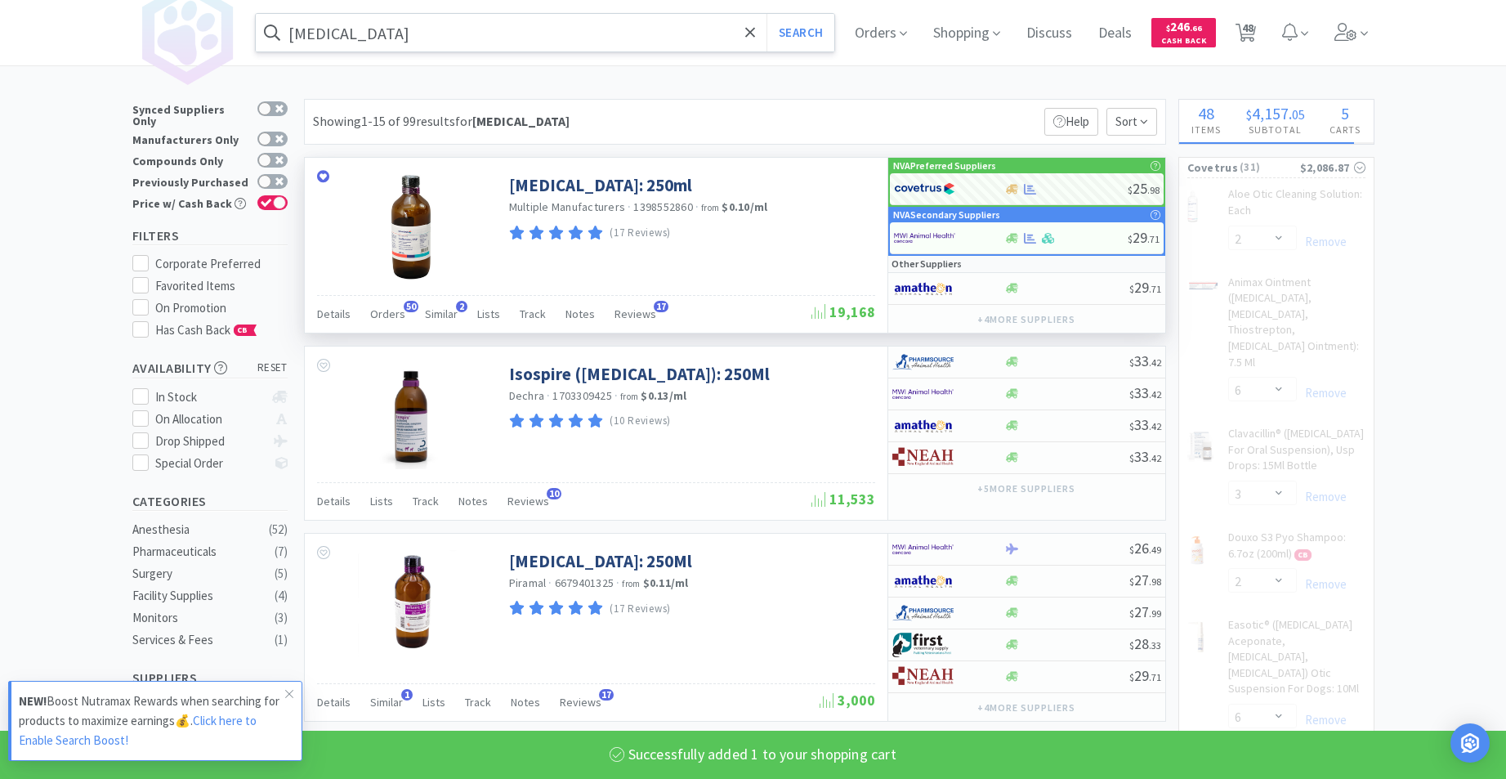
select select "1"
select select "2"
select select "4"
select select "2"
select select "1"
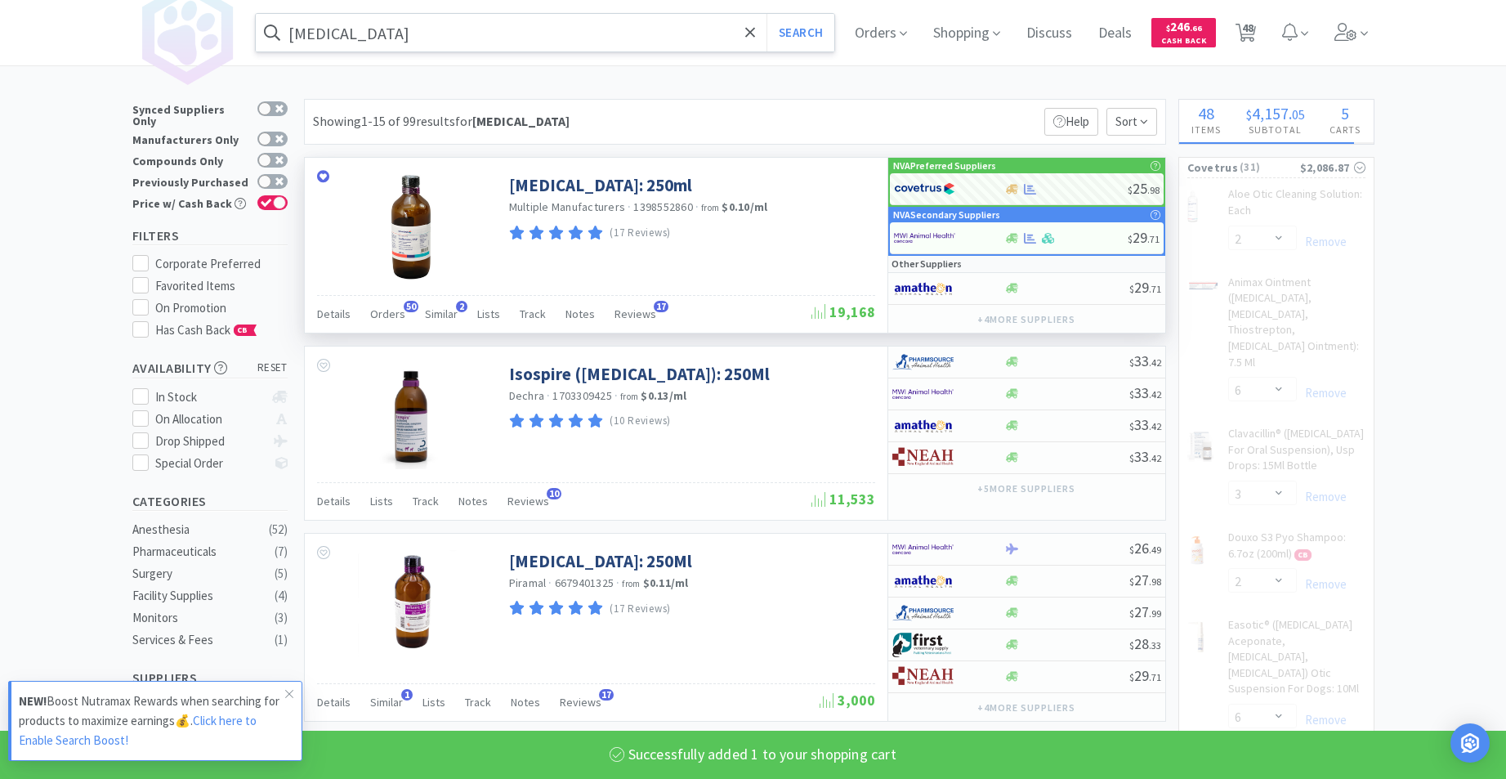
select select "6"
select select "1"
select select "2"
select select "1"
select select "2"
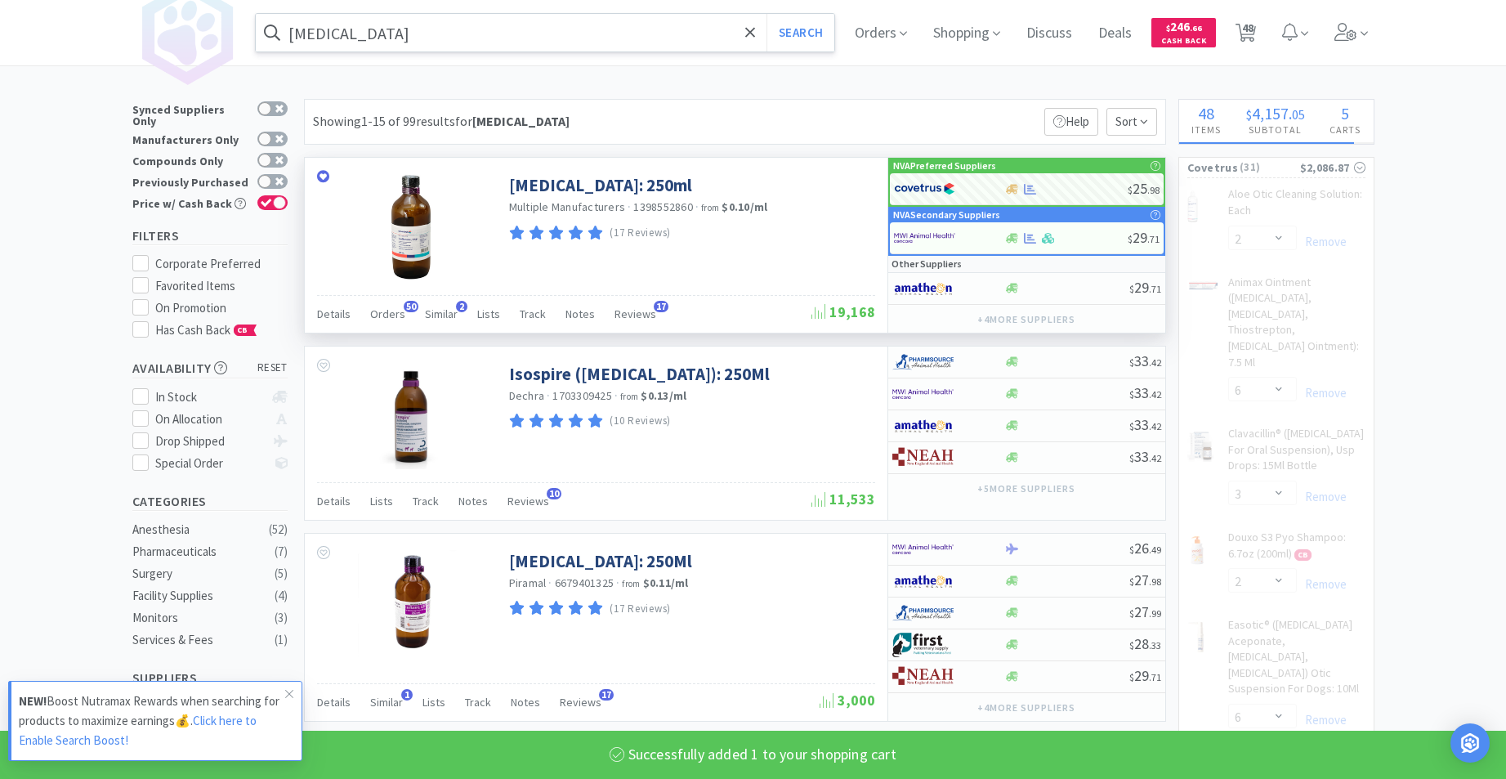
select select "1"
select select "5"
select select "1"
select select "3"
select select "1"
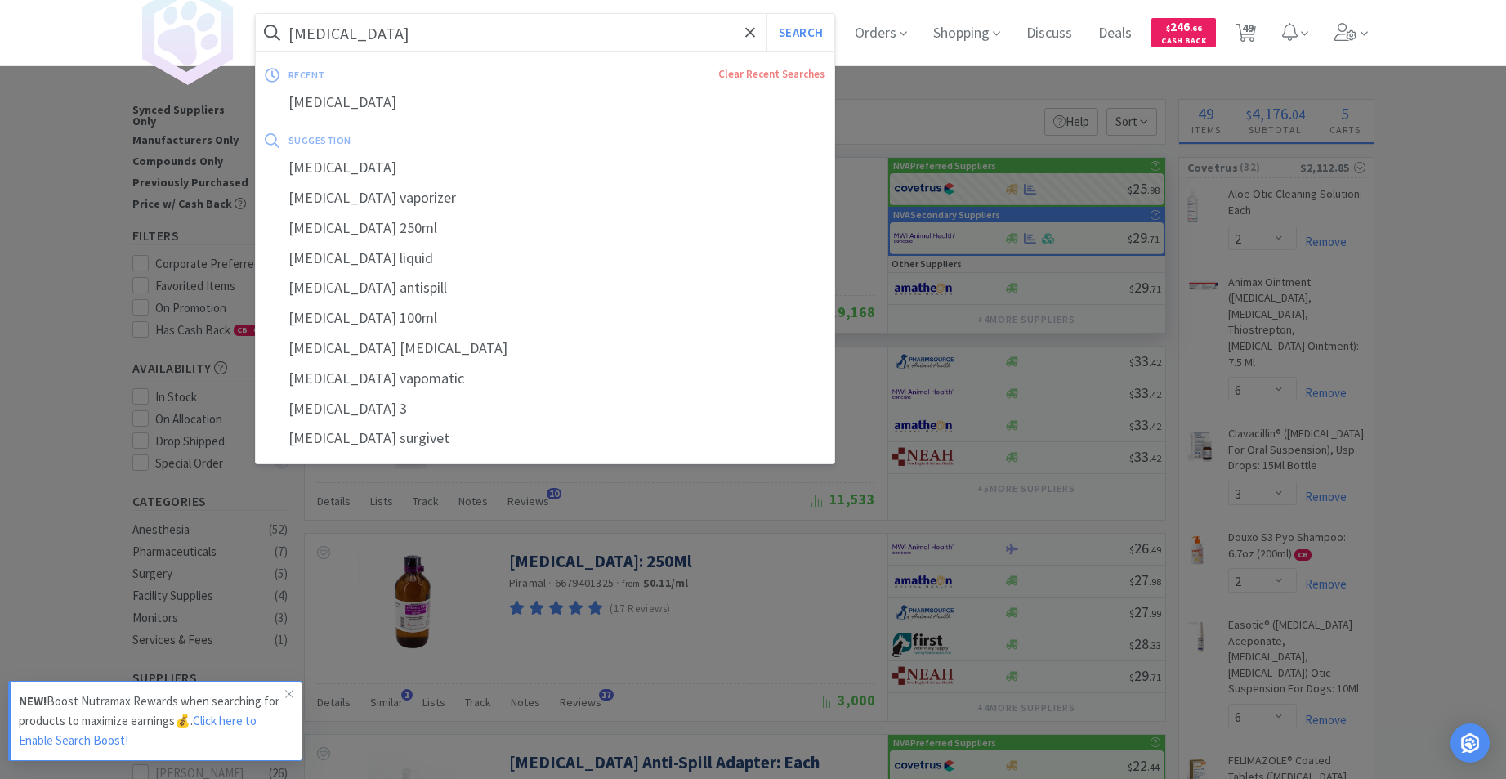
click at [588, 36] on input "[MEDICAL_DATA]" at bounding box center [545, 33] width 579 height 38
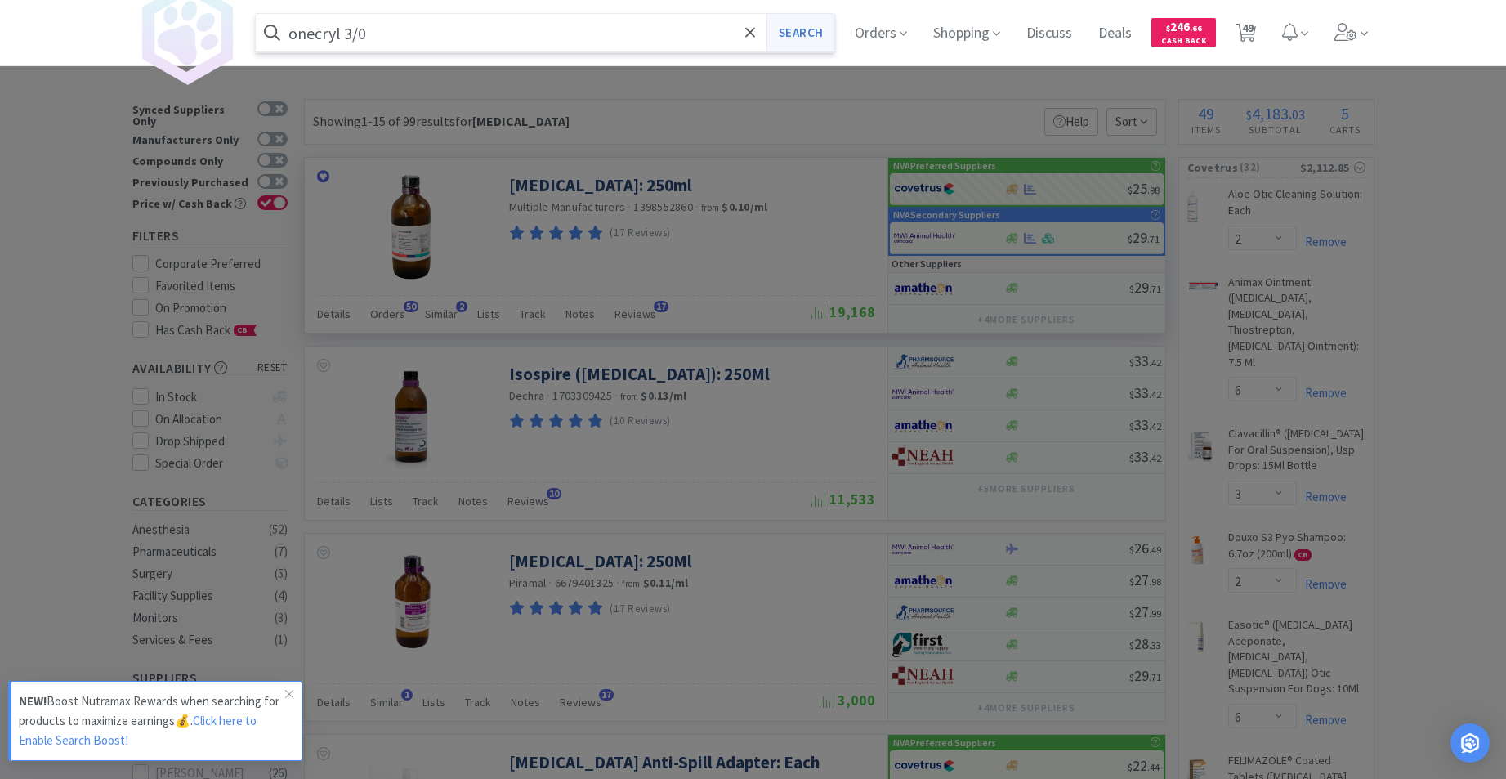
type input "onecryl 3/0"
click at [807, 34] on button "Search" at bounding box center [801, 33] width 68 height 38
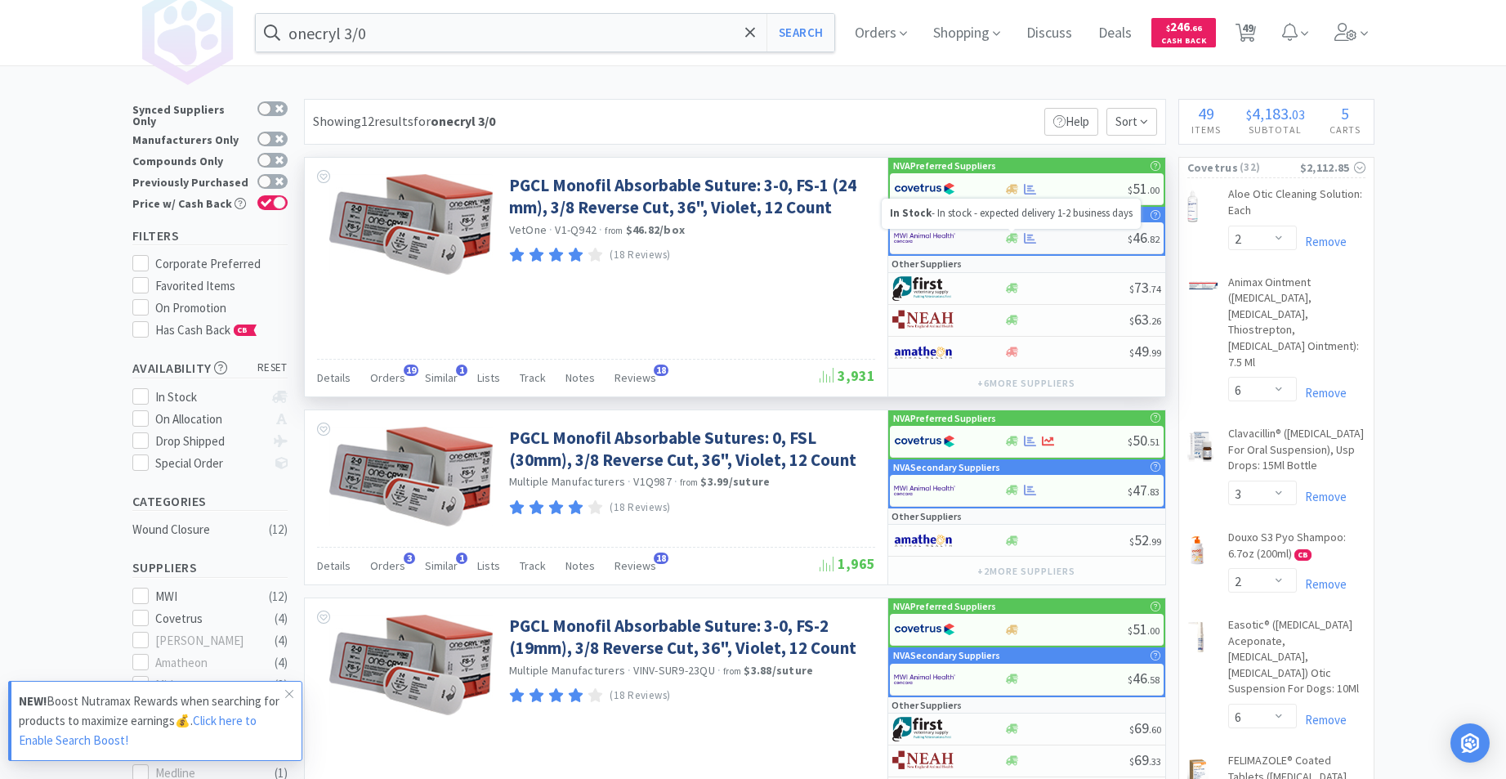
click at [1008, 235] on icon at bounding box center [1012, 238] width 12 height 12
select select "1"
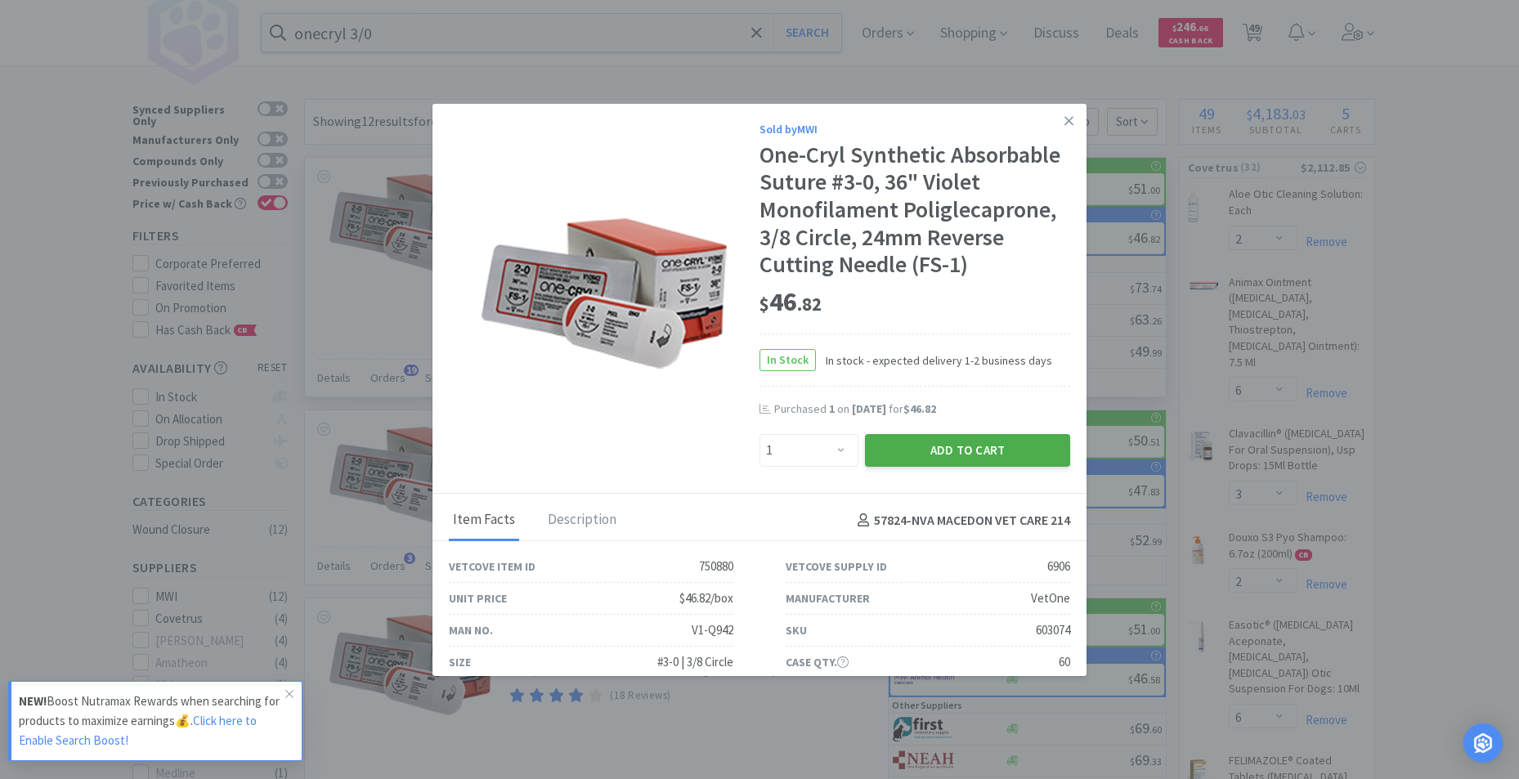
click at [915, 445] on button "Add to Cart" at bounding box center [967, 450] width 205 height 33
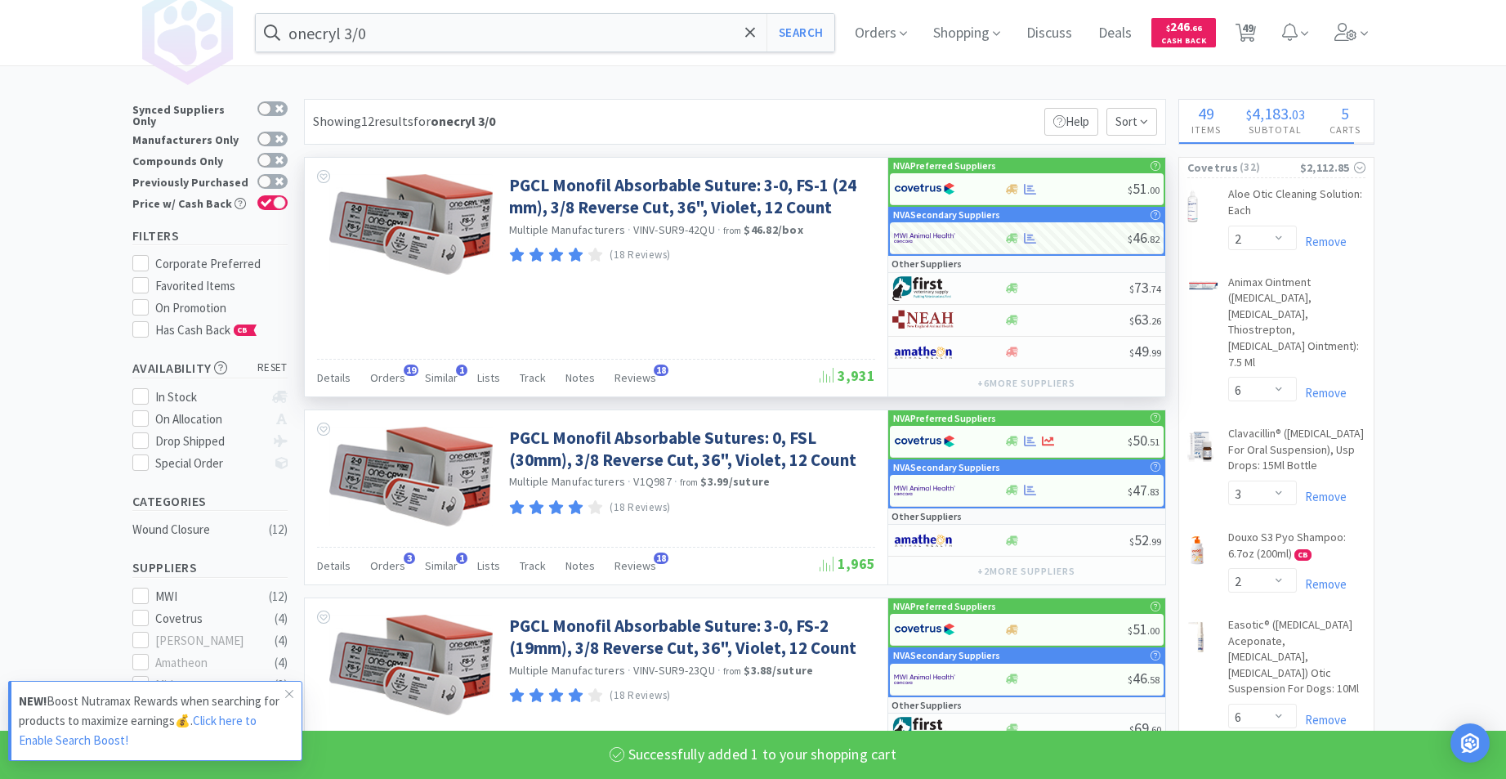
select select "1"
select select "50"
select select "4"
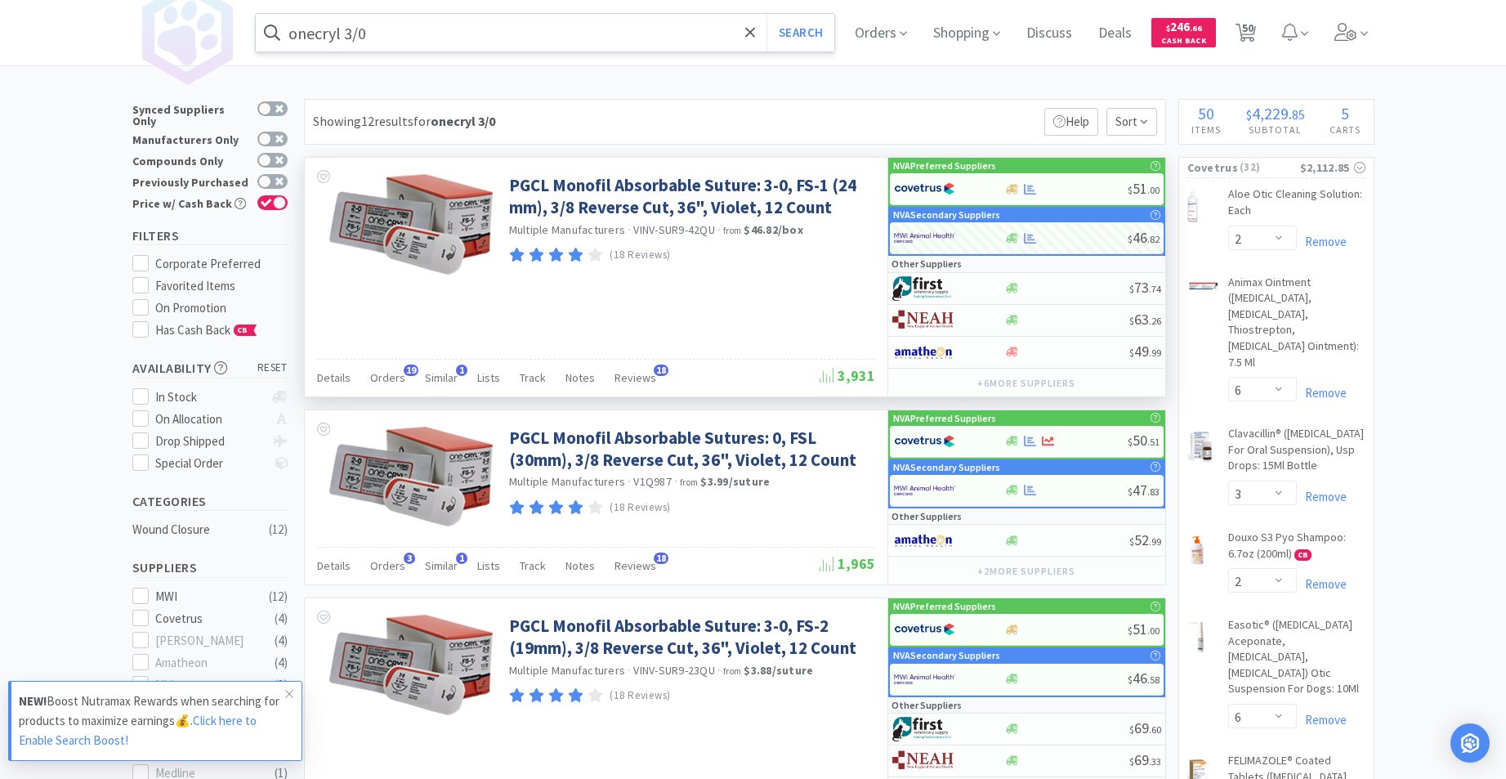
click at [559, 37] on input "onecryl 3/0" at bounding box center [545, 33] width 579 height 38
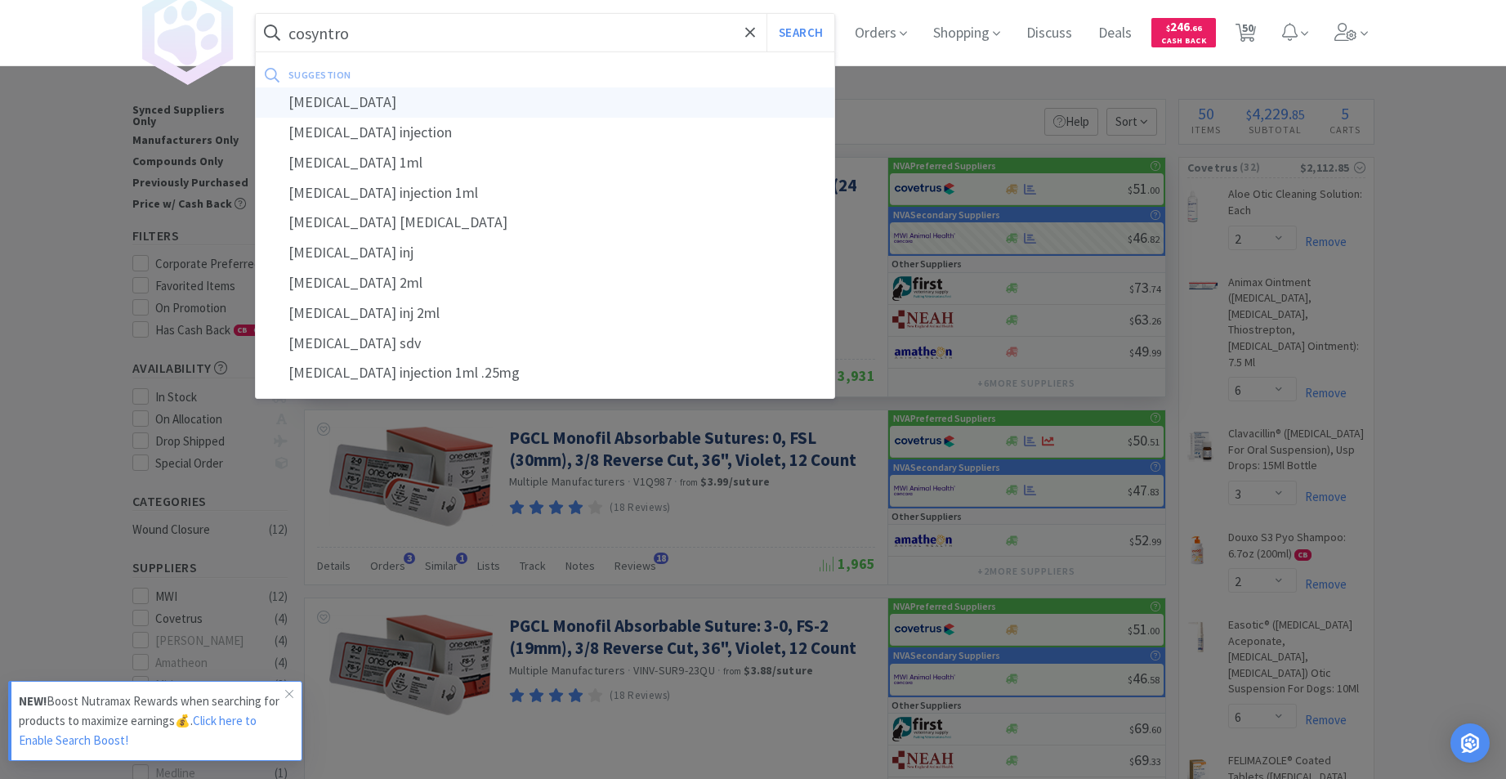
click at [351, 101] on div "[MEDICAL_DATA]" at bounding box center [545, 102] width 579 height 30
type input "[MEDICAL_DATA]"
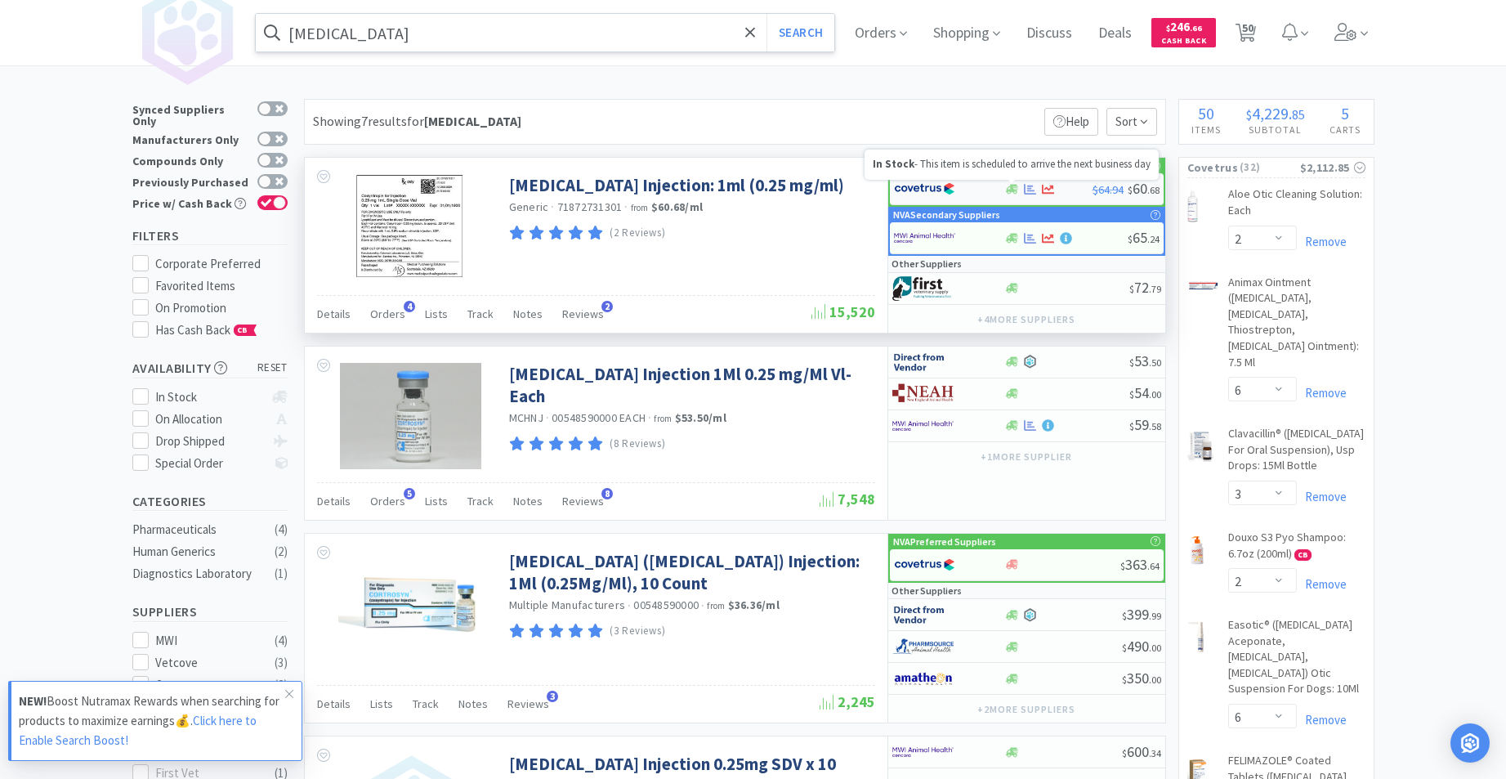
click at [1013, 186] on icon at bounding box center [1012, 189] width 12 height 10
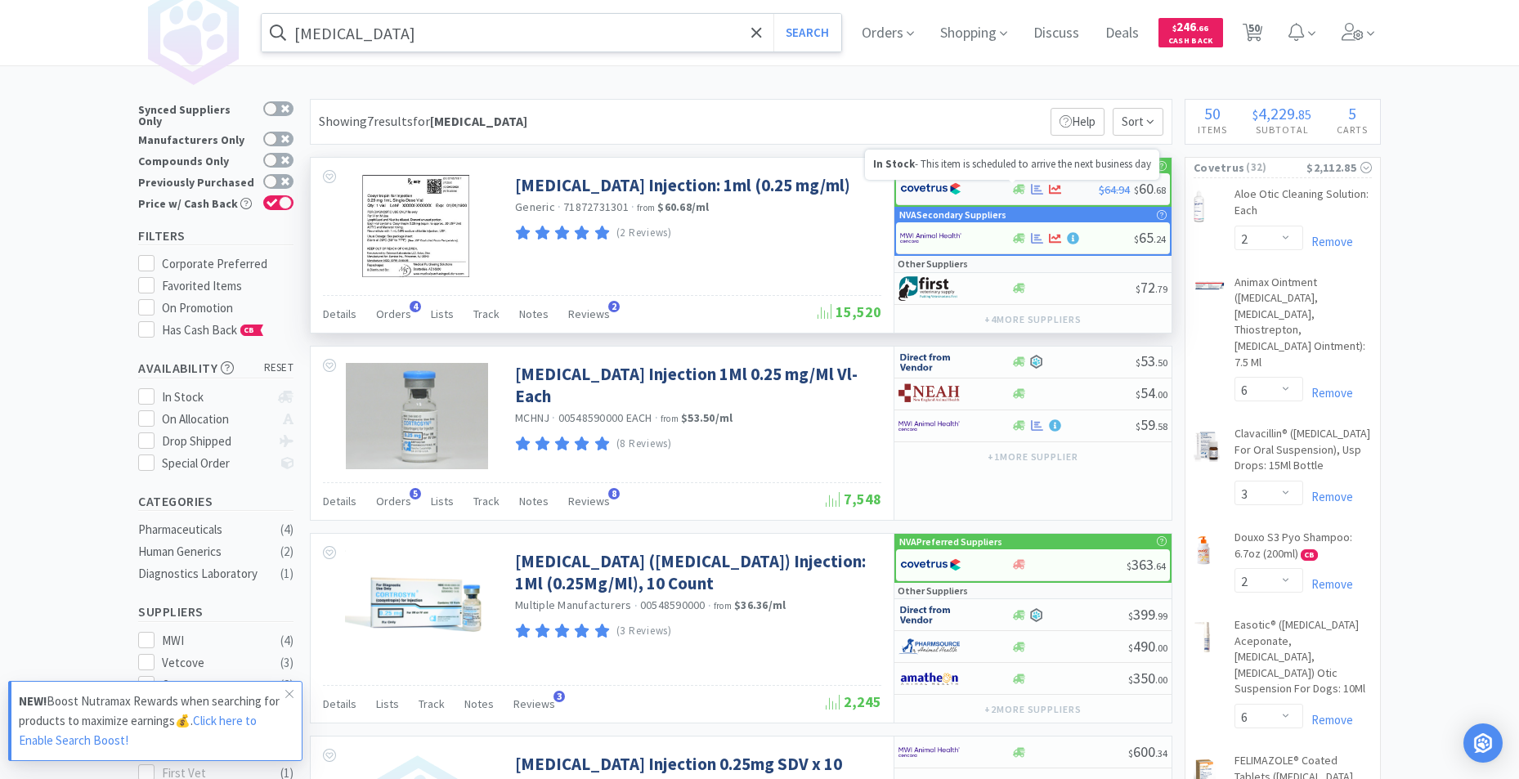
select select "1"
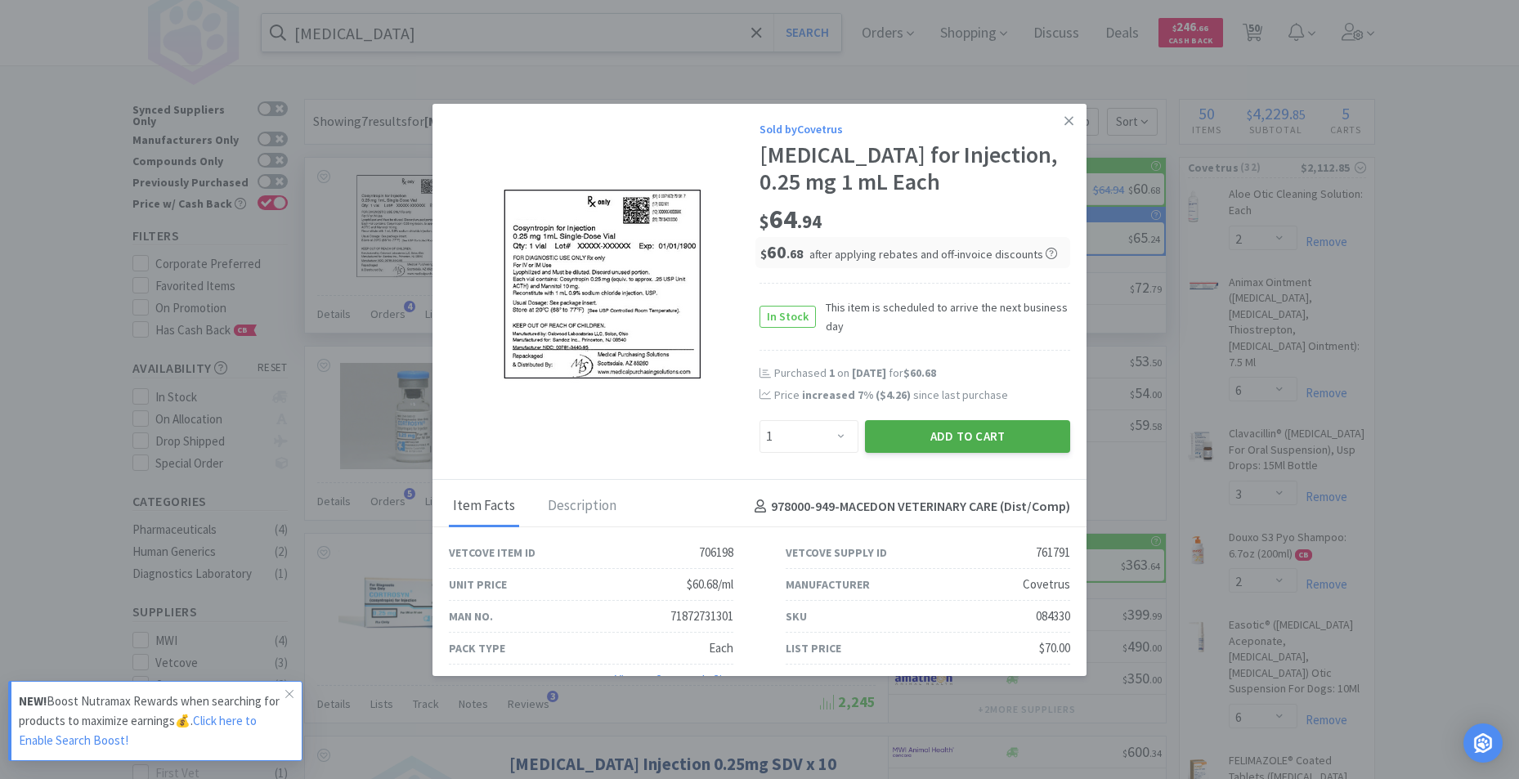
click at [936, 436] on button "Add to Cart" at bounding box center [967, 436] width 205 height 33
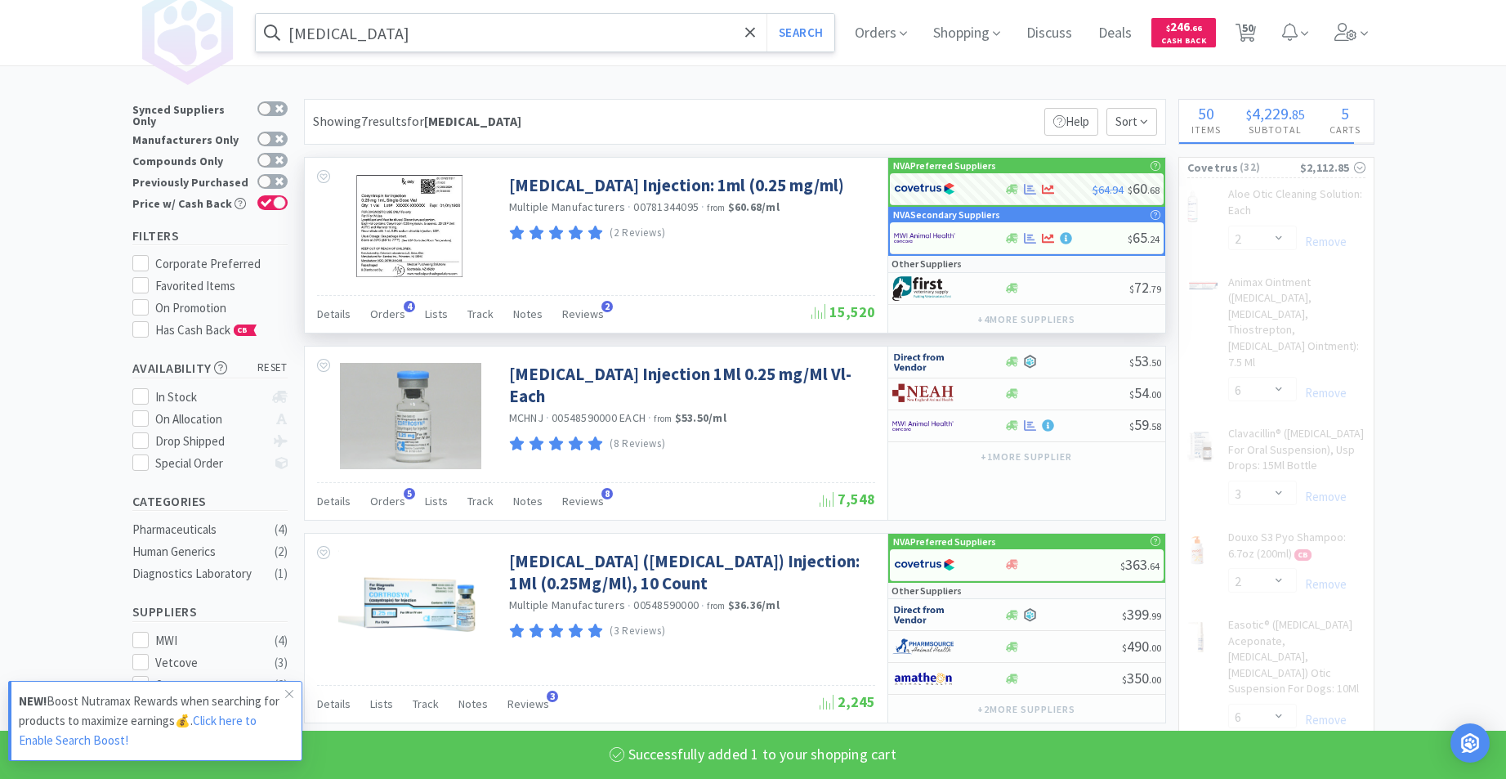
select select "1"
select select "2"
select select "6"
select select "1"
select select "2"
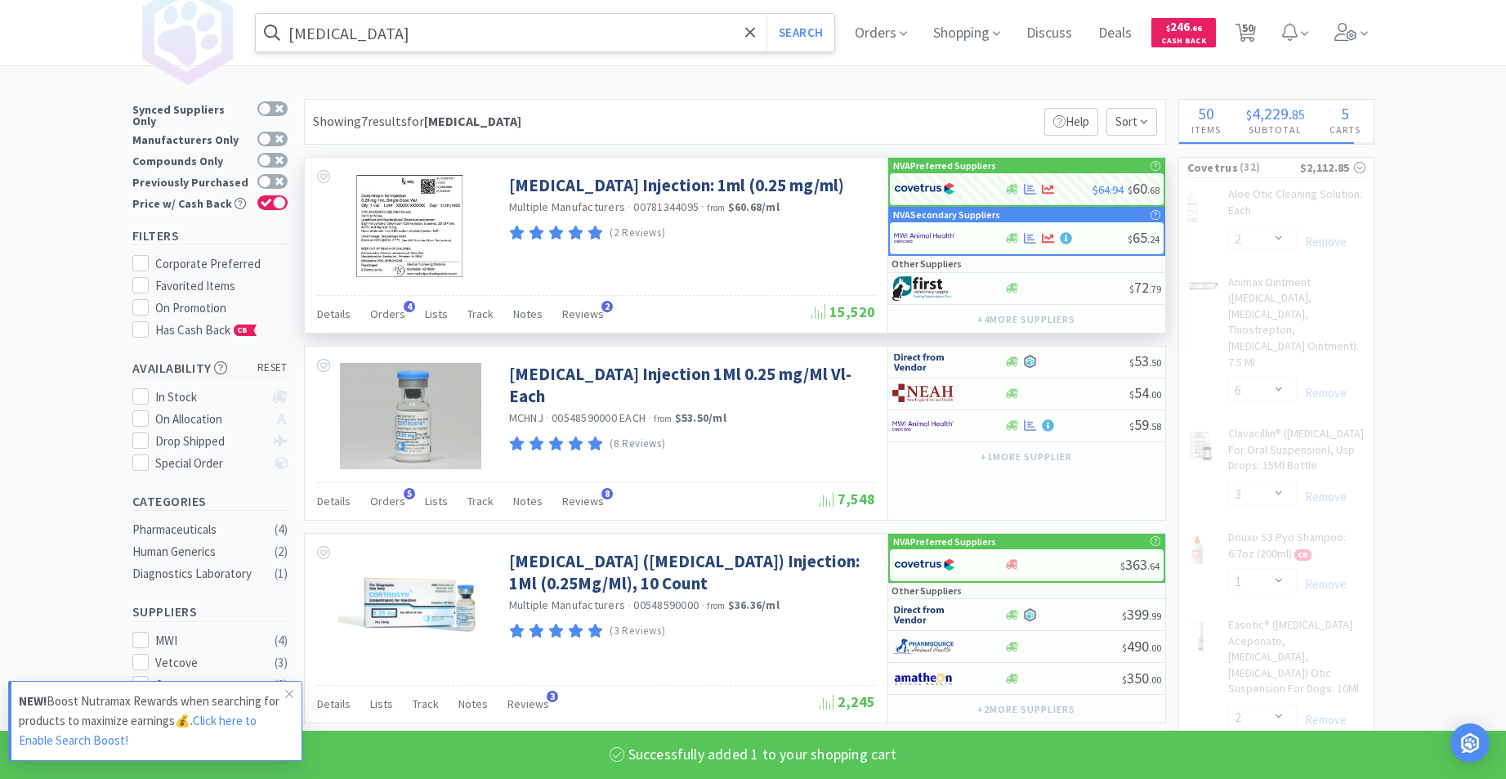
select select "1"
select select "2"
select select "4"
select select "2"
select select "1"
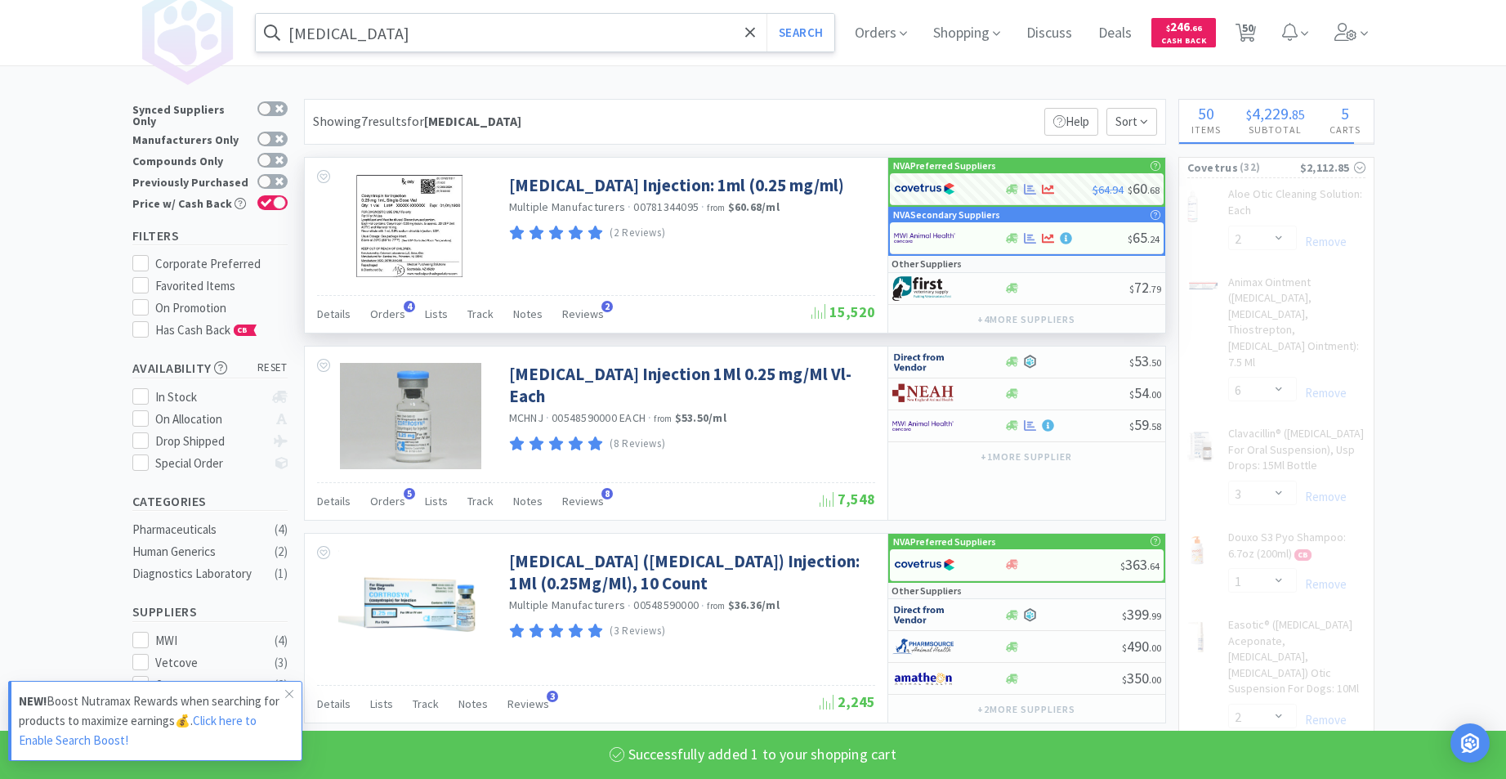
select select "6"
select select "1"
select select "2"
select select "1"
select select "2"
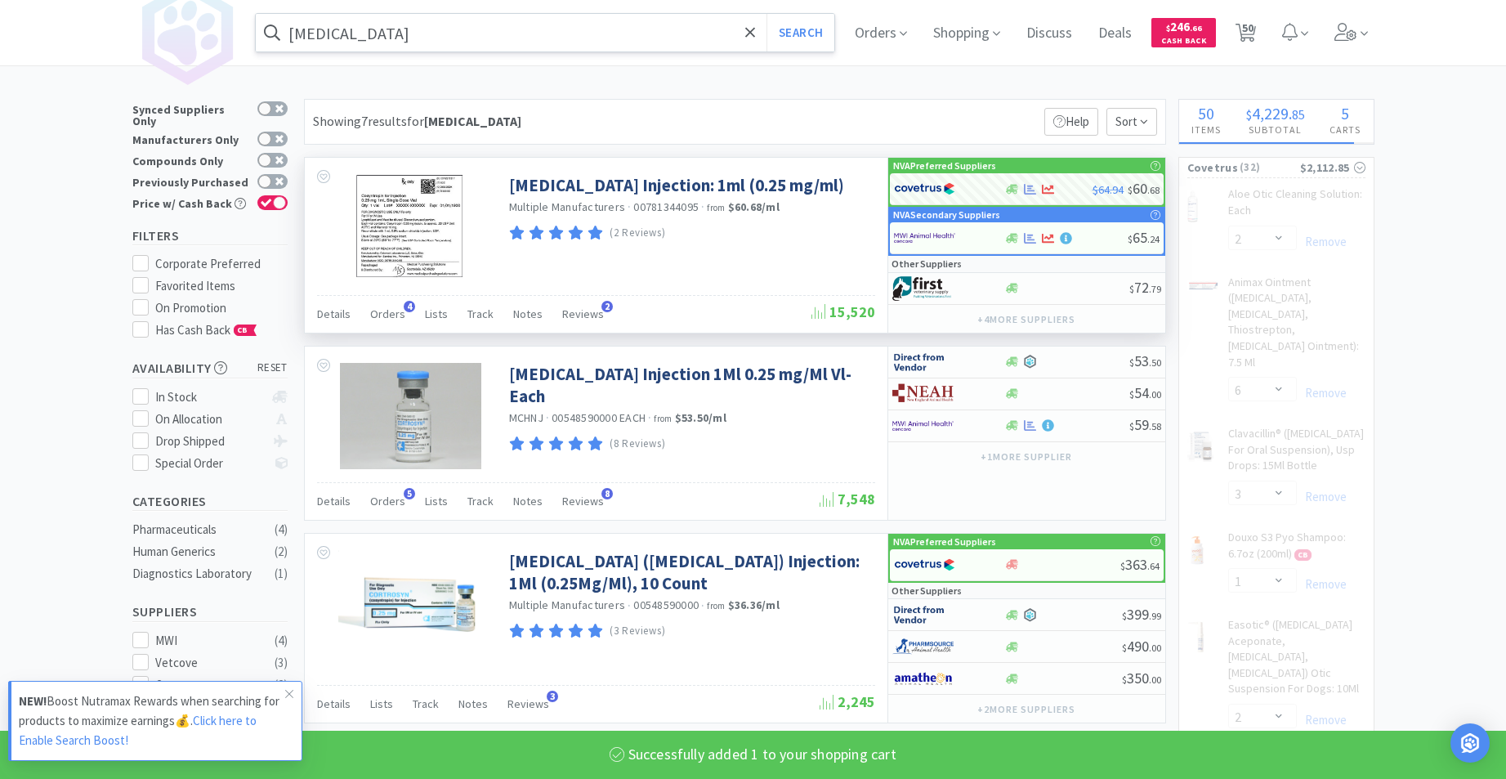
select select "1"
select select "5"
select select "1"
select select "3"
select select "1"
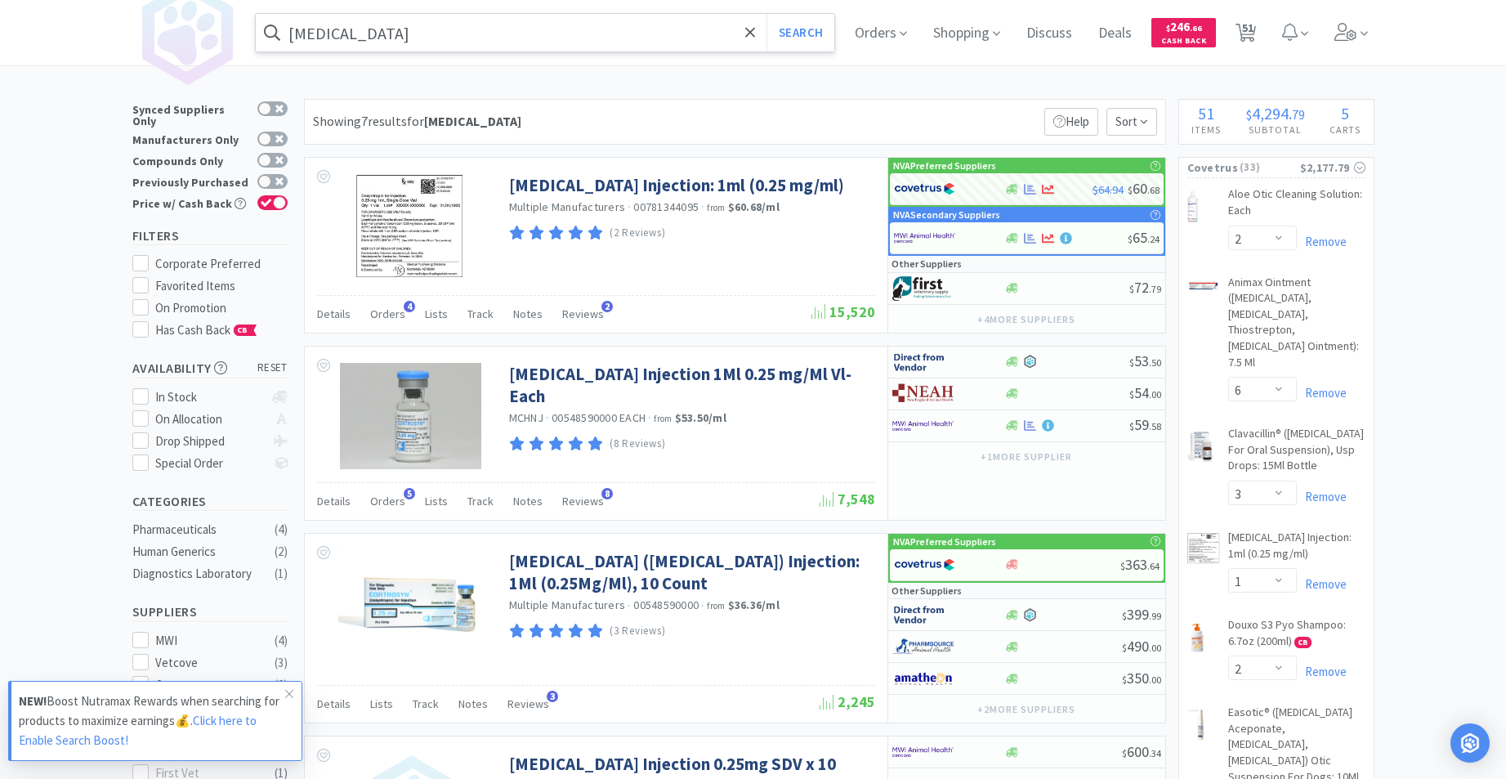
click at [442, 34] on input "[MEDICAL_DATA]" at bounding box center [545, 33] width 579 height 38
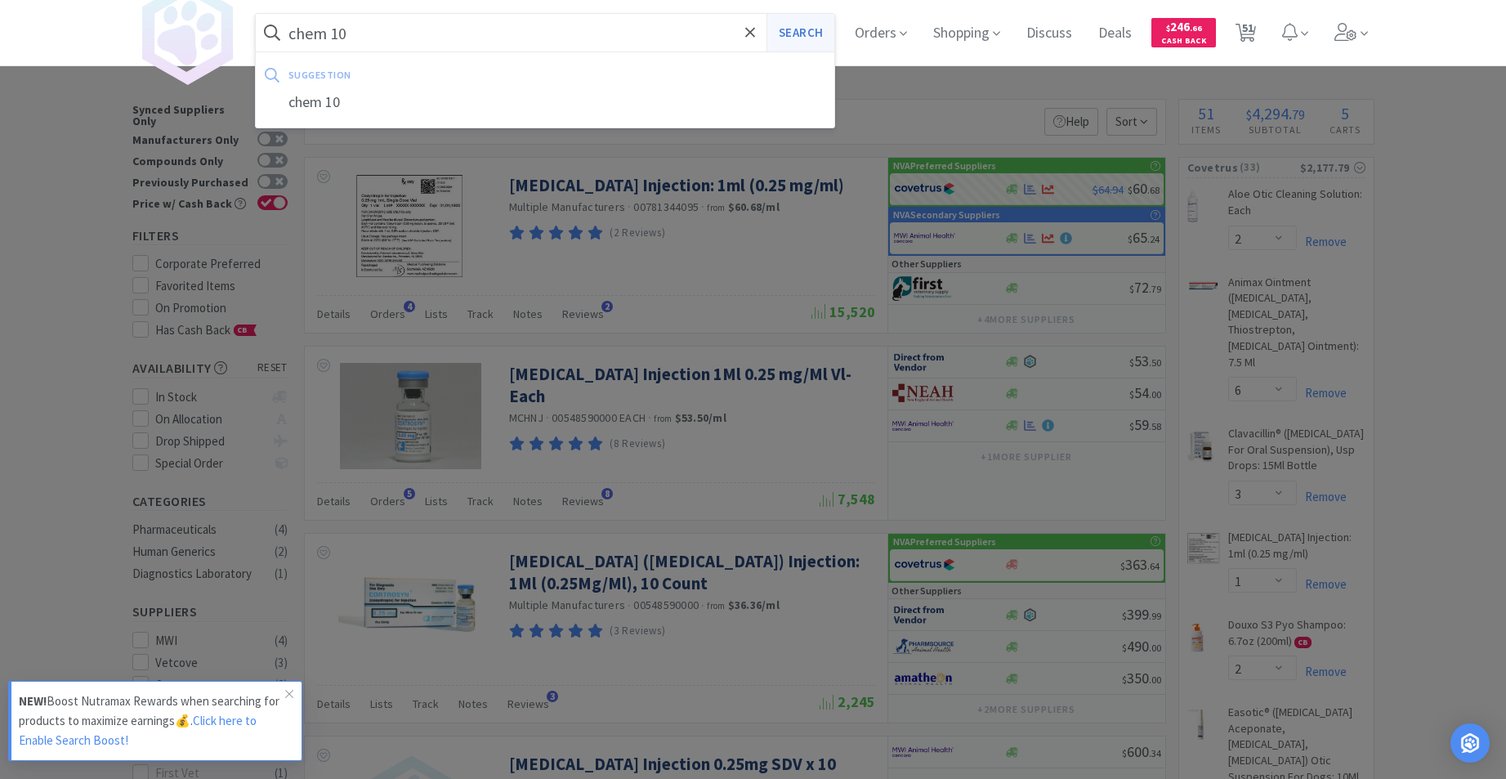
type input "chem 10"
click at [819, 32] on button "Search" at bounding box center [801, 33] width 68 height 38
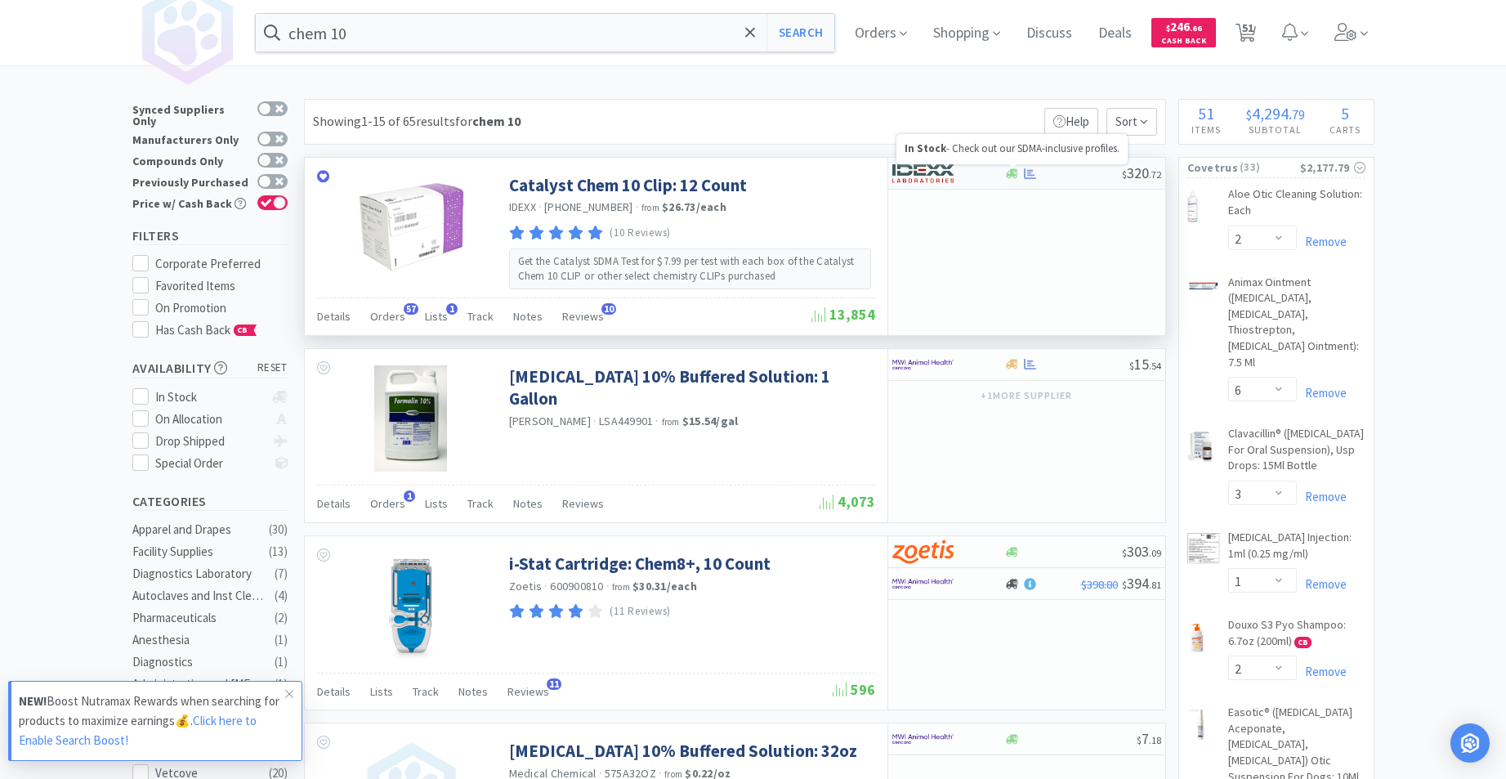
click at [1018, 174] on icon at bounding box center [1012, 174] width 12 height 12
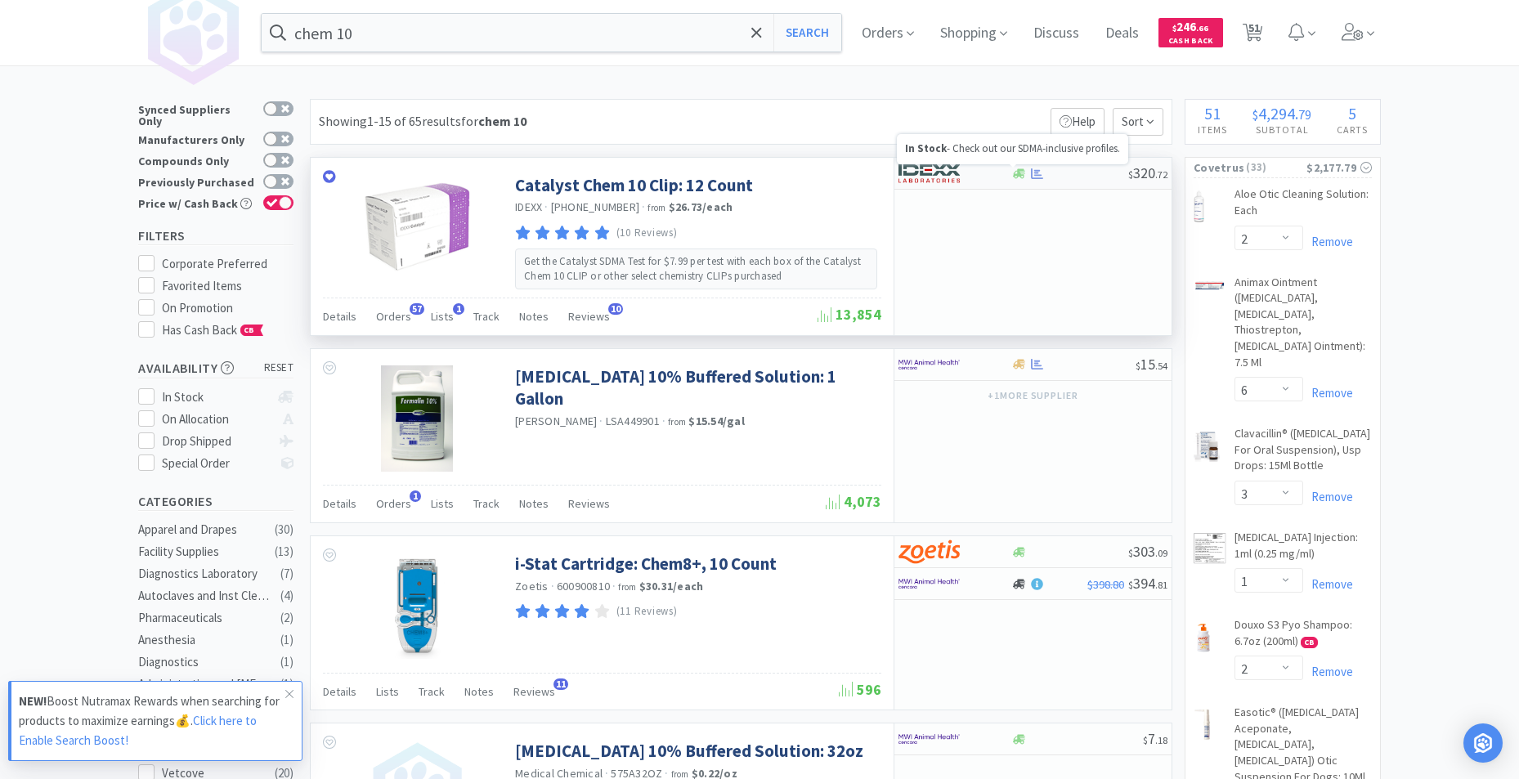
select select "1"
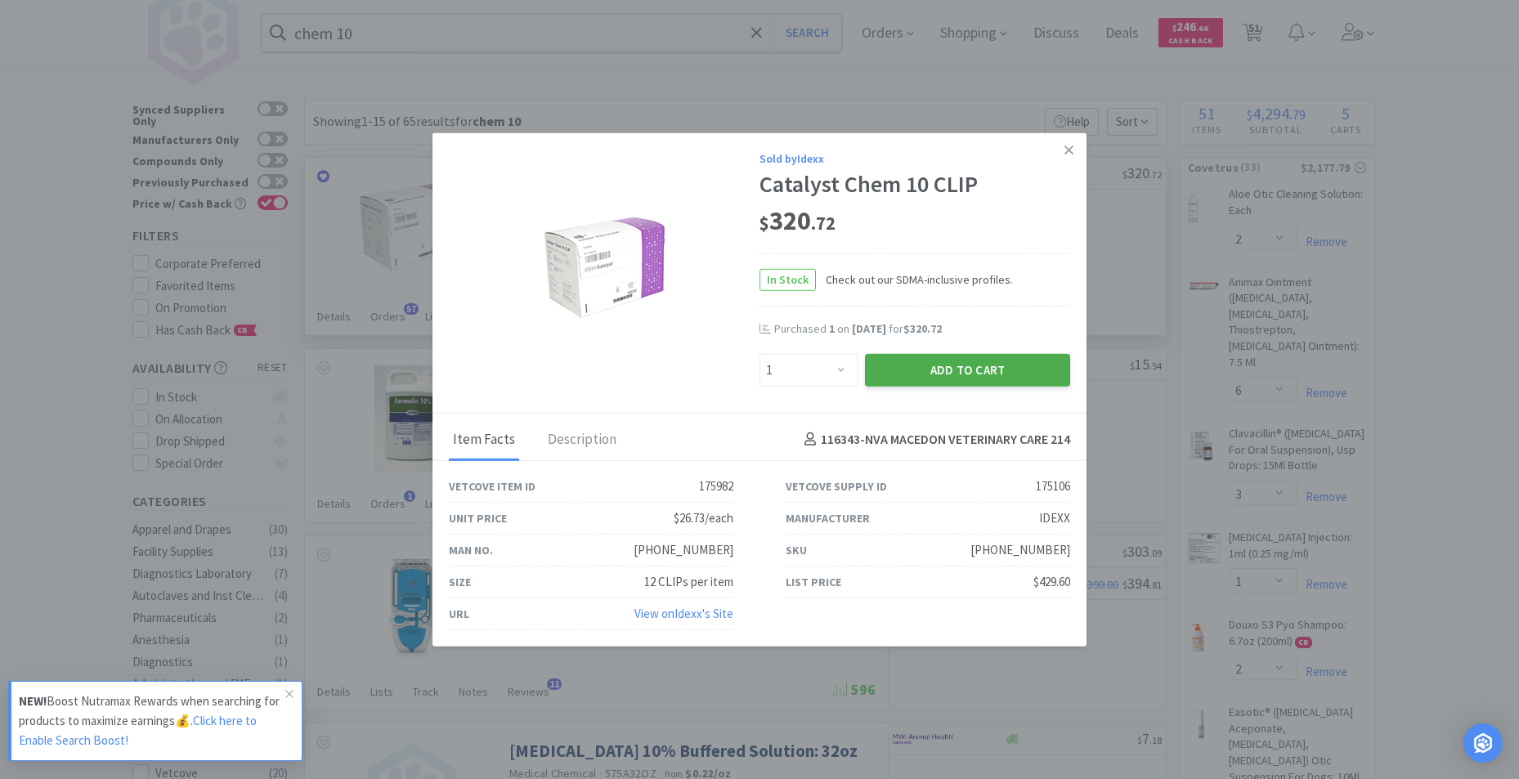
click at [954, 368] on button "Add to Cart" at bounding box center [967, 369] width 205 height 33
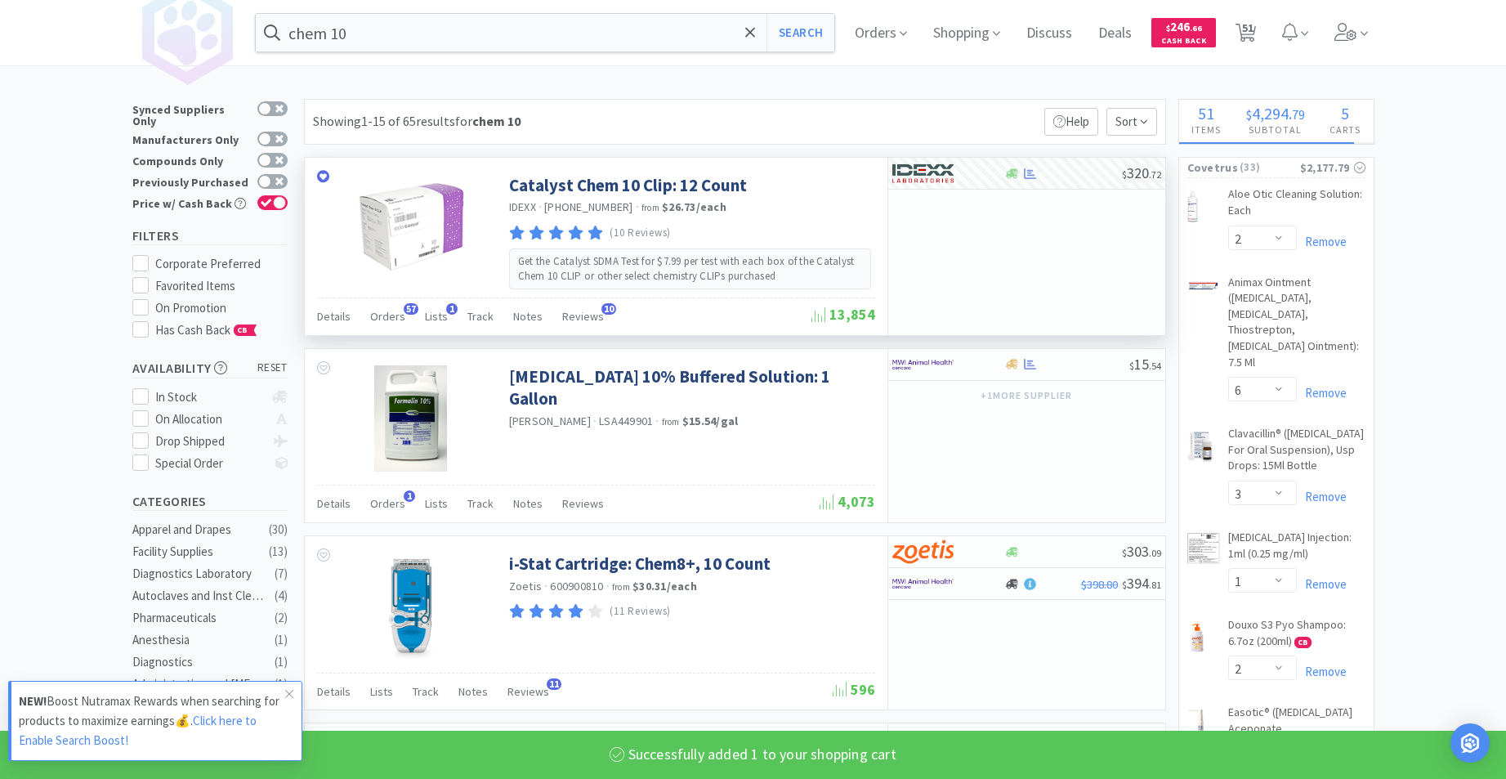
select select "1"
select select "3"
select select "150"
select select "1"
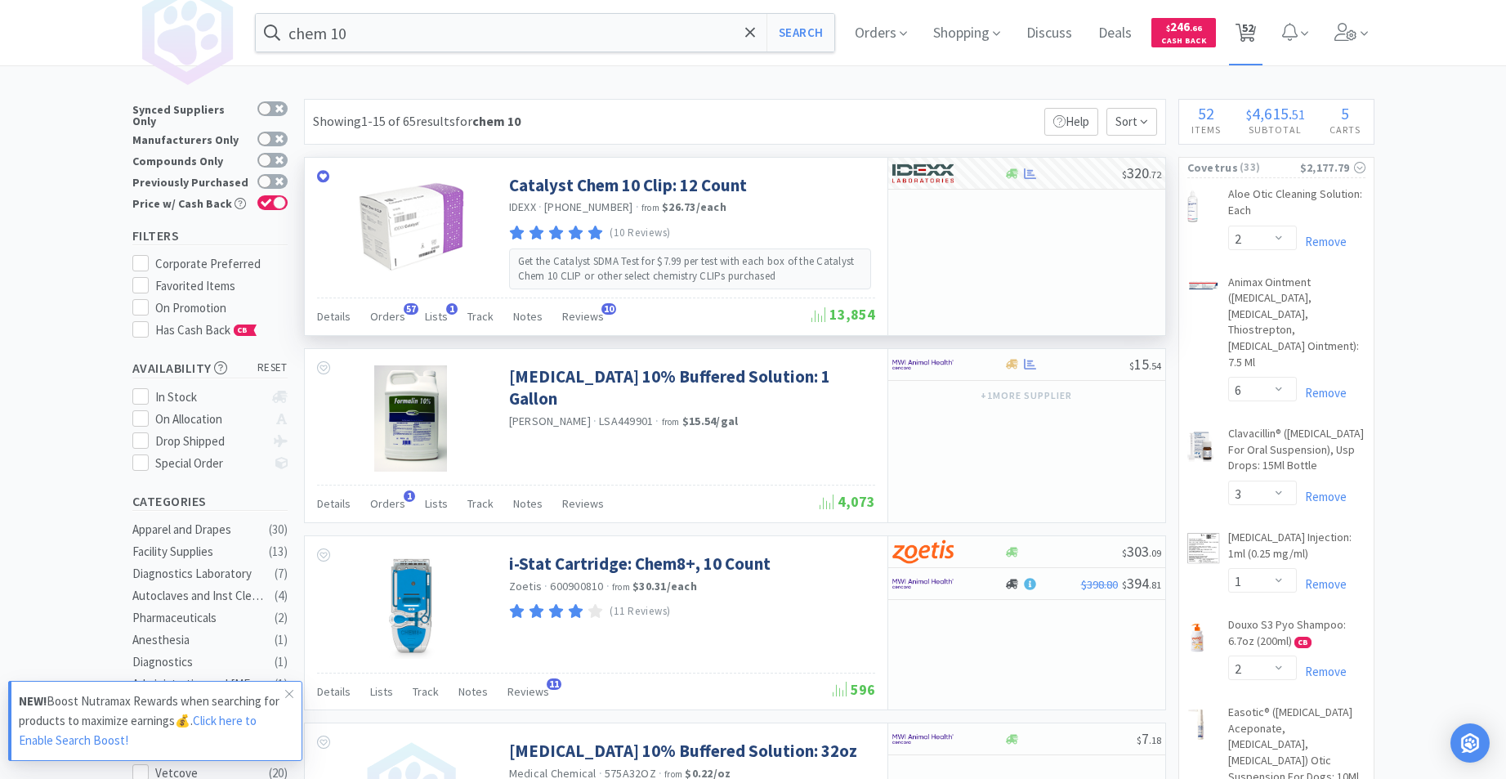
click at [1254, 35] on span "52" at bounding box center [1247, 27] width 11 height 65
select select "1"
select select "5"
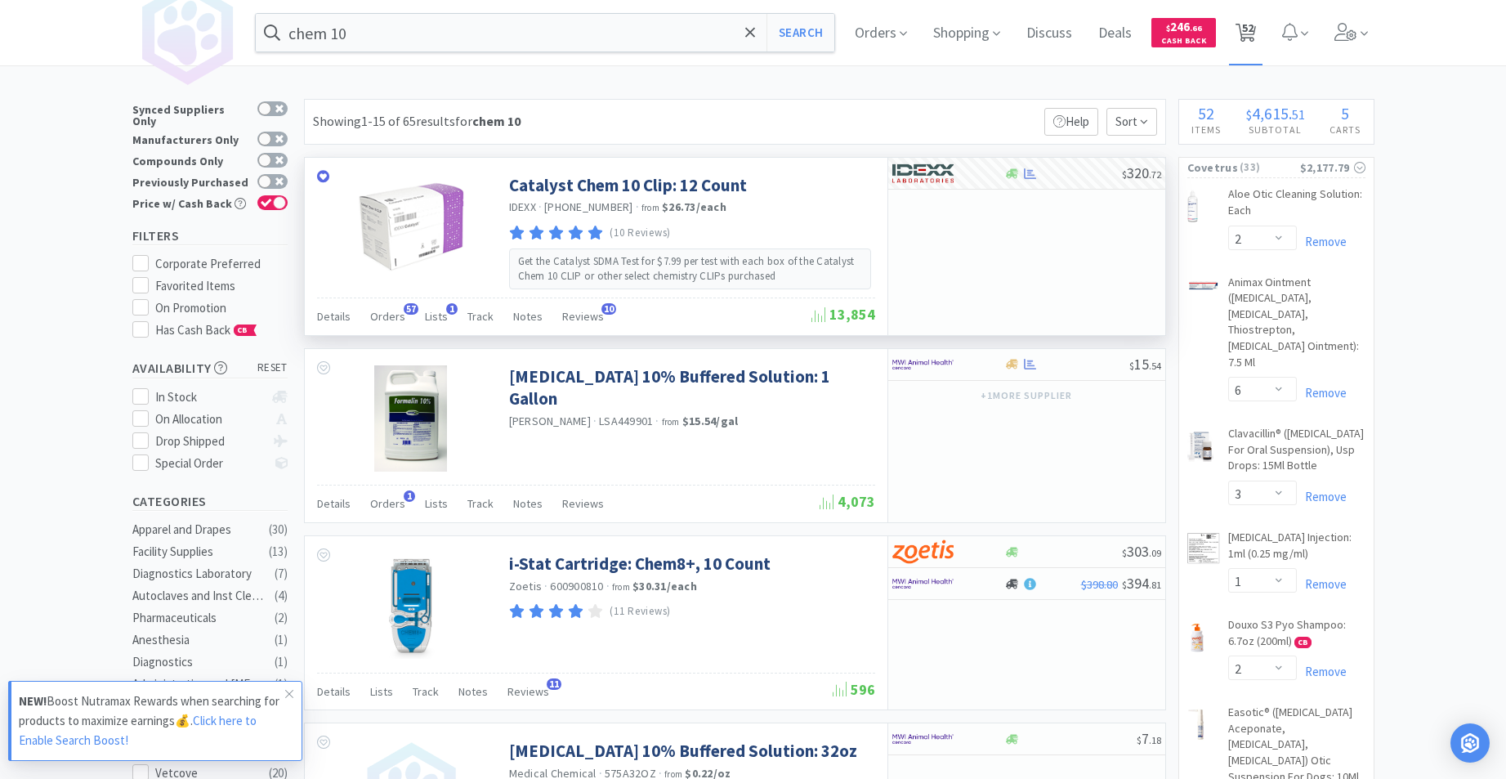
select select "1"
select select "3"
select select "150"
select select "1"
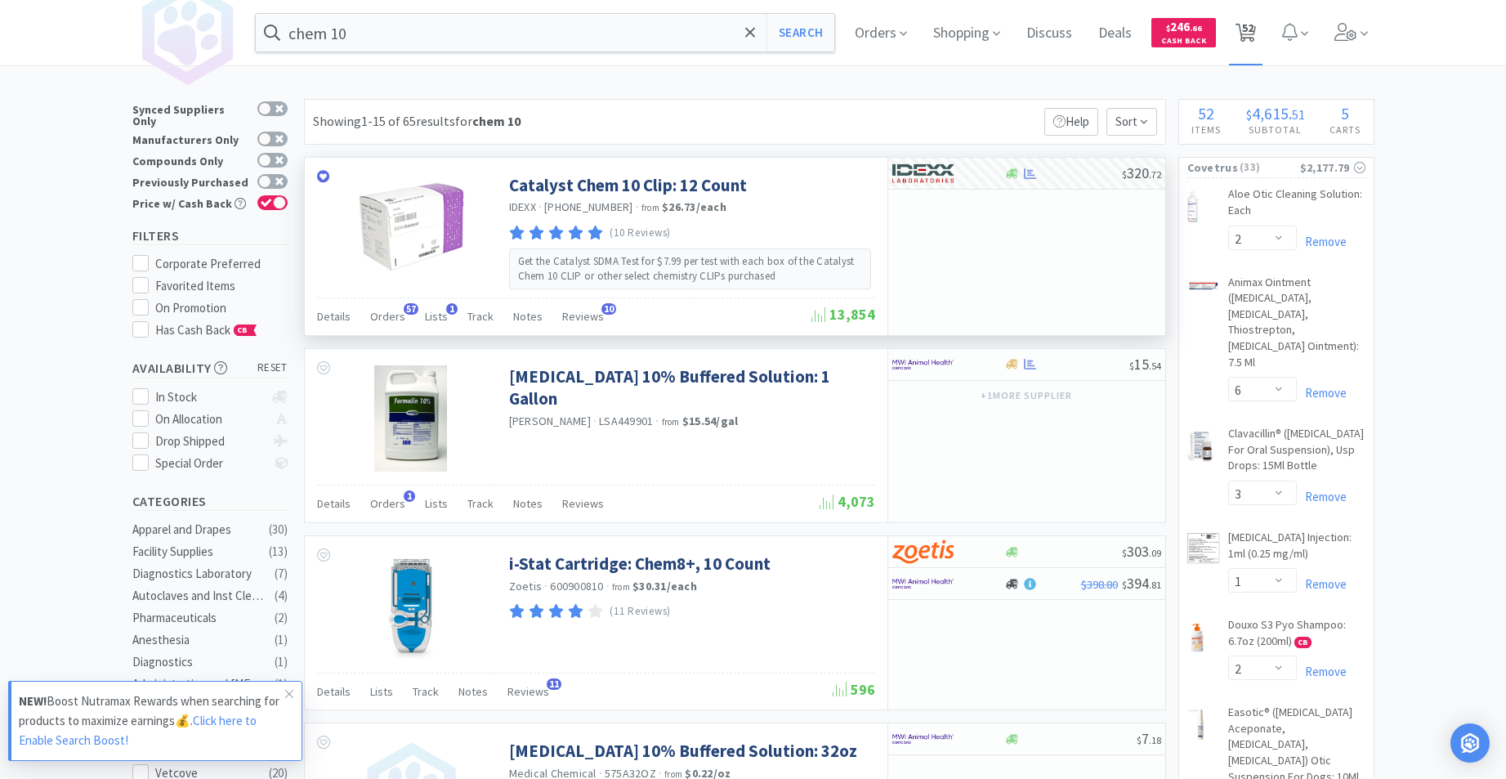
select select "2"
select select "6"
select select "3"
select select "1"
select select "2"
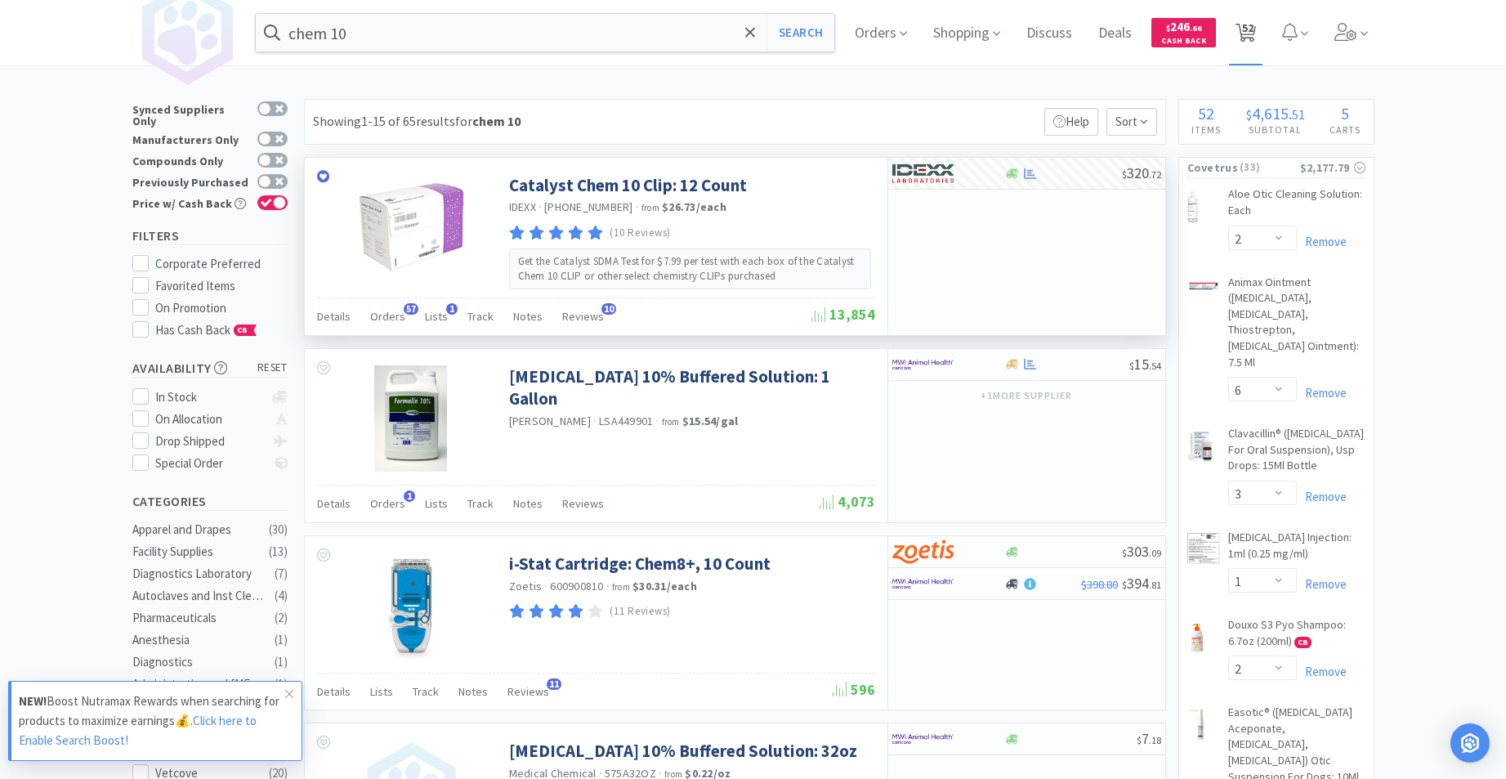
select select "6"
select select "1"
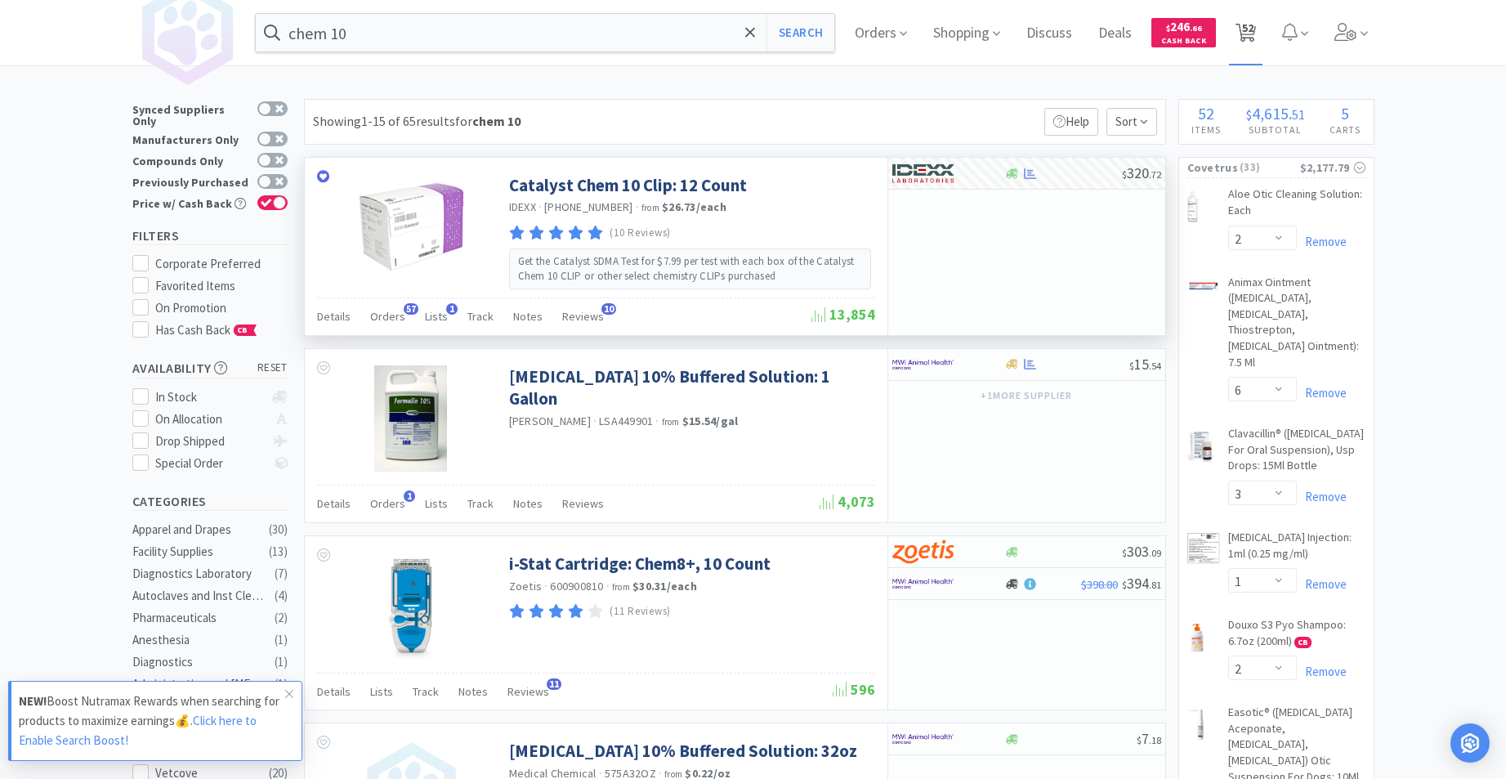
select select "1"
select select "2"
select select "1"
select select "2"
select select "4"
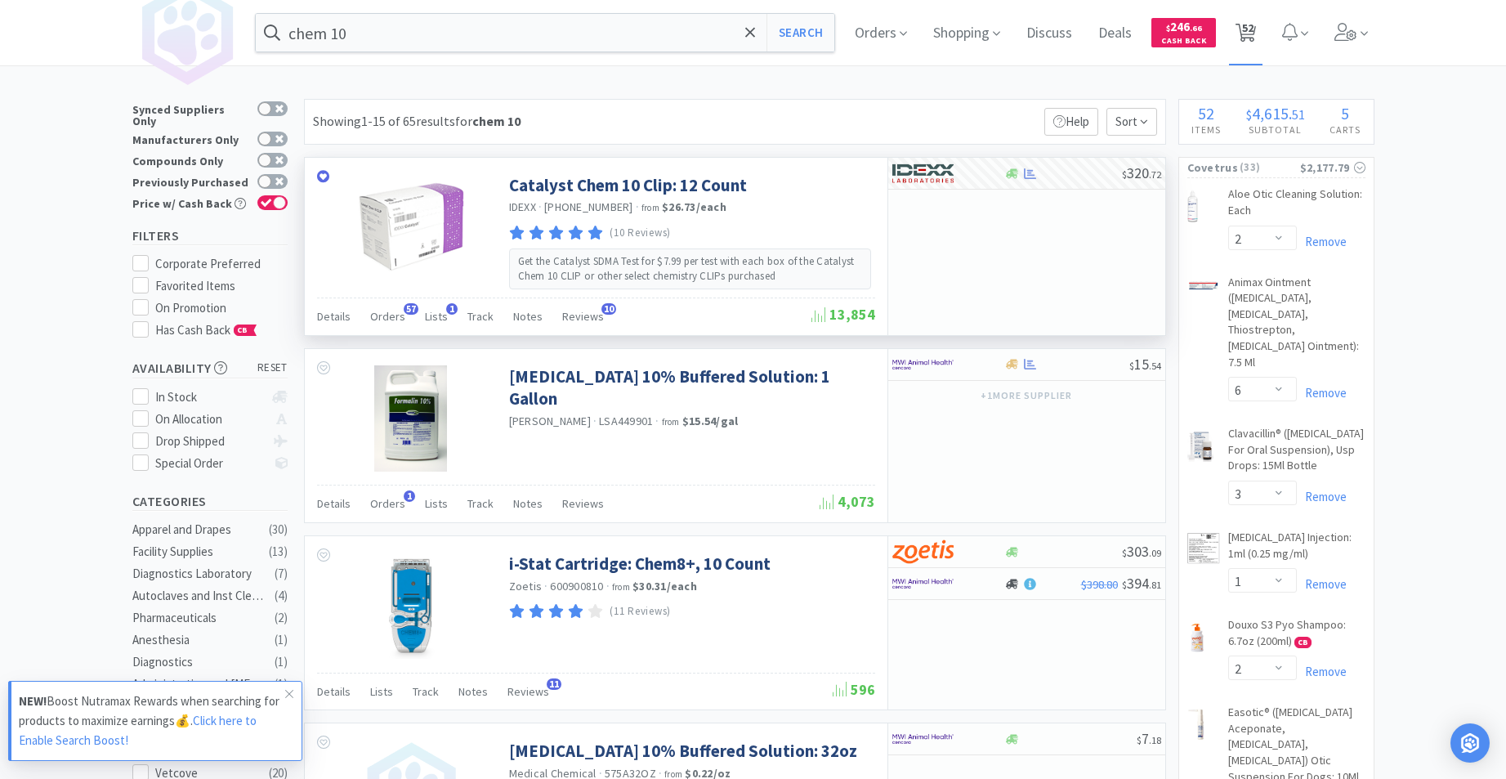
select select "2"
select select "1"
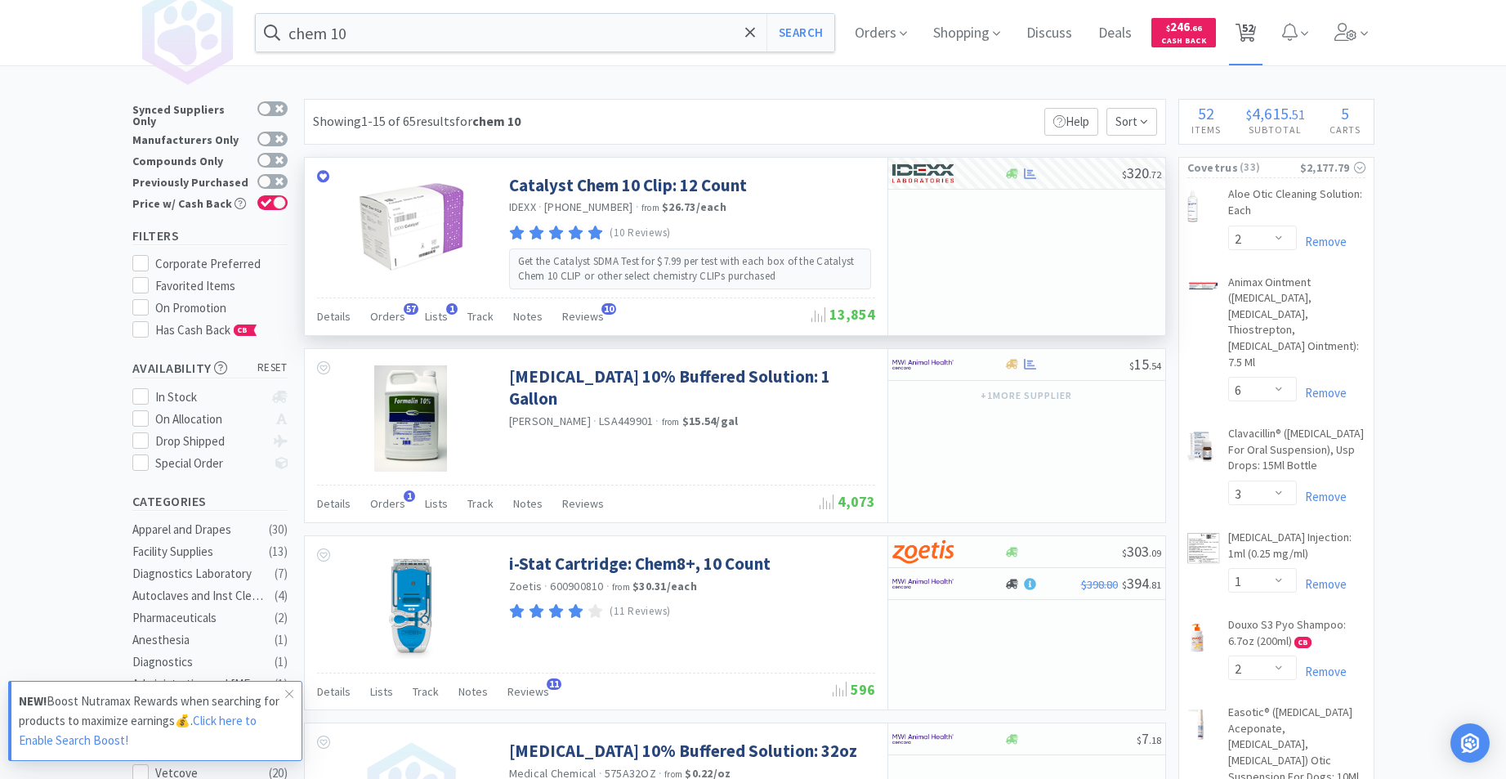
select select "6"
select select "1"
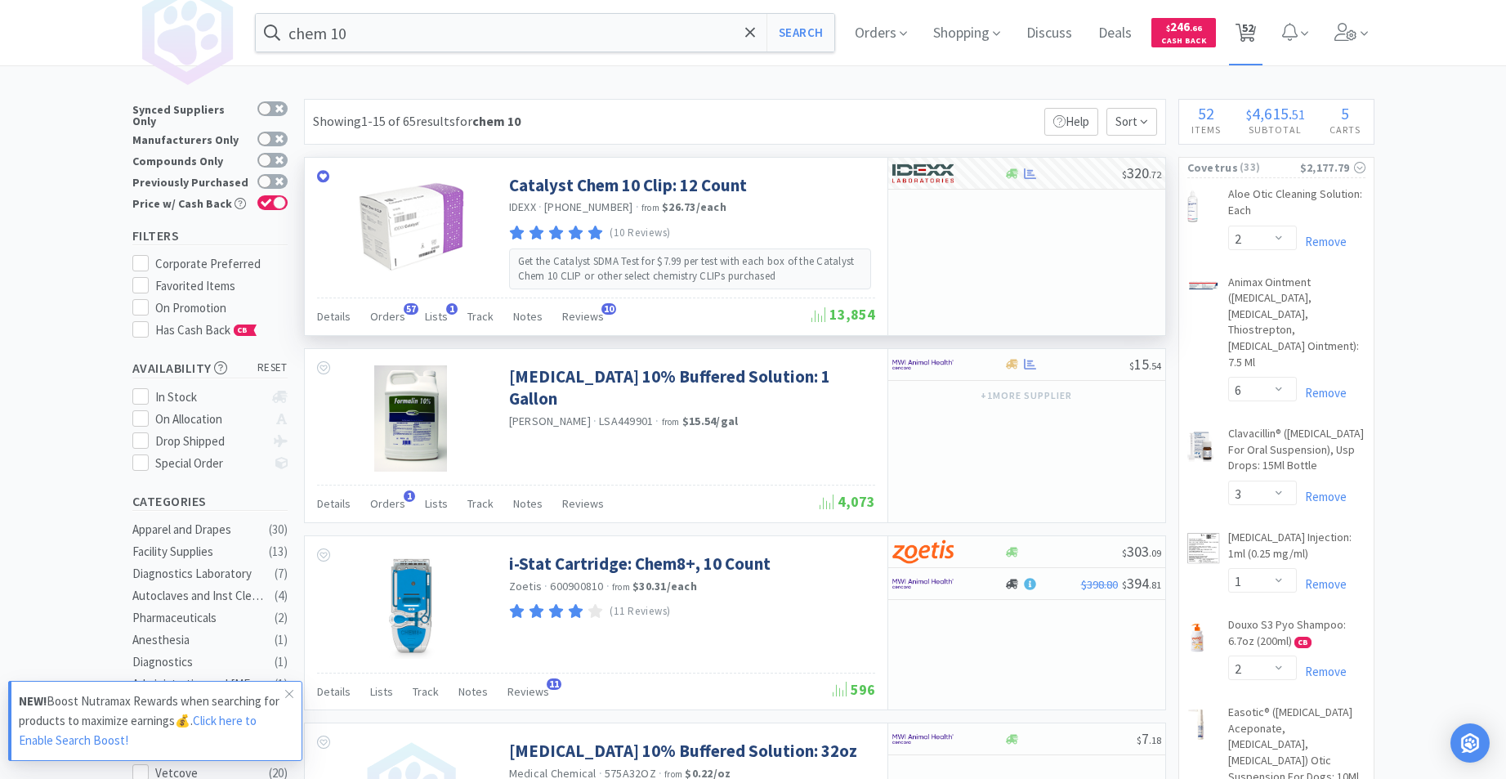
select select "2"
select select "1"
select select "2"
select select "1"
select select "5"
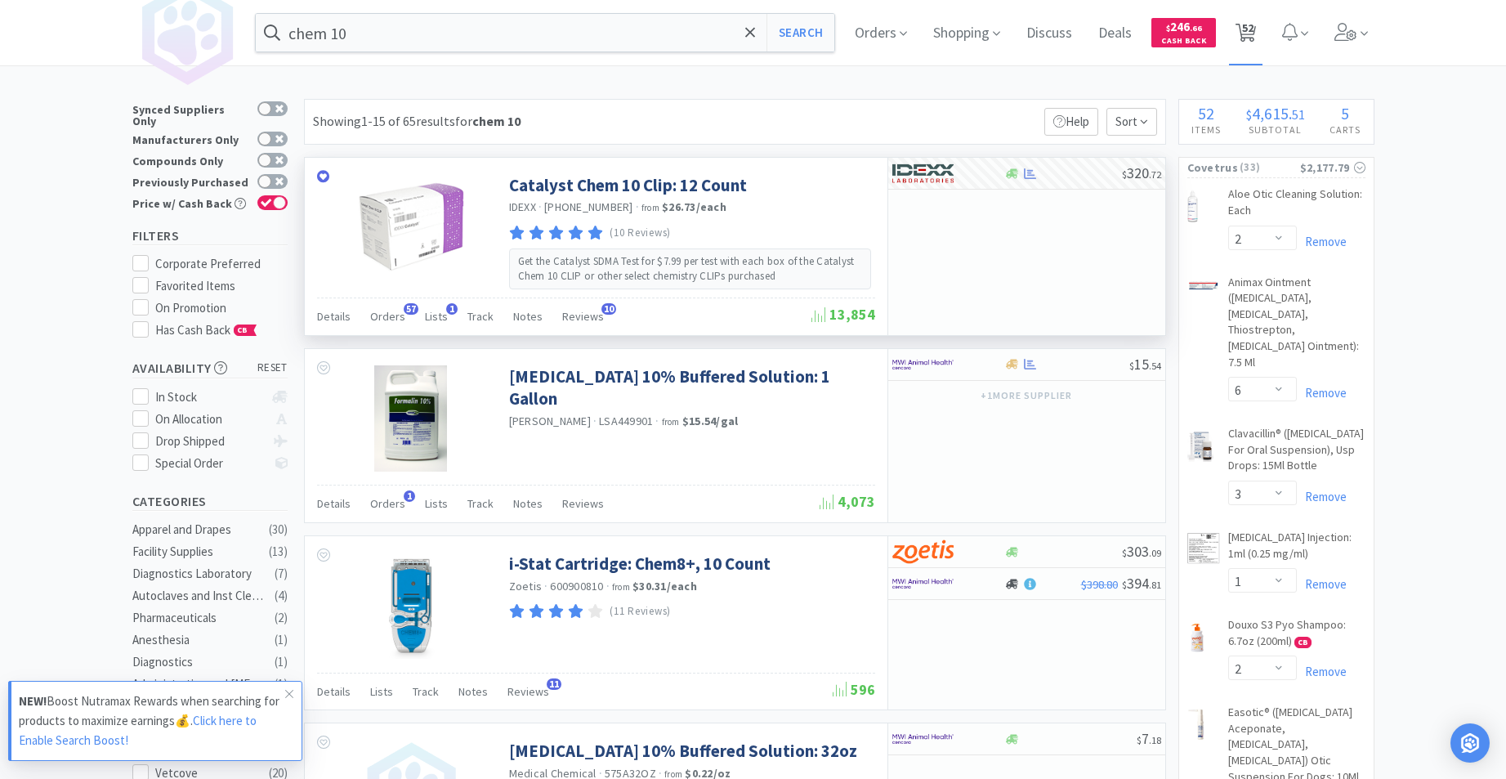
select select "1"
select select "3"
select select "1"
select select "10"
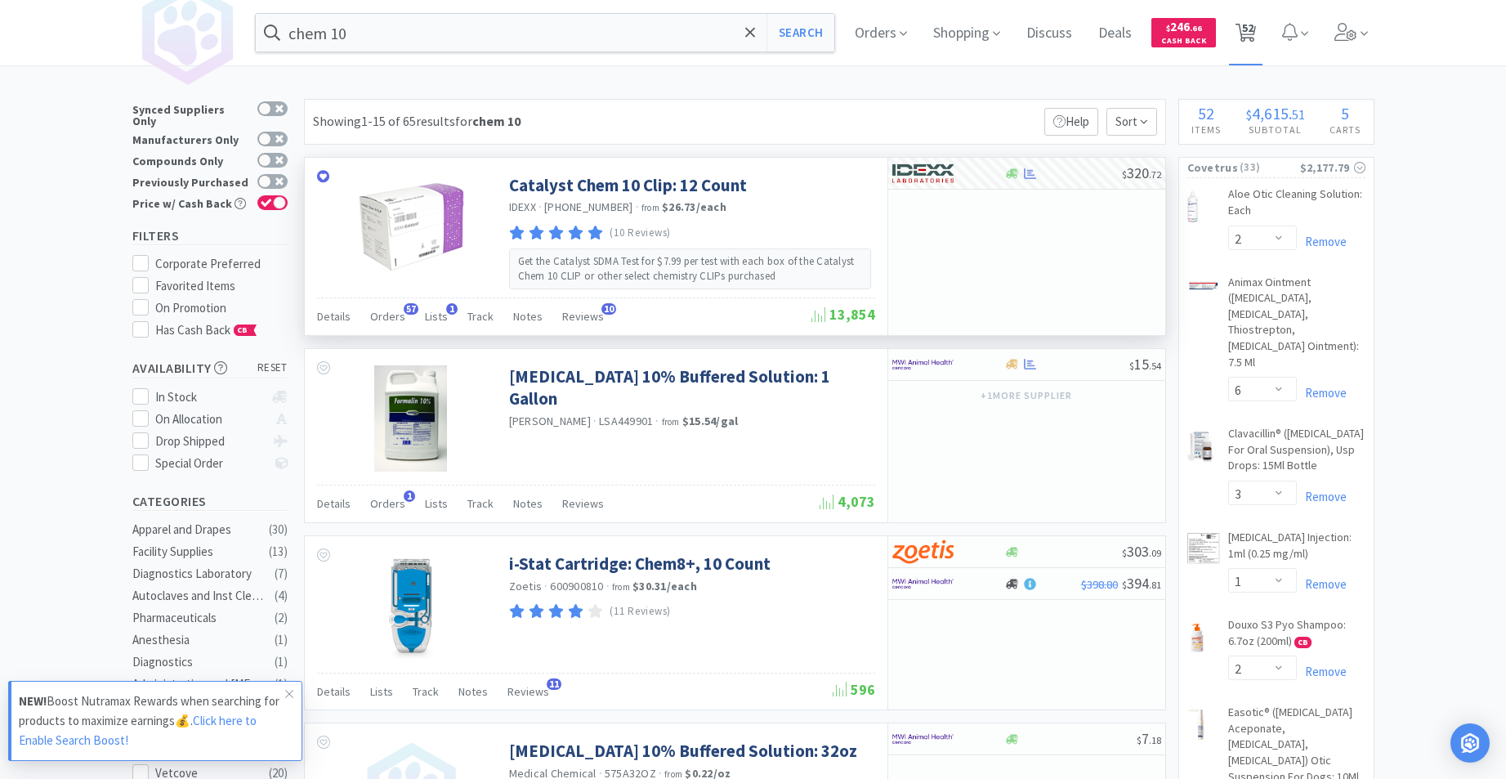
select select "6"
select select "2"
select select "3"
select select "1"
select select "50"
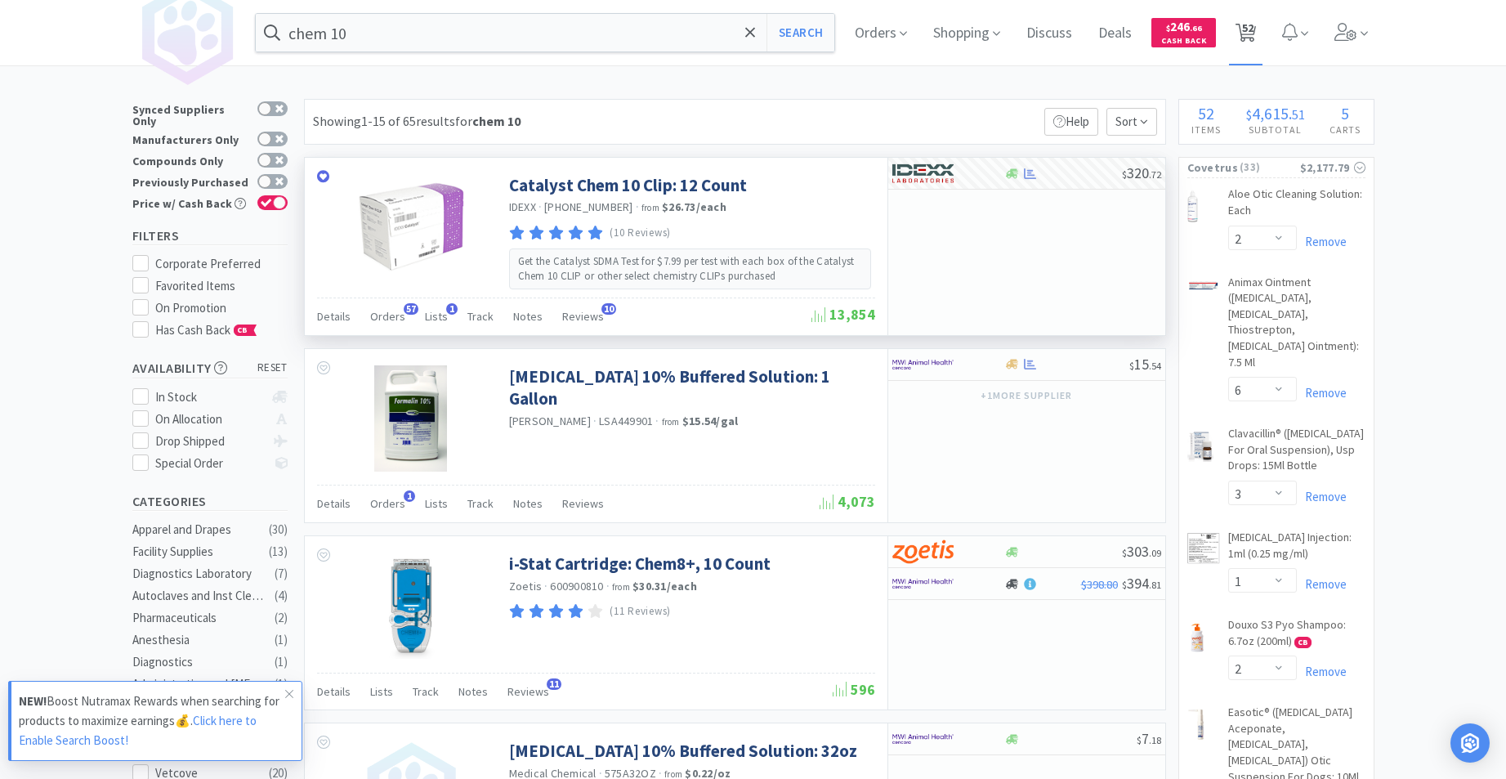
select select "50"
select select "4"
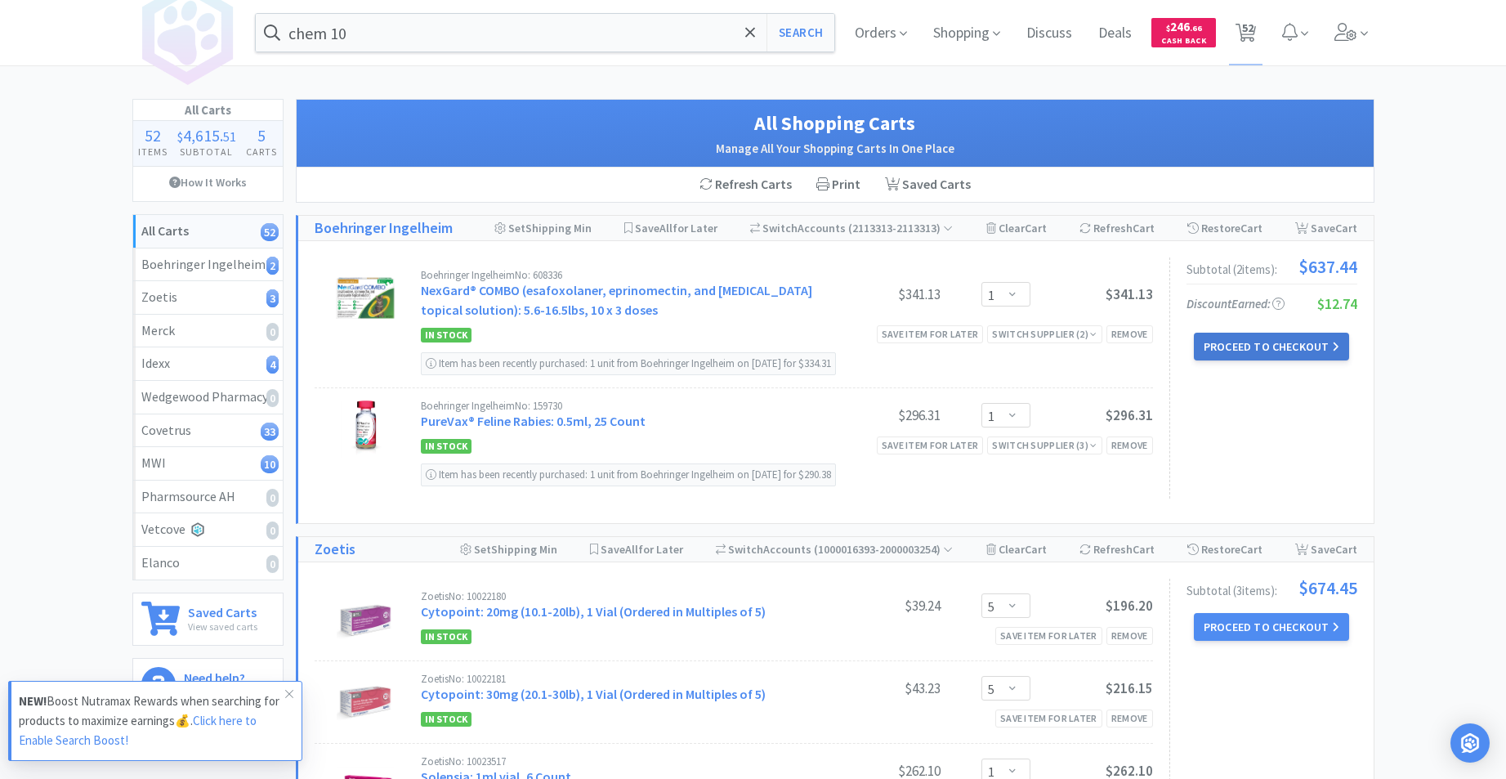
click at [1257, 345] on button "Proceed to Checkout" at bounding box center [1271, 347] width 155 height 28
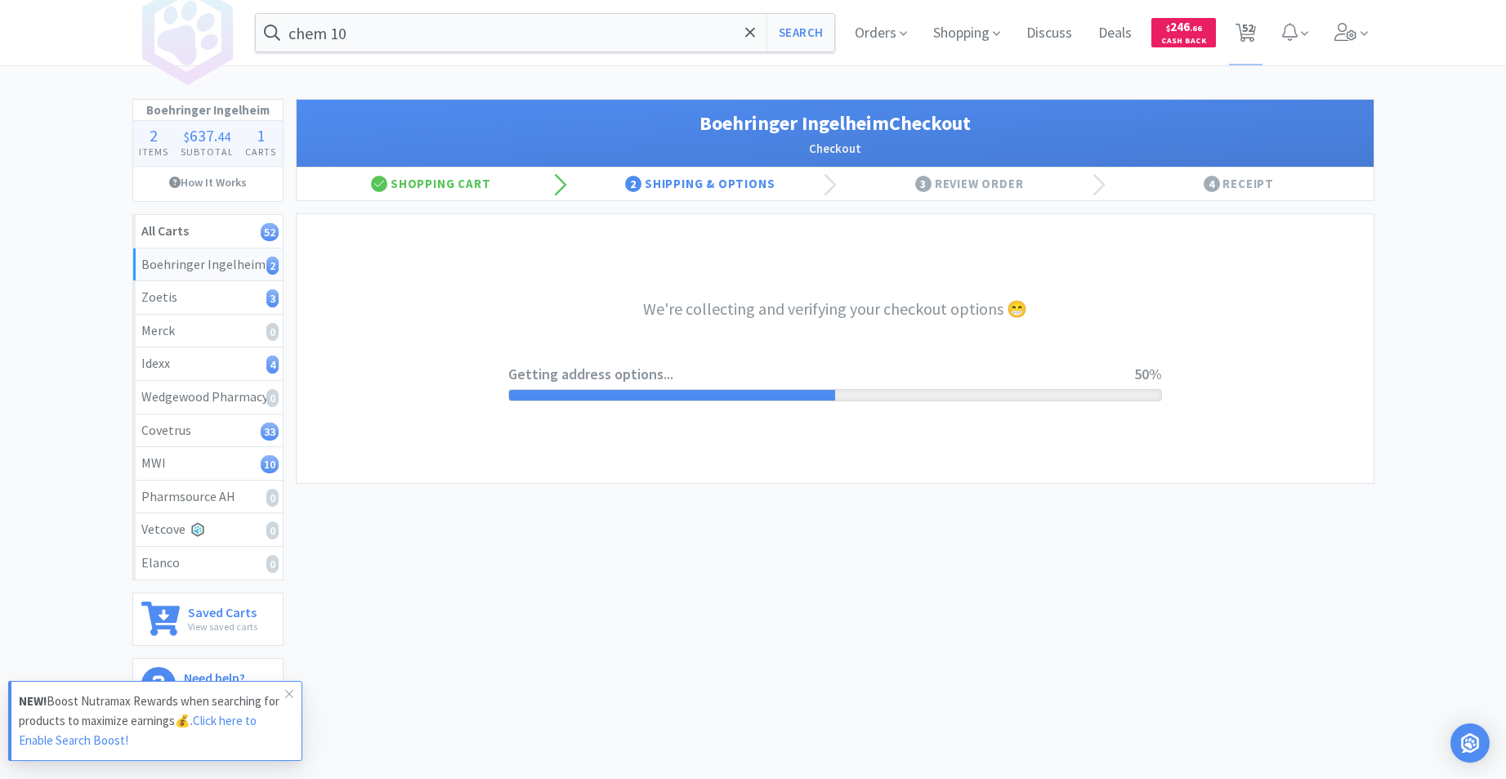
select select "invoice"
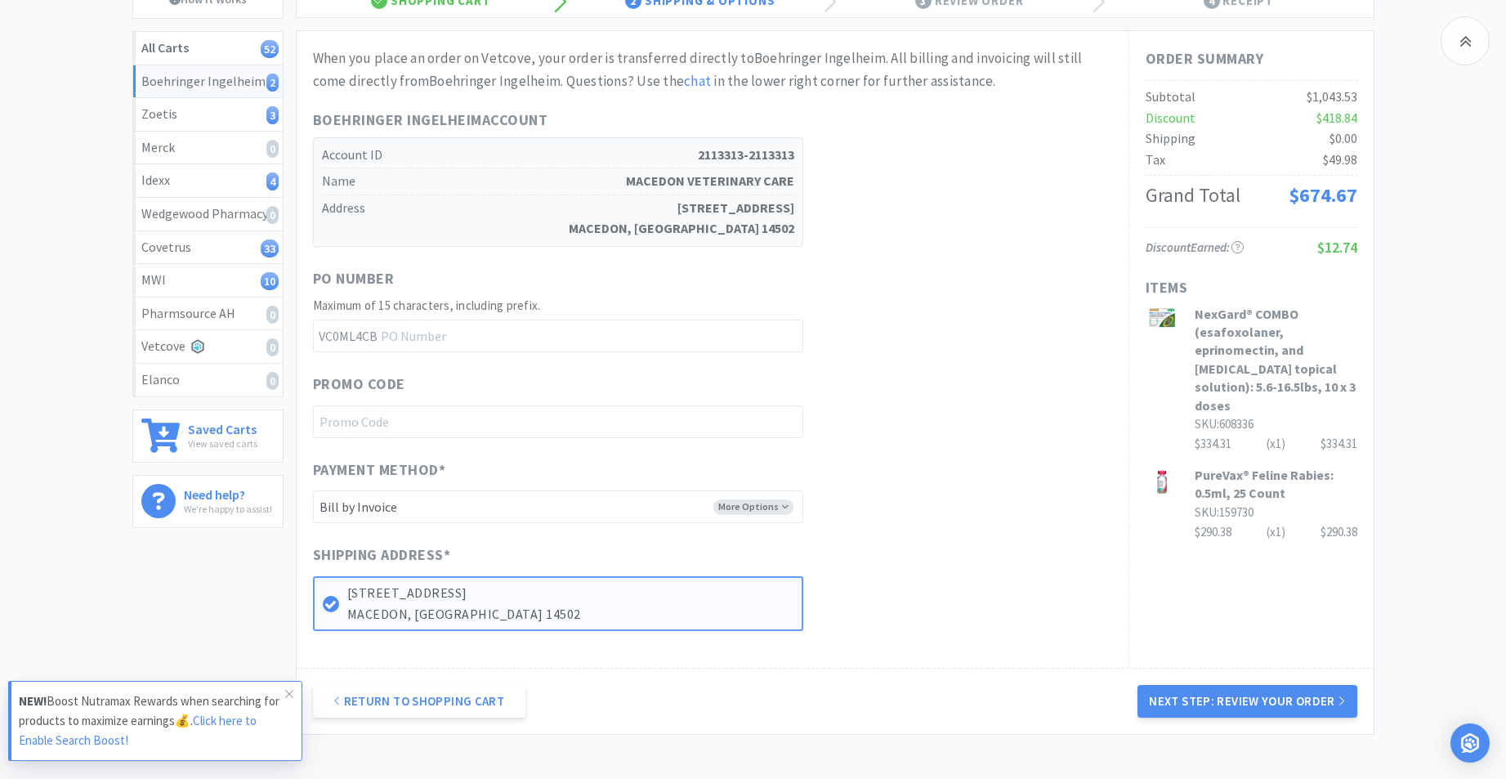
scroll to position [306, 0]
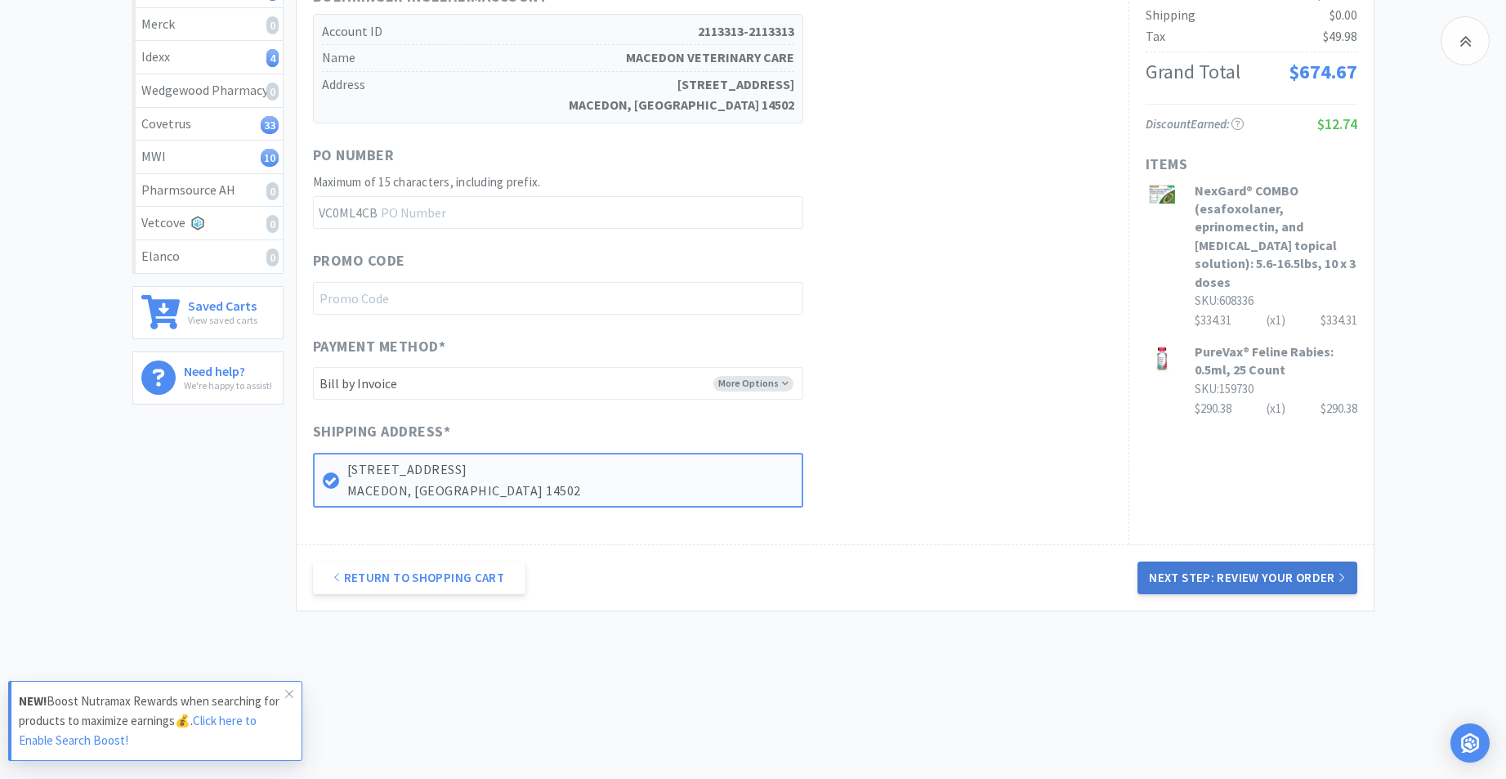
click at [1199, 575] on button "Next Step: Review Your Order" at bounding box center [1247, 578] width 219 height 33
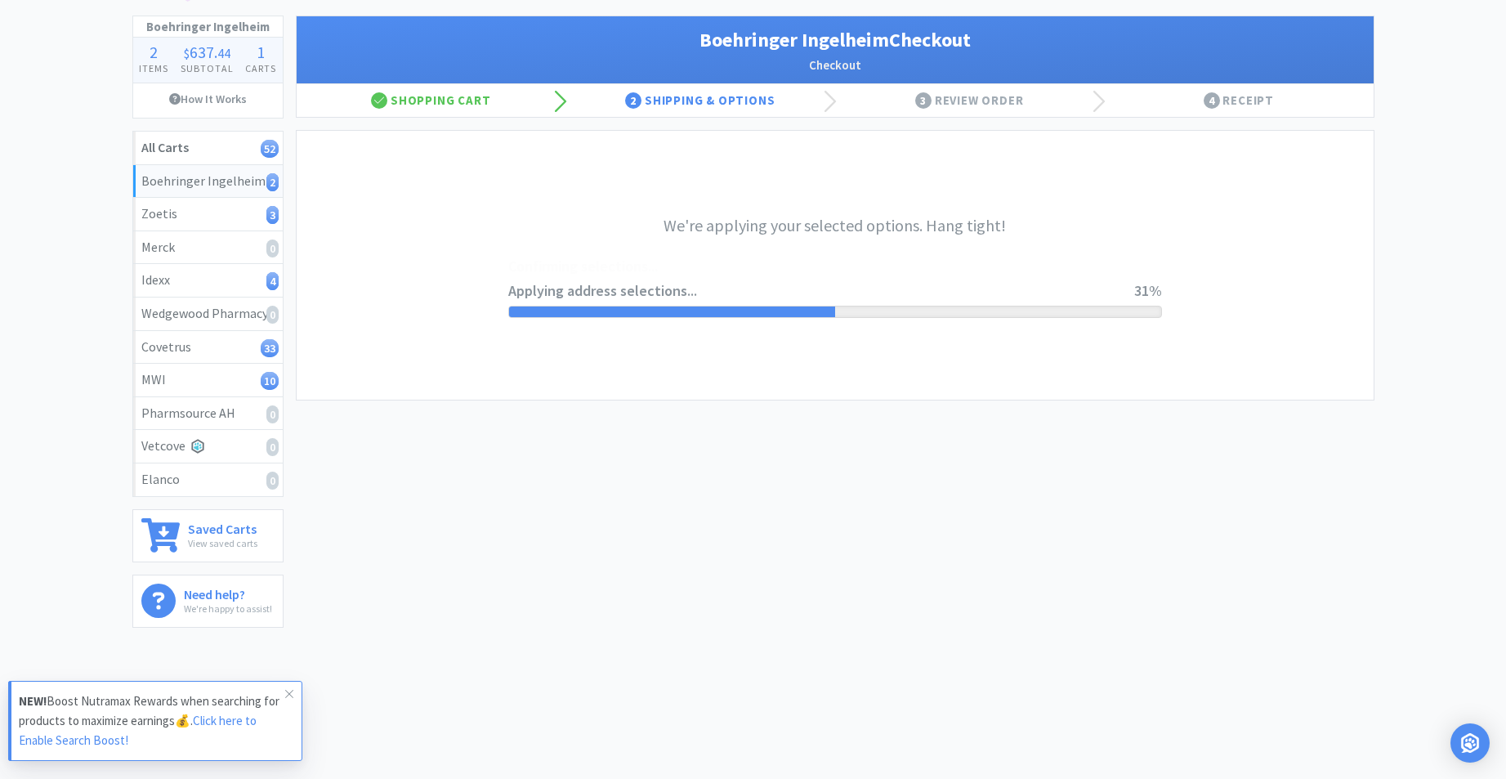
scroll to position [0, 0]
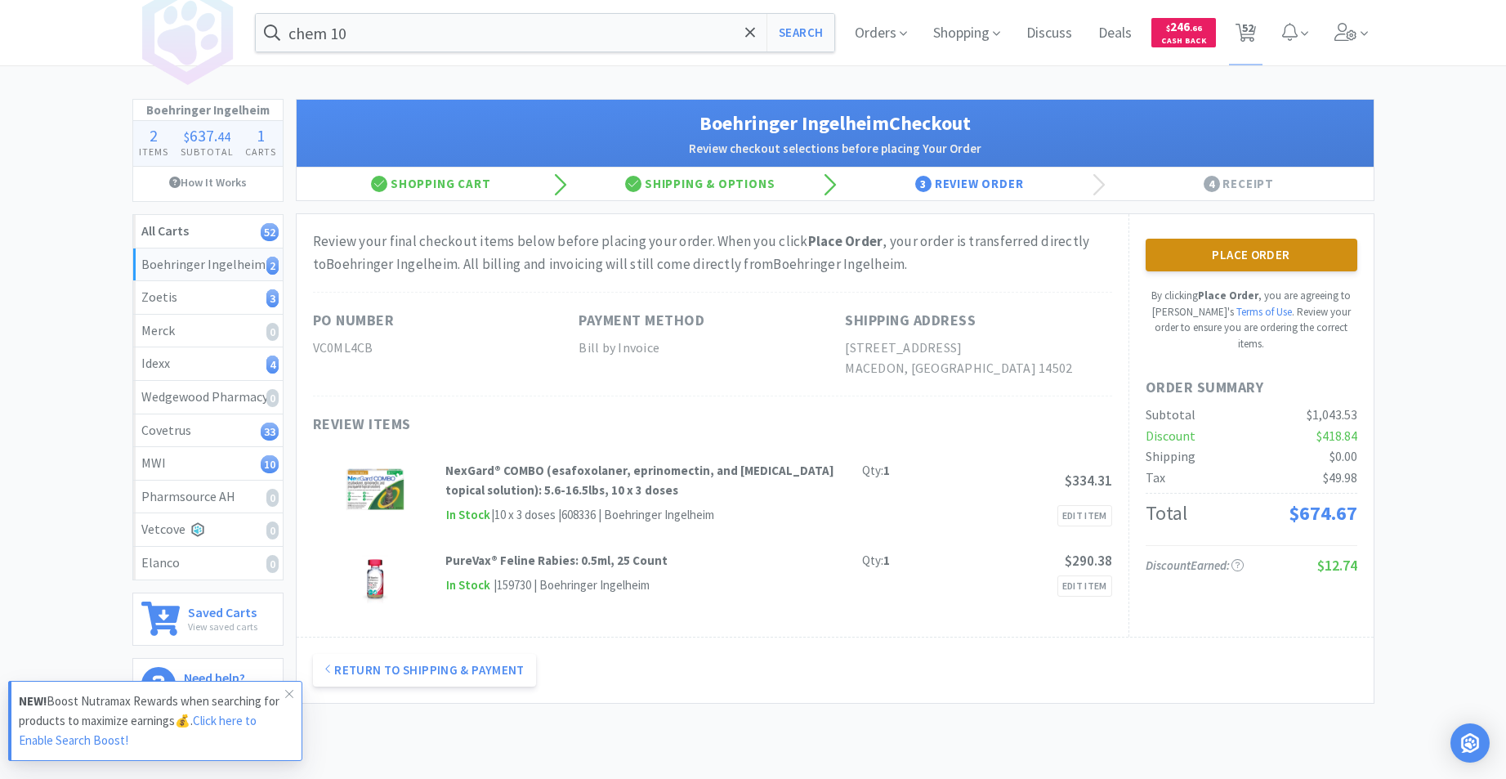
click at [1214, 250] on button "Place Order" at bounding box center [1252, 255] width 212 height 33
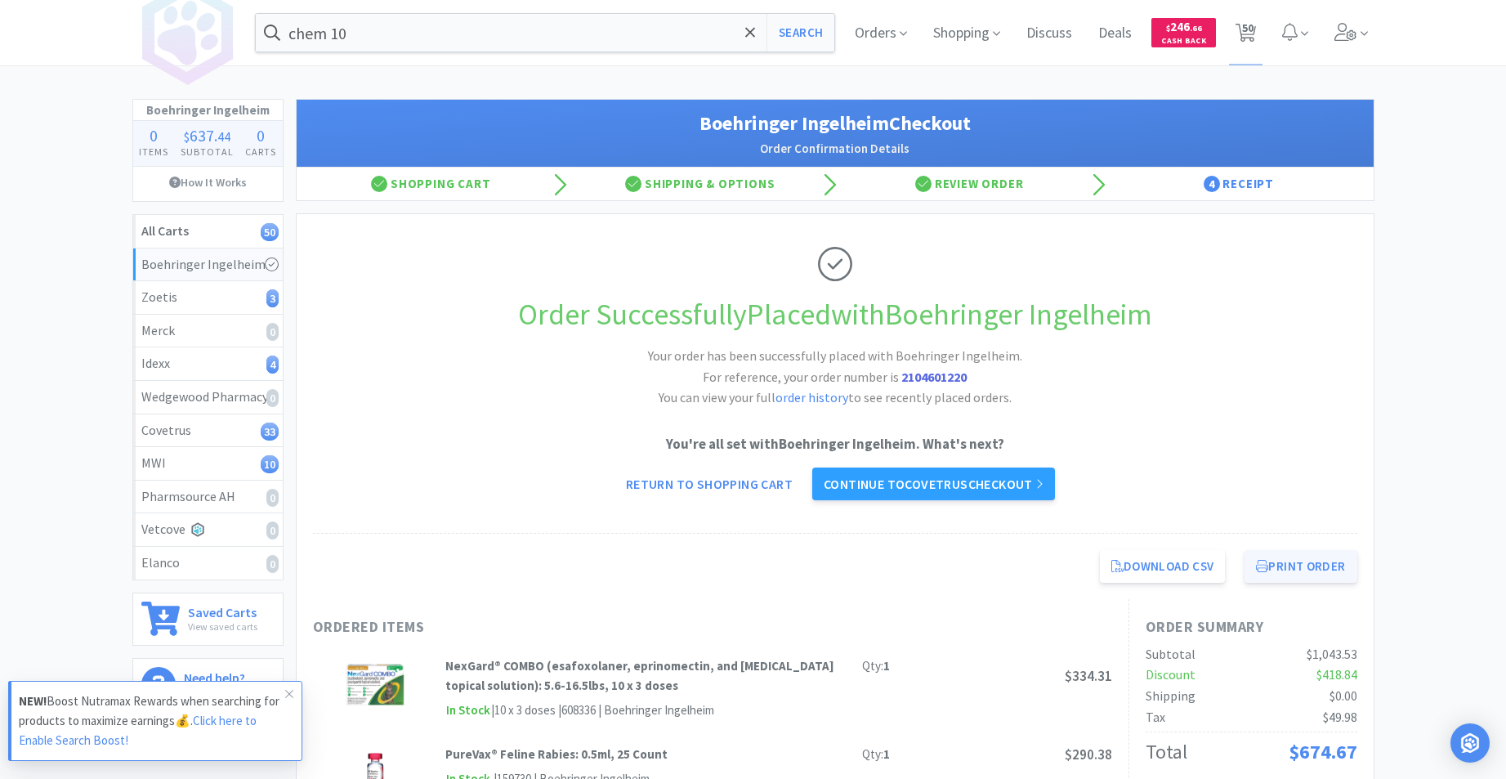
click at [1300, 565] on button "Print Order" at bounding box center [1301, 566] width 112 height 33
click at [952, 476] on link "Continue to Covetrus checkout" at bounding box center [933, 484] width 243 height 33
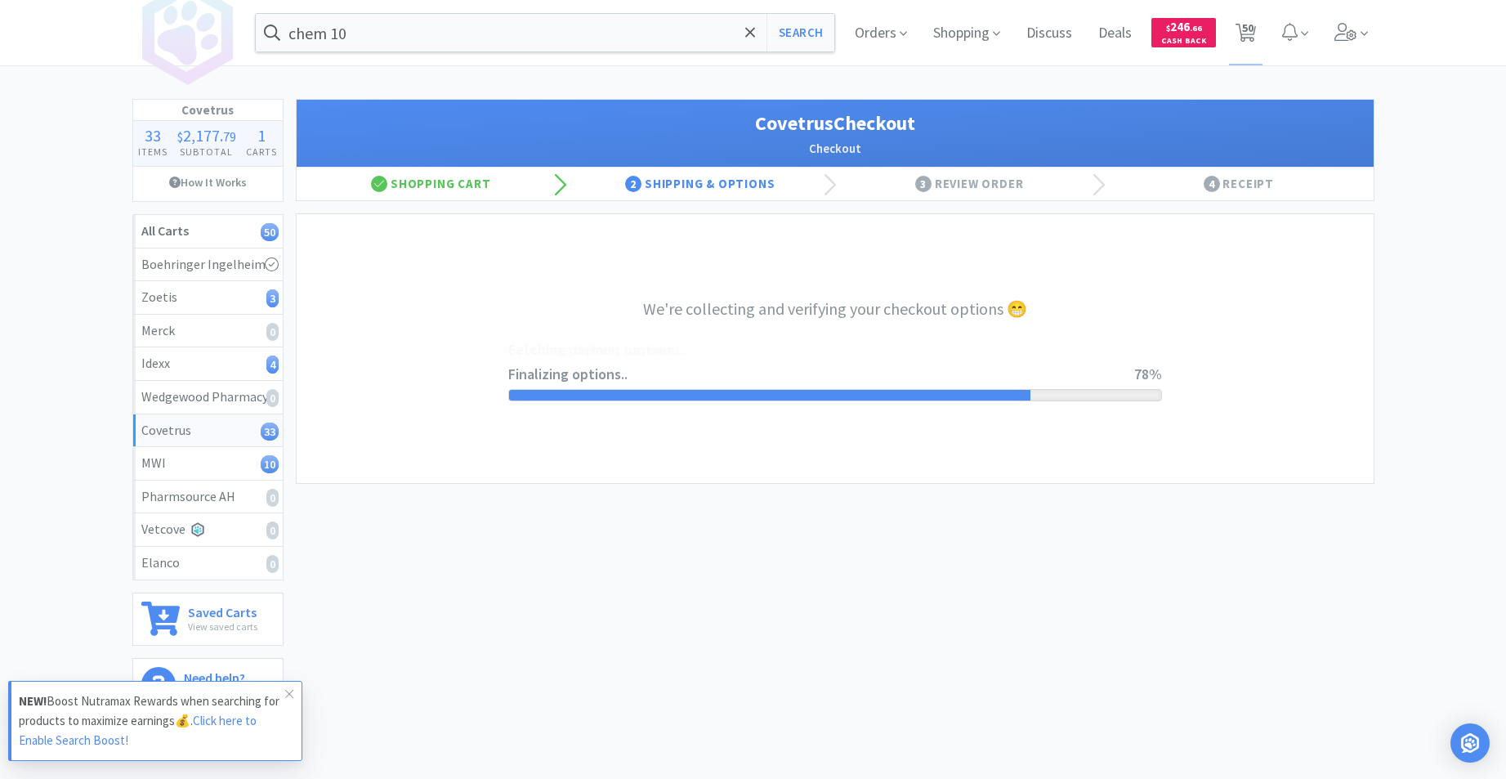
select select "ACCOUNT"
select select "cvt-standard-net"
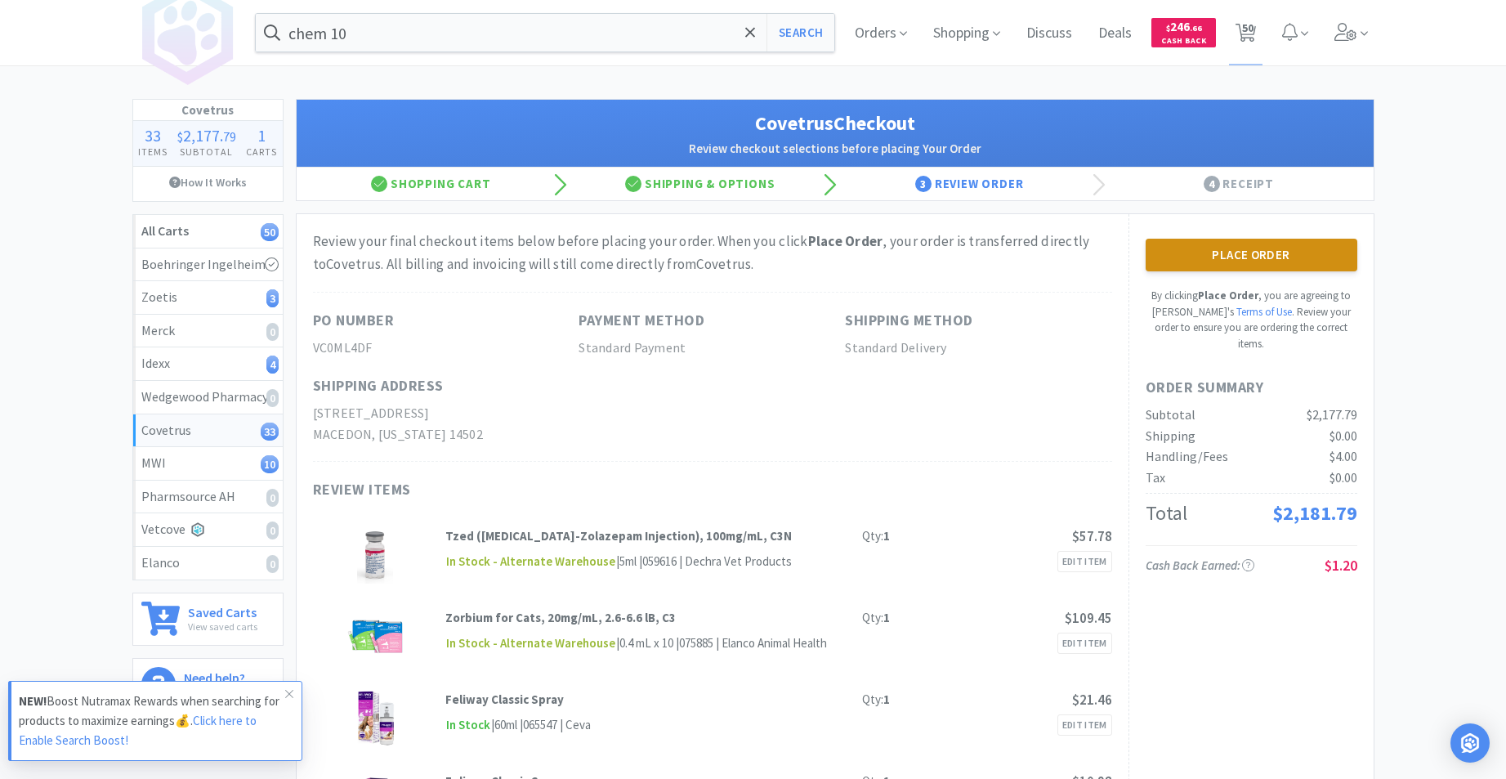
click at [1256, 257] on button "Place Order" at bounding box center [1252, 255] width 212 height 33
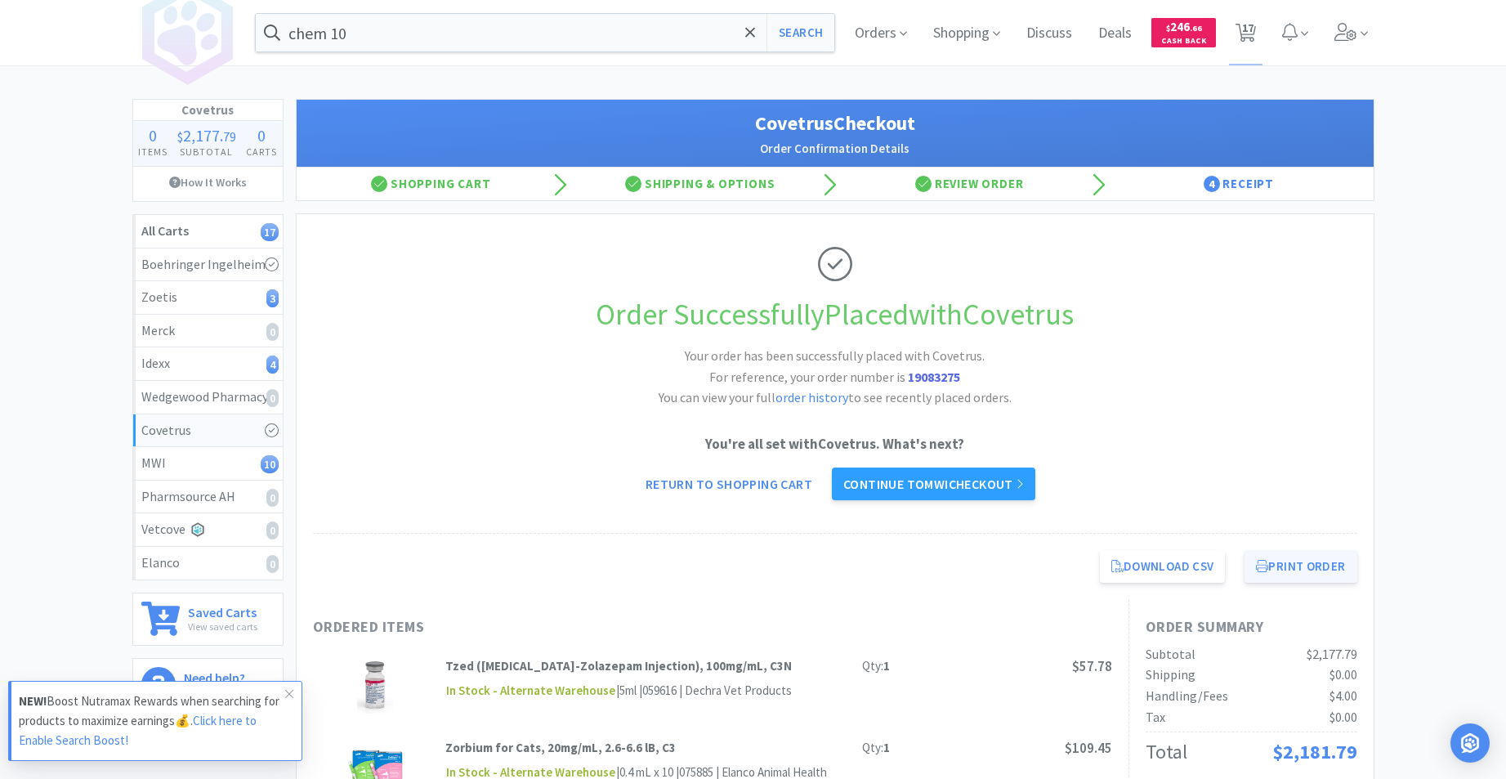
click at [1273, 563] on button "Print Order" at bounding box center [1301, 566] width 112 height 33
click at [907, 479] on link "Continue to MWI checkout" at bounding box center [934, 484] width 204 height 33
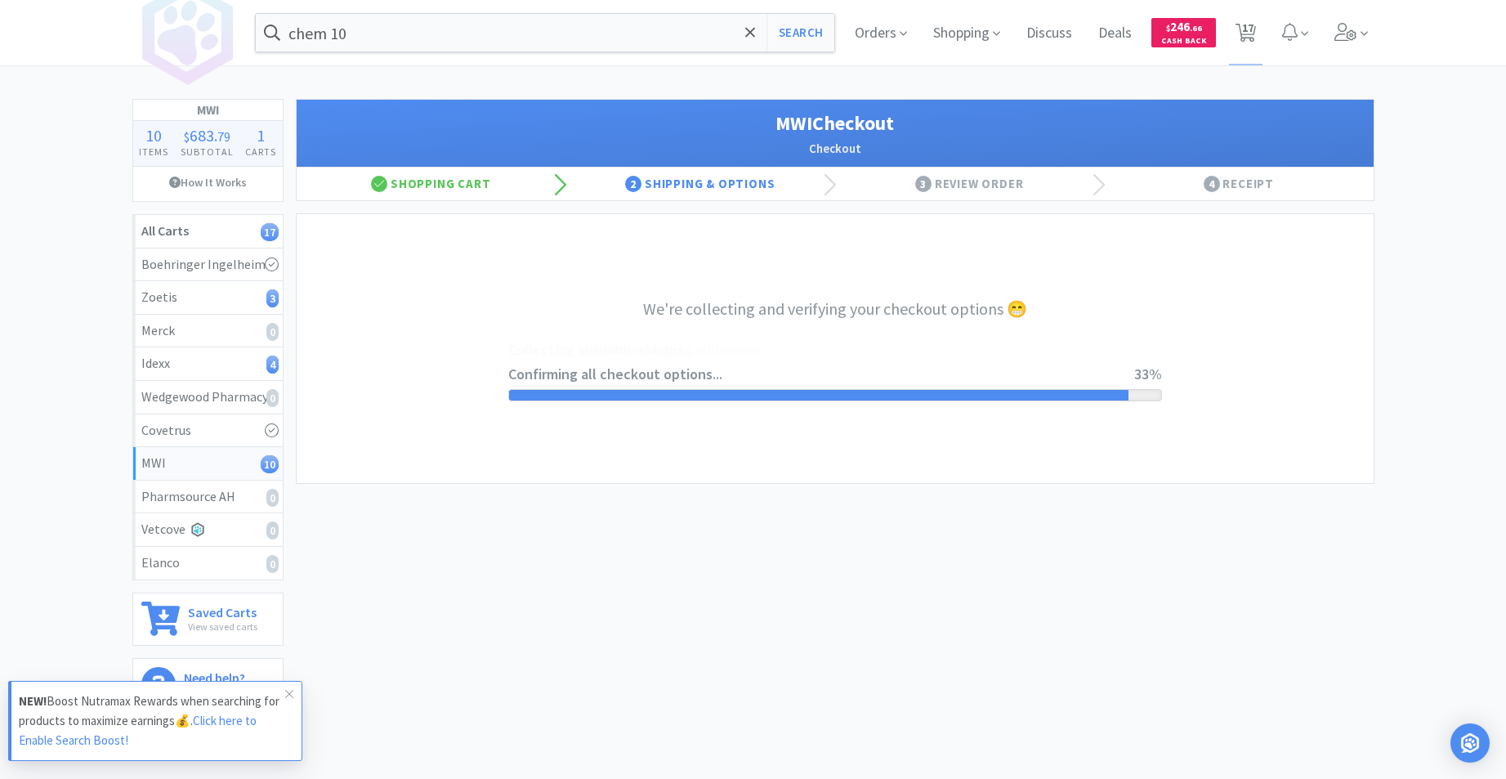
select select "STD_"
select select "FNY"
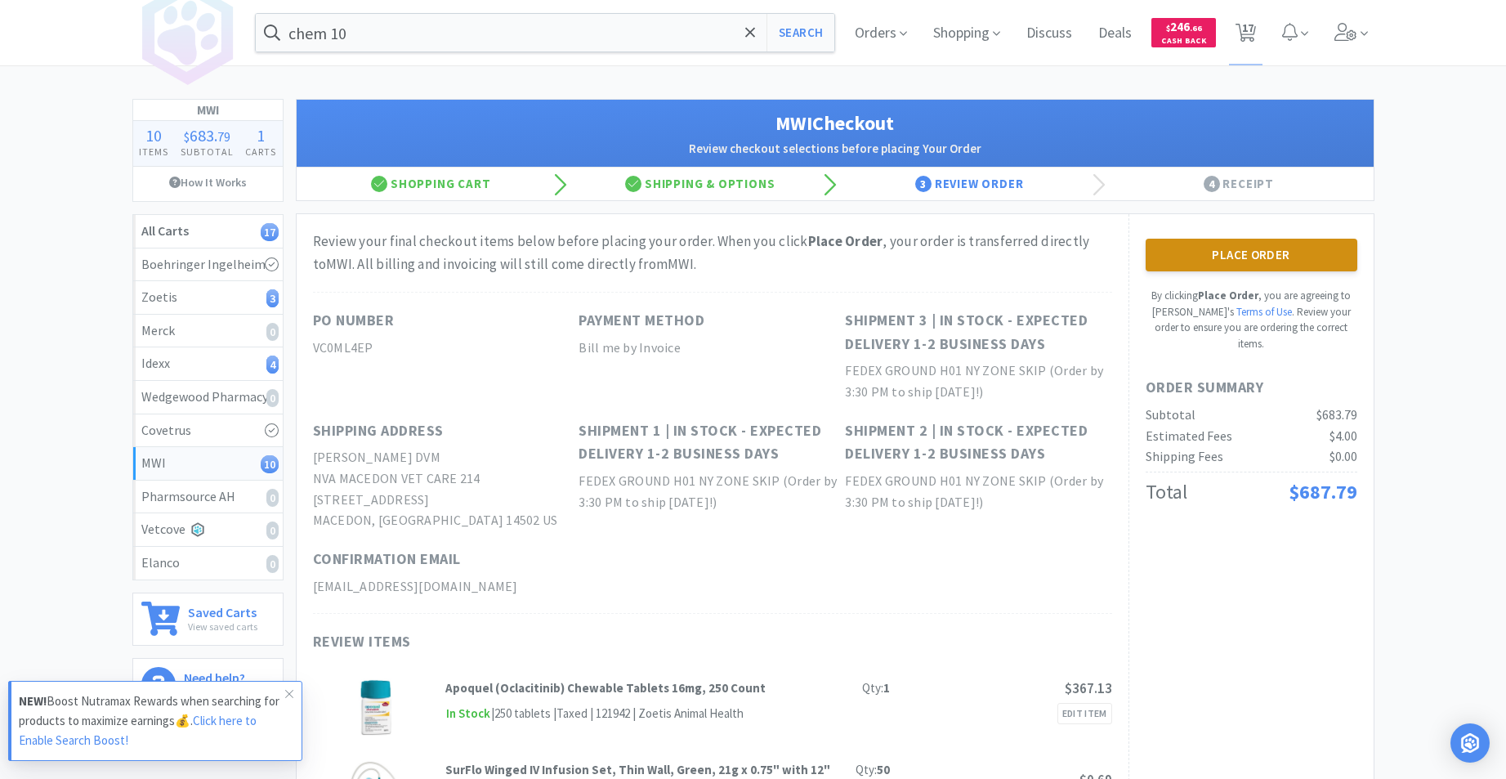
click at [1215, 258] on button "Place Order" at bounding box center [1252, 255] width 212 height 33
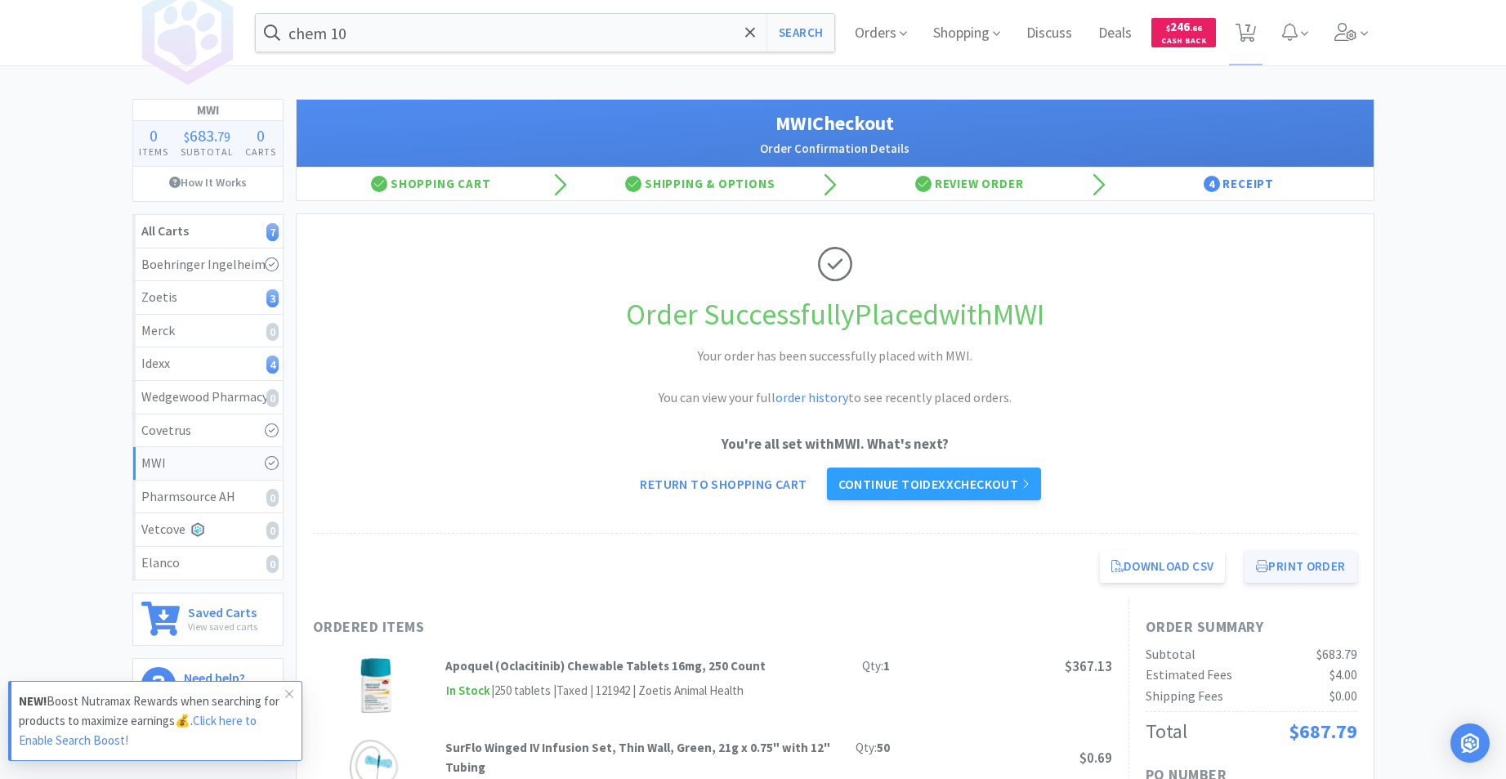
click at [1303, 574] on button "Print Order" at bounding box center [1301, 566] width 112 height 33
click at [933, 476] on link "Continue to Idexx checkout" at bounding box center [934, 484] width 214 height 33
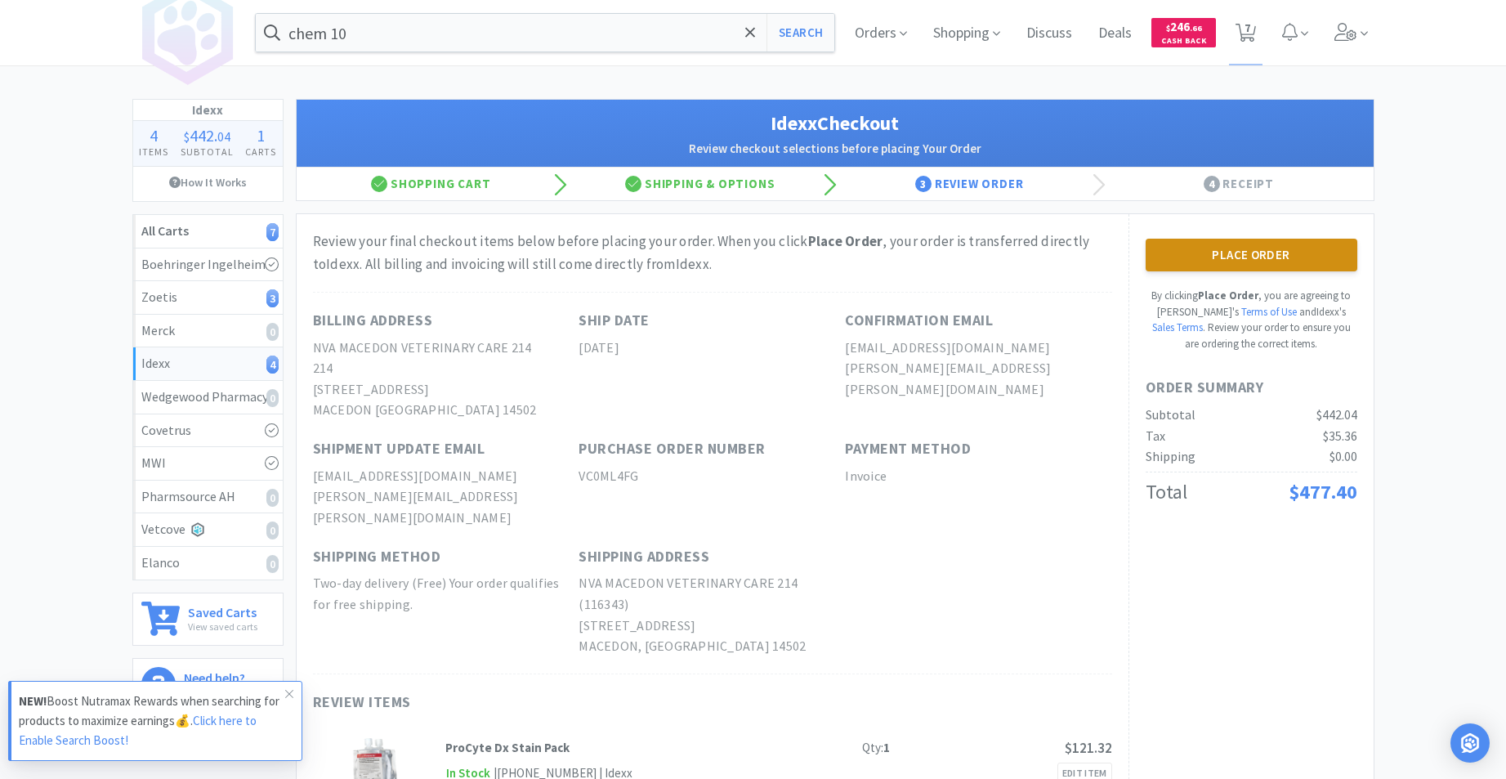
click at [1233, 254] on button "Place Order" at bounding box center [1252, 255] width 212 height 33
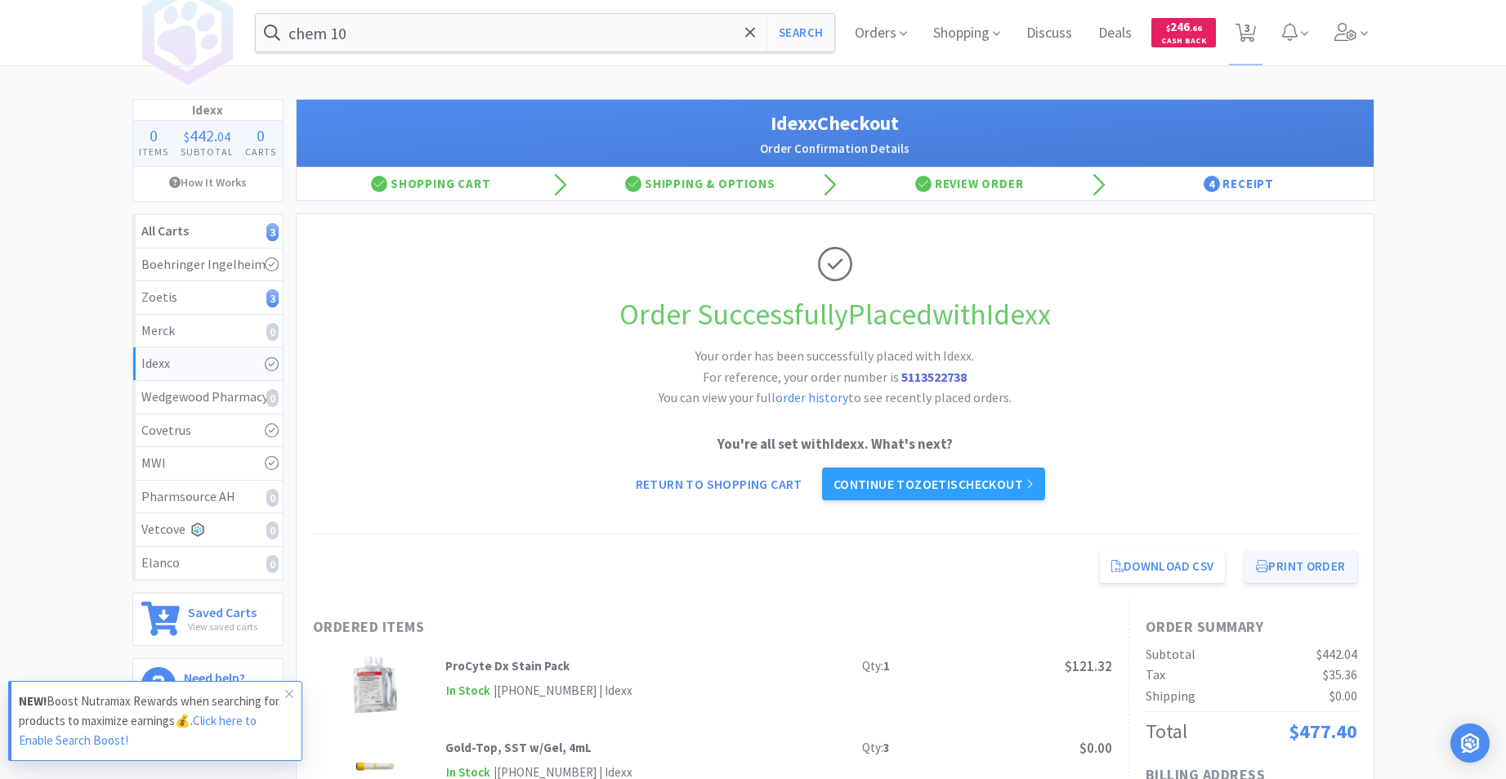
click at [1277, 575] on button "Print Order" at bounding box center [1301, 566] width 112 height 33
click at [910, 484] on link "Continue to Zoetis checkout" at bounding box center [933, 484] width 223 height 33
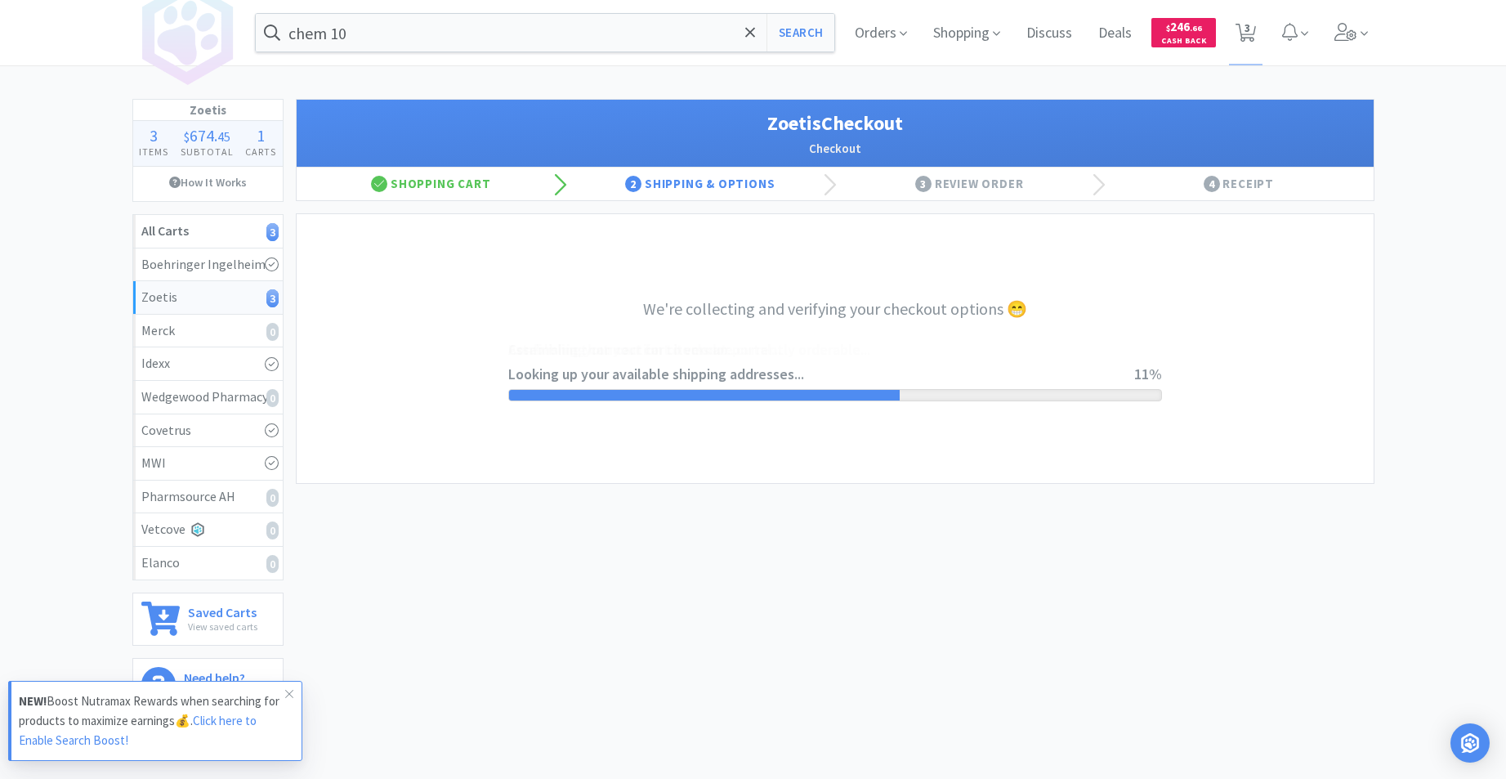
select select "invoice"
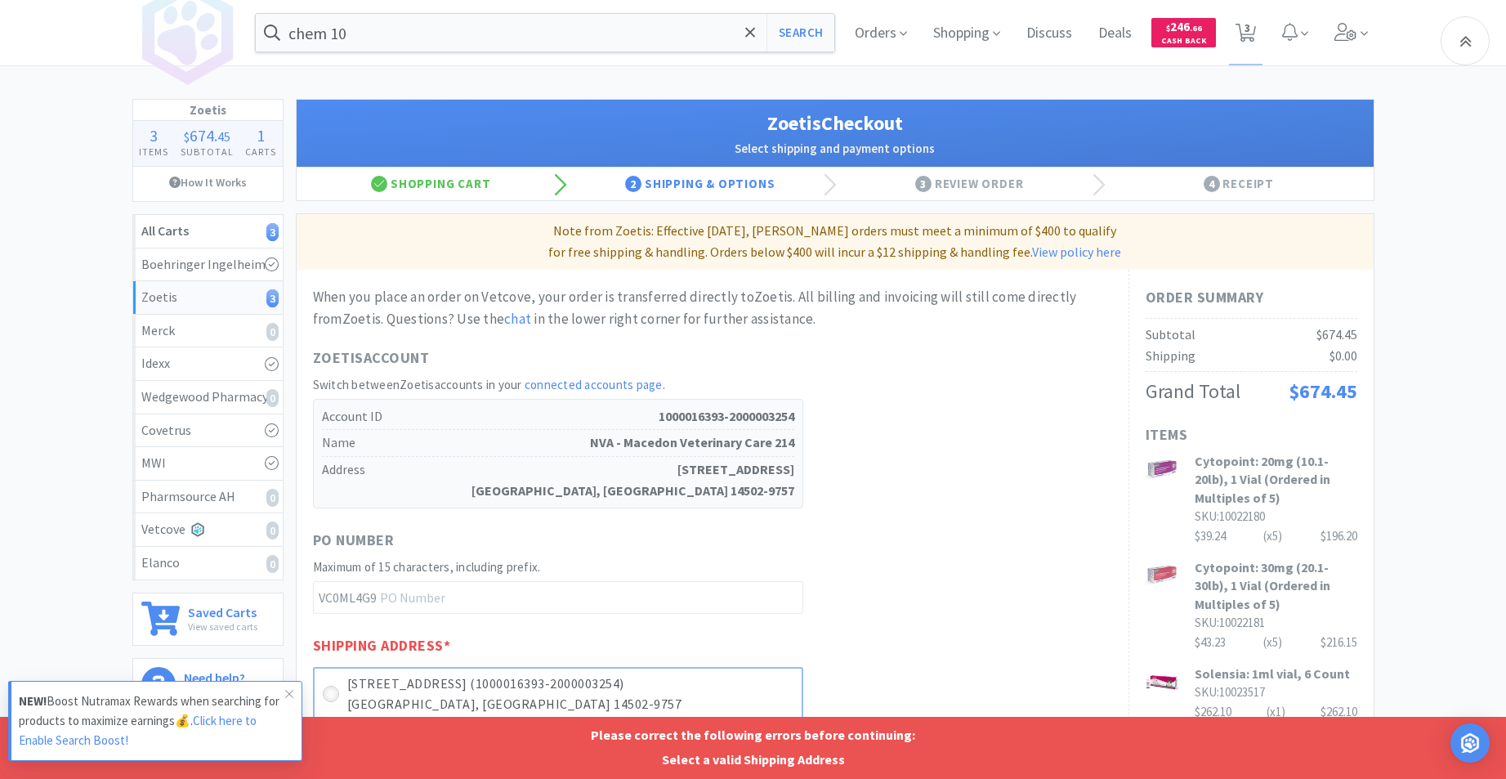
click at [327, 688] on icon at bounding box center [330, 694] width 12 height 12
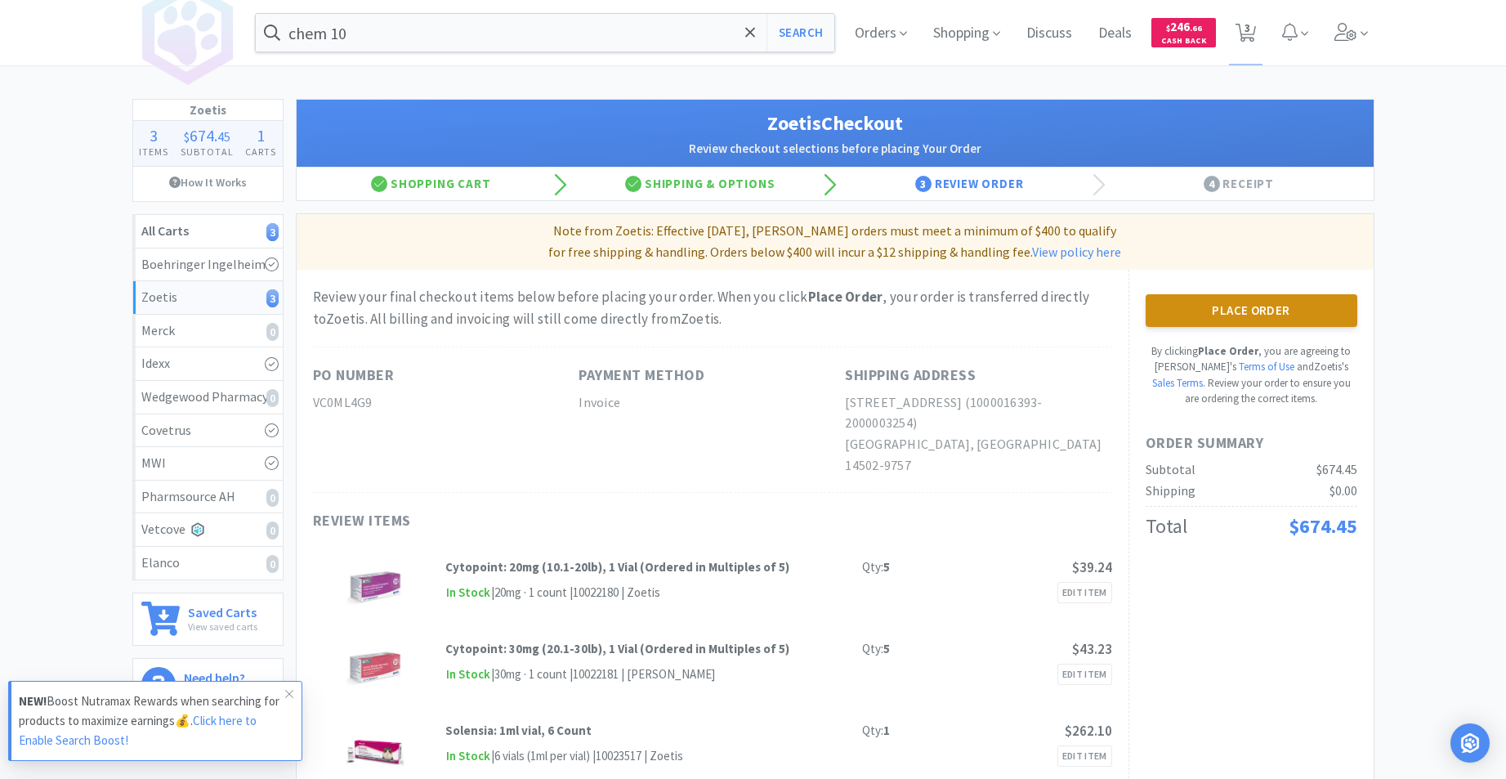
click at [1248, 306] on button "Place Order" at bounding box center [1252, 310] width 212 height 33
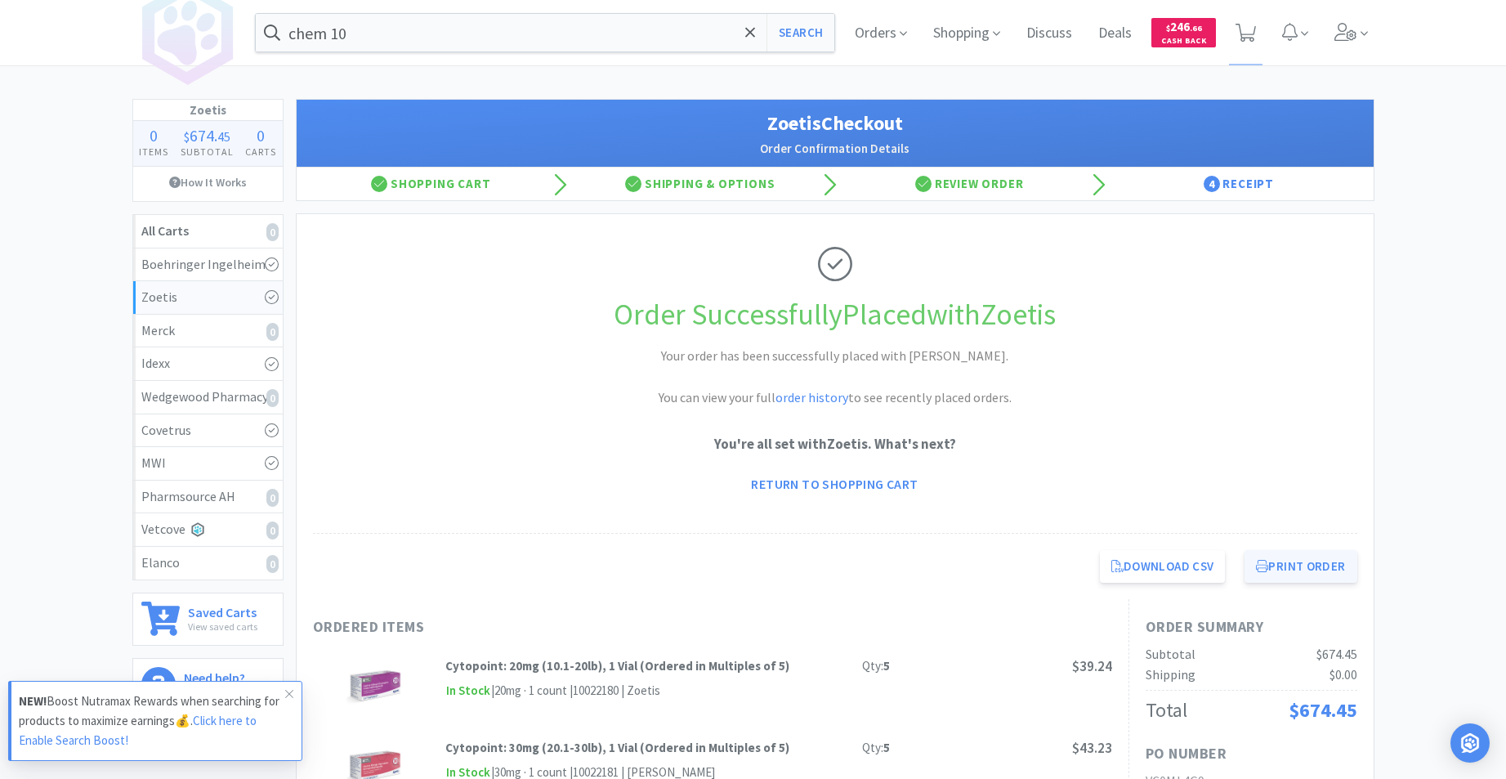
click at [1285, 574] on button "Print Order" at bounding box center [1301, 566] width 112 height 33
